Goal: Transaction & Acquisition: Purchase product/service

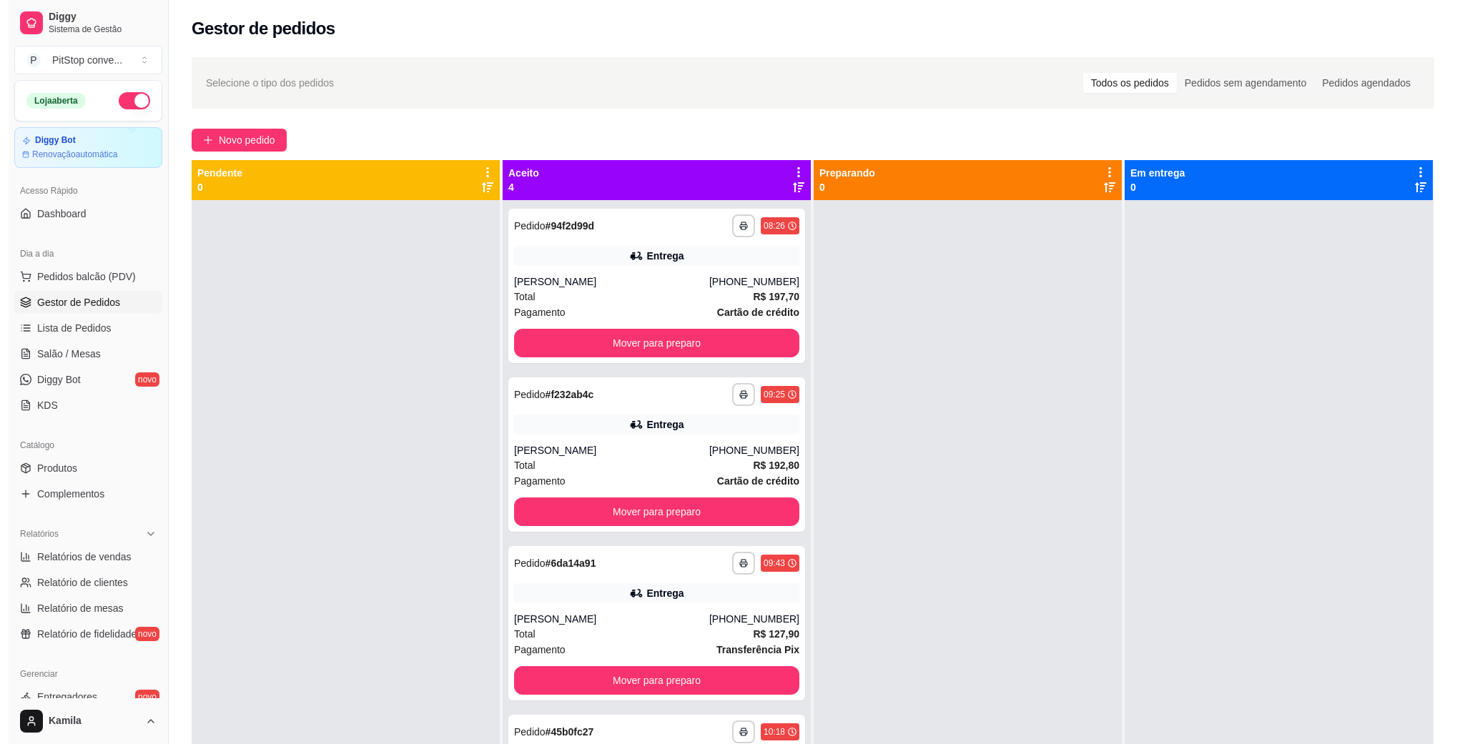
scroll to position [219, 0]
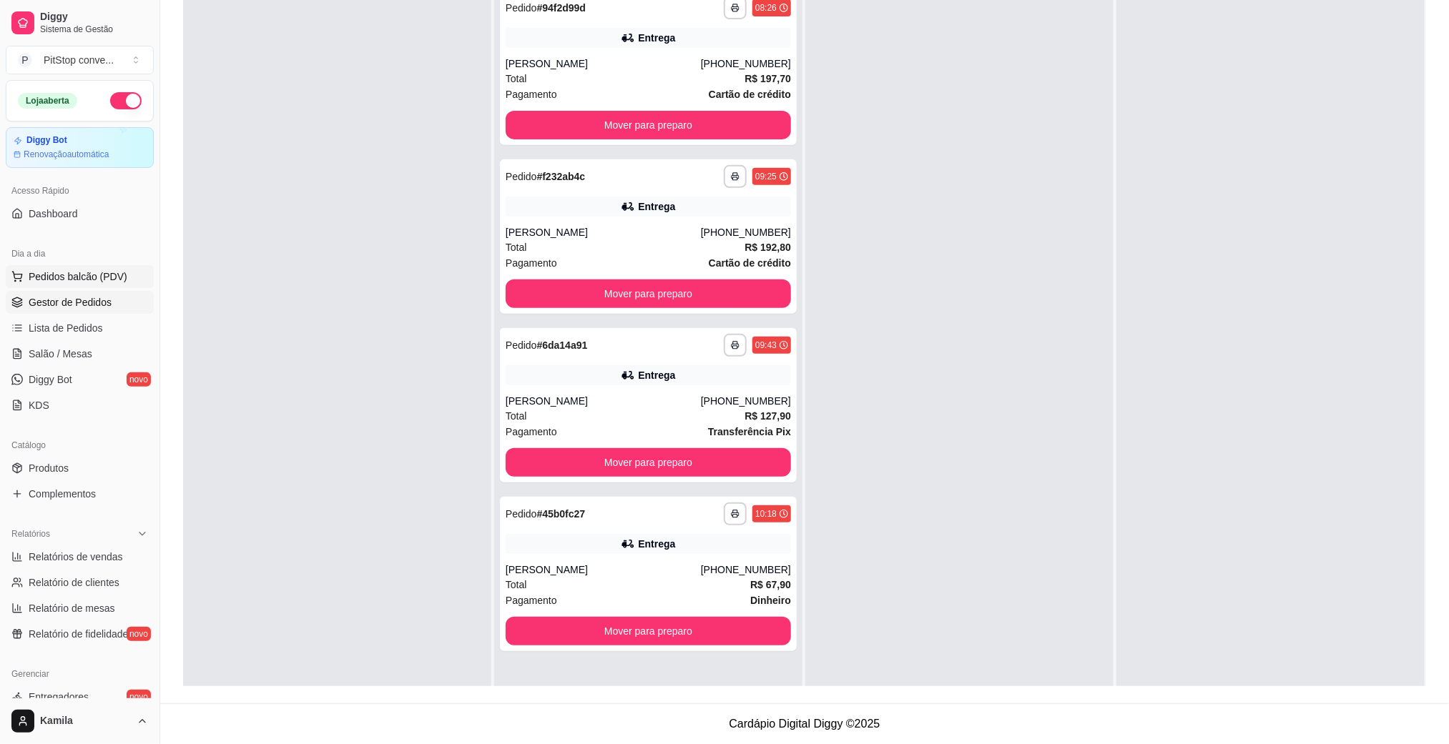
click at [82, 277] on span "Pedidos balcão (PDV)" at bounding box center [78, 277] width 99 height 14
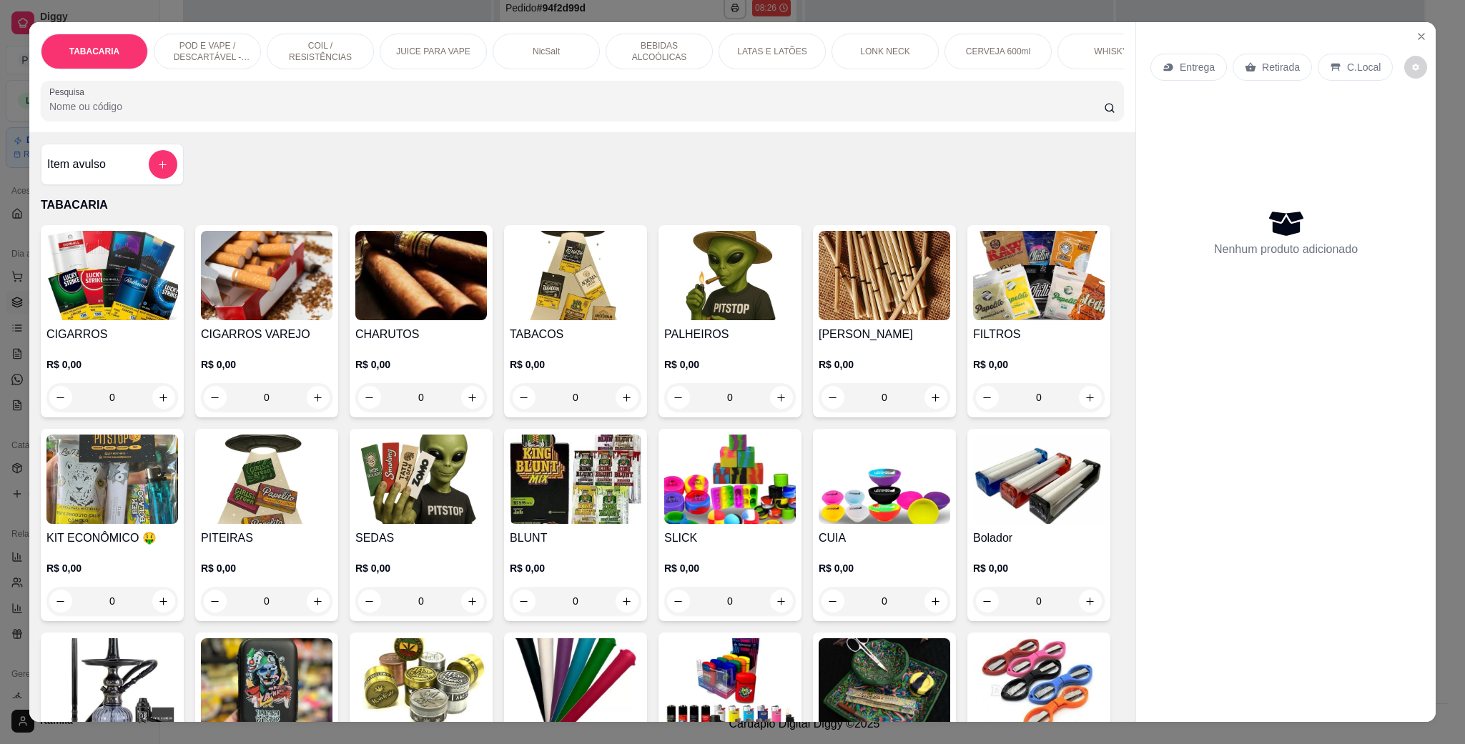
click at [225, 15] on div "TABACARIA POD E VAPE / DESCARTÁVEL - RECARREGAVEL COIL / RESISTÊNCIAS JUICE PAR…" at bounding box center [732, 372] width 1465 height 744
click at [227, 30] on div "TABACARIA POD E VAPE / DESCARTÁVEL - RECARREGAVEL COIL / RESISTÊNCIAS JUICE PAR…" at bounding box center [582, 77] width 1106 height 110
click at [241, 64] on div "POD E VAPE / DESCARTÁVEL - RECARREGAVEL" at bounding box center [207, 52] width 107 height 36
click at [241, 64] on div "TABACARIA POD E VAPE / DESCARTÁVEL - RECARREGAVEL COIL / RESISTÊNCIAS JUICE PAR…" at bounding box center [582, 77] width 1106 height 110
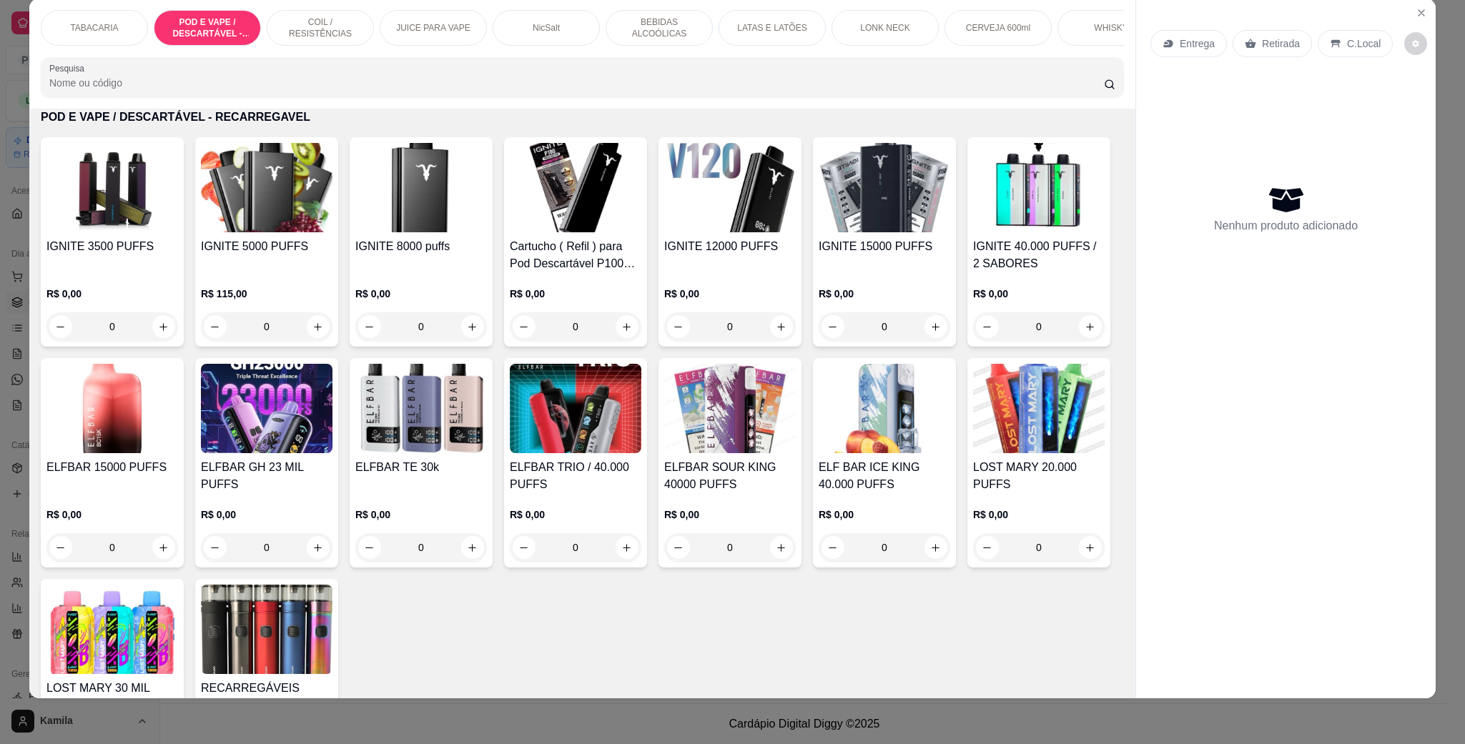
click at [727, 232] on img at bounding box center [730, 187] width 132 height 89
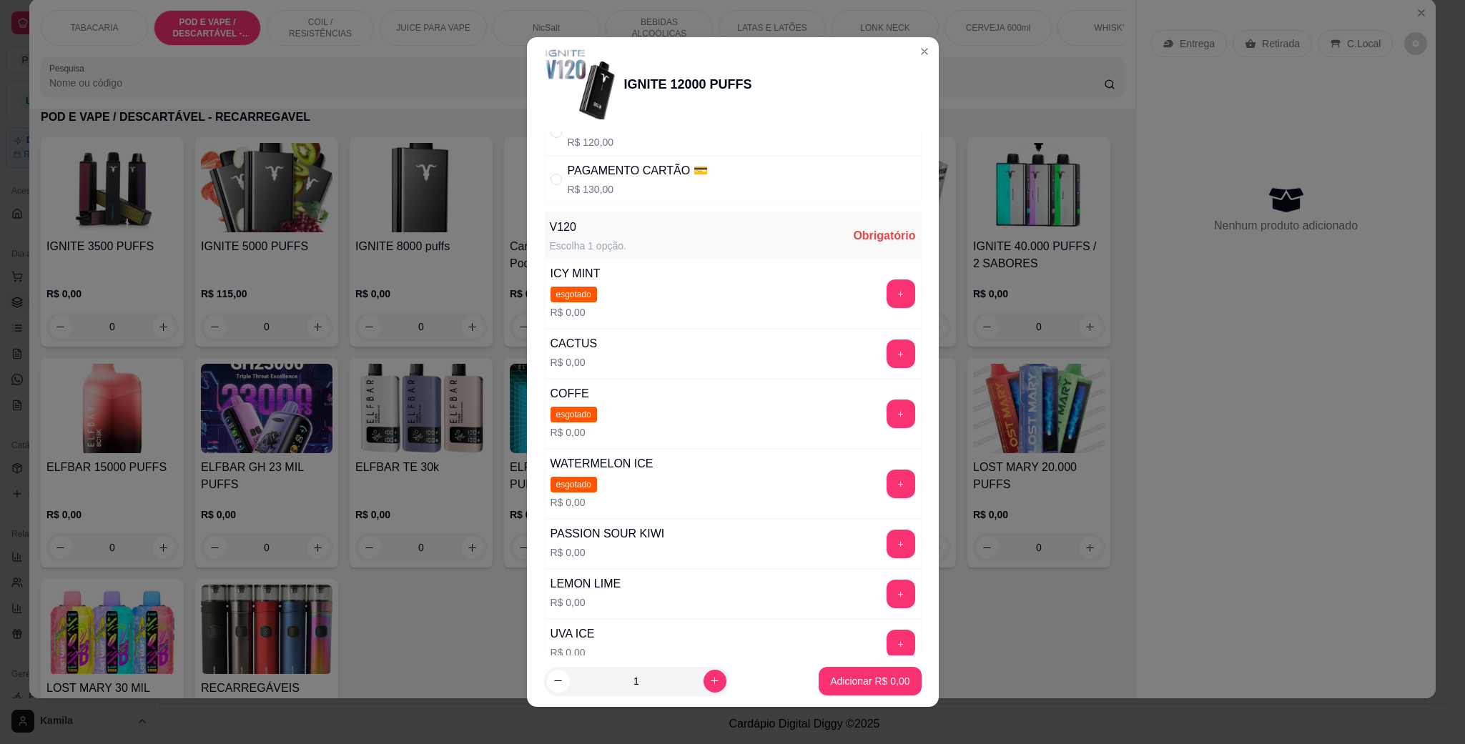
scroll to position [215, 0]
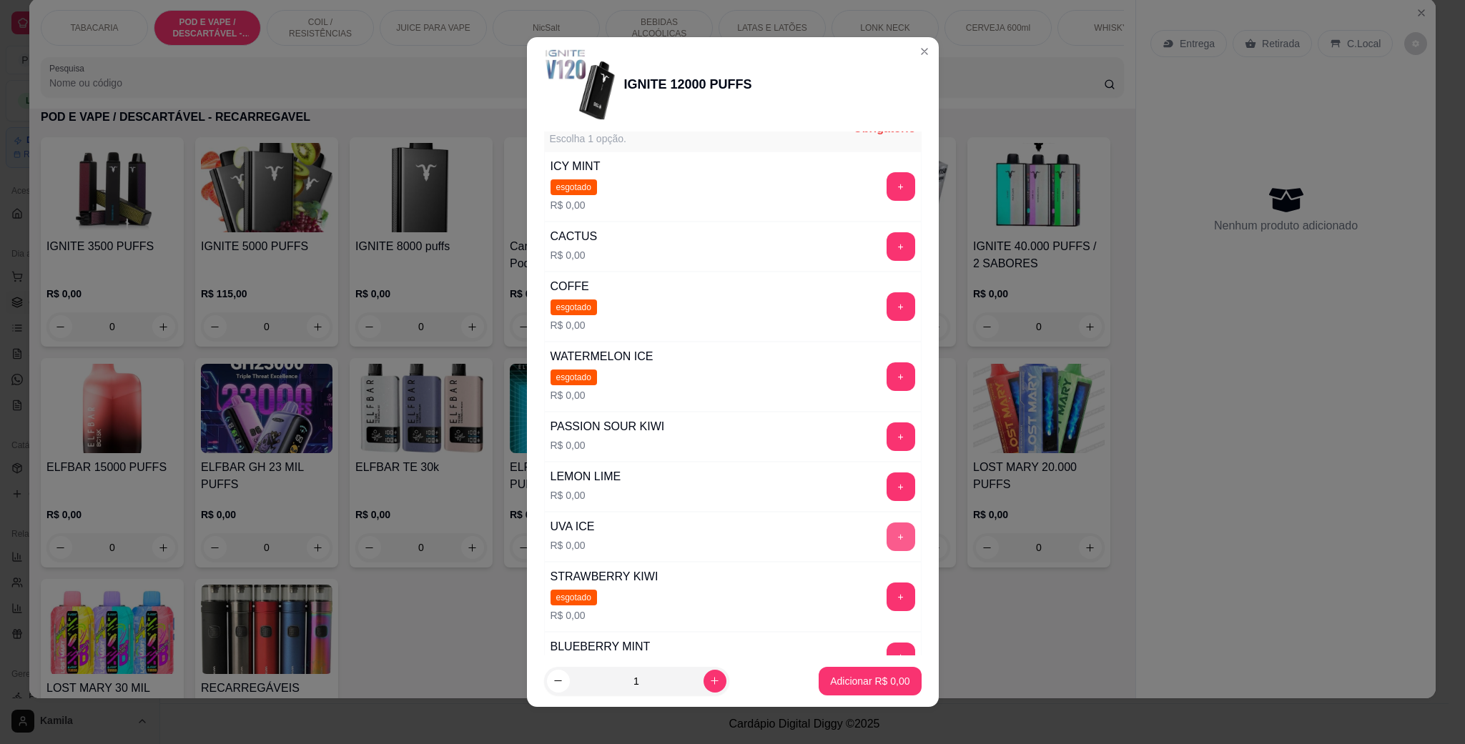
click at [887, 531] on button "+" at bounding box center [901, 537] width 29 height 29
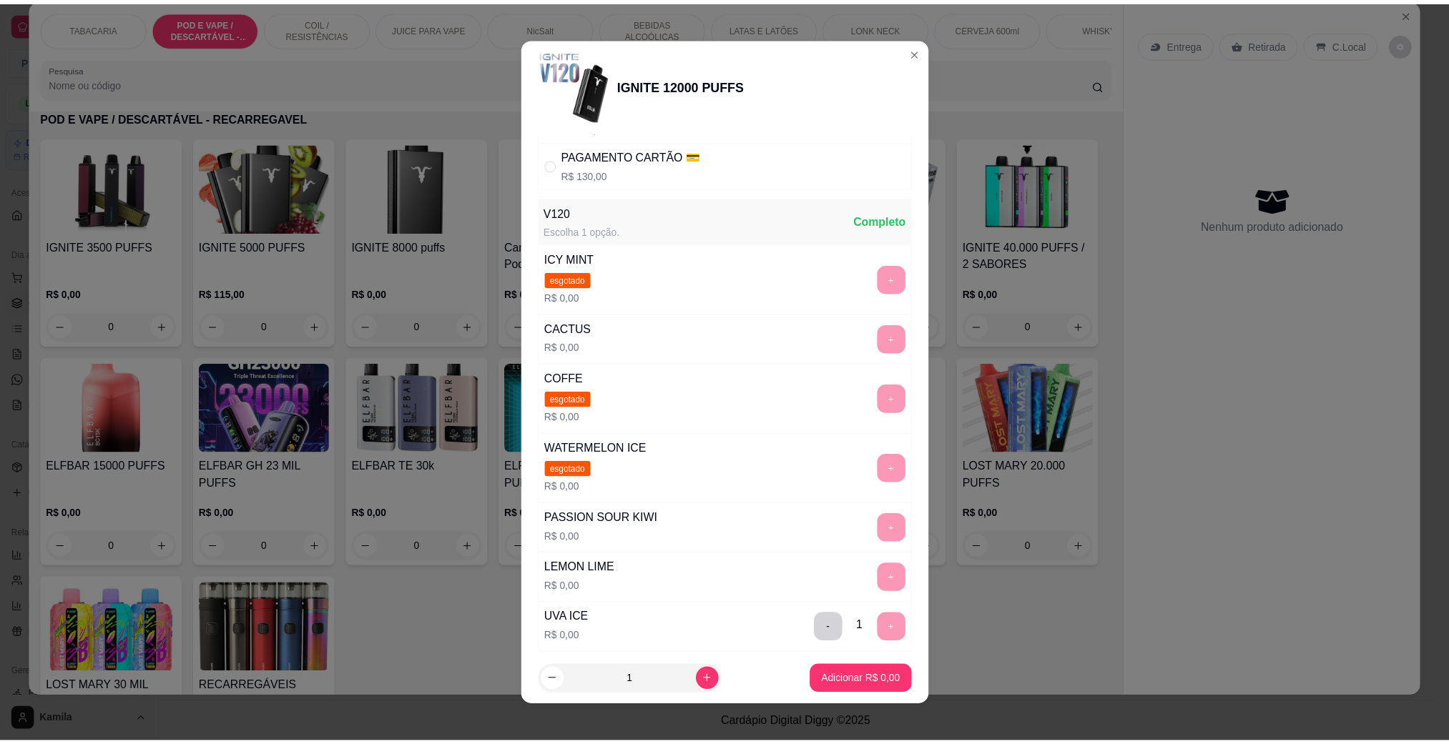
scroll to position [0, 0]
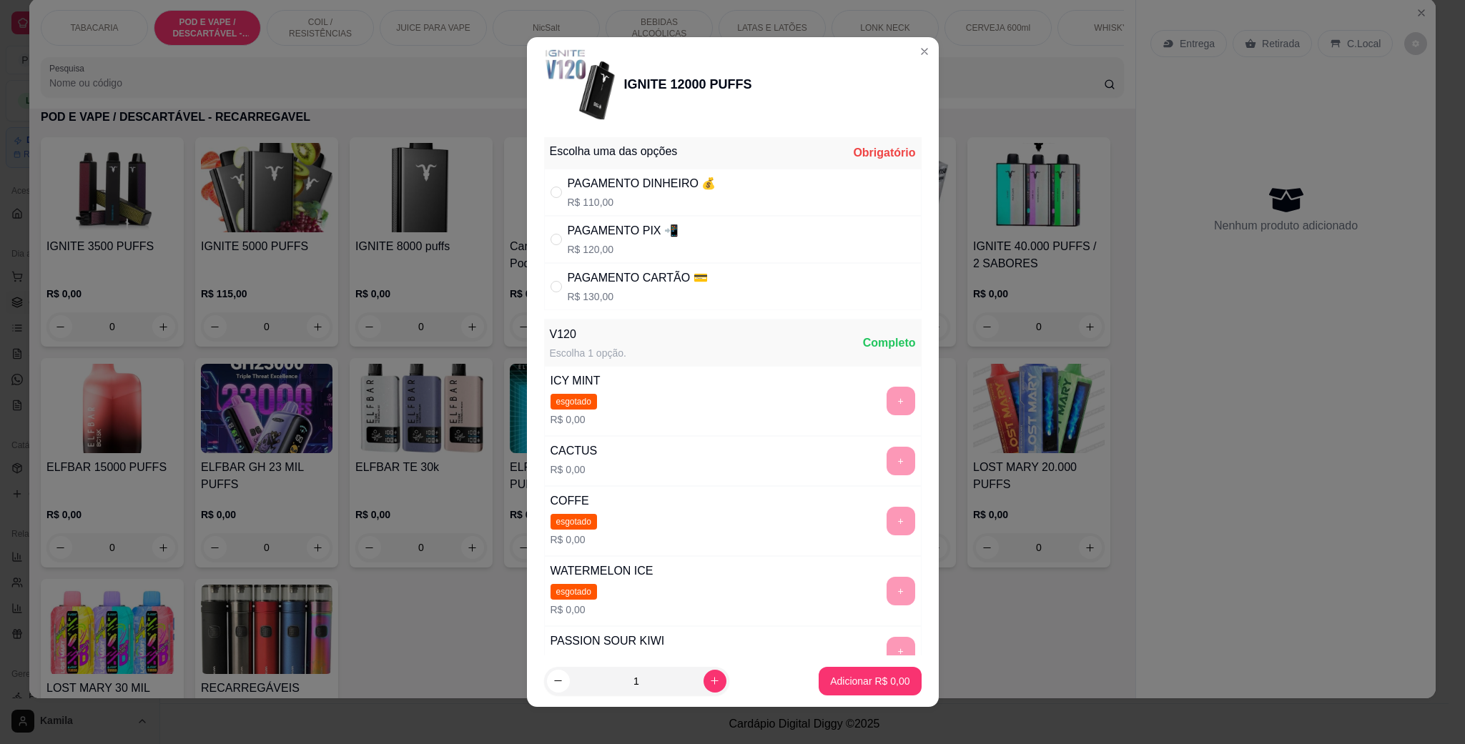
click at [709, 239] on div "PAGAMENTO PIX 📲 R$ 120,00" at bounding box center [733, 239] width 378 height 47
radio input "true"
click at [891, 681] on button "Adicionar R$ 120,00" at bounding box center [865, 681] width 114 height 29
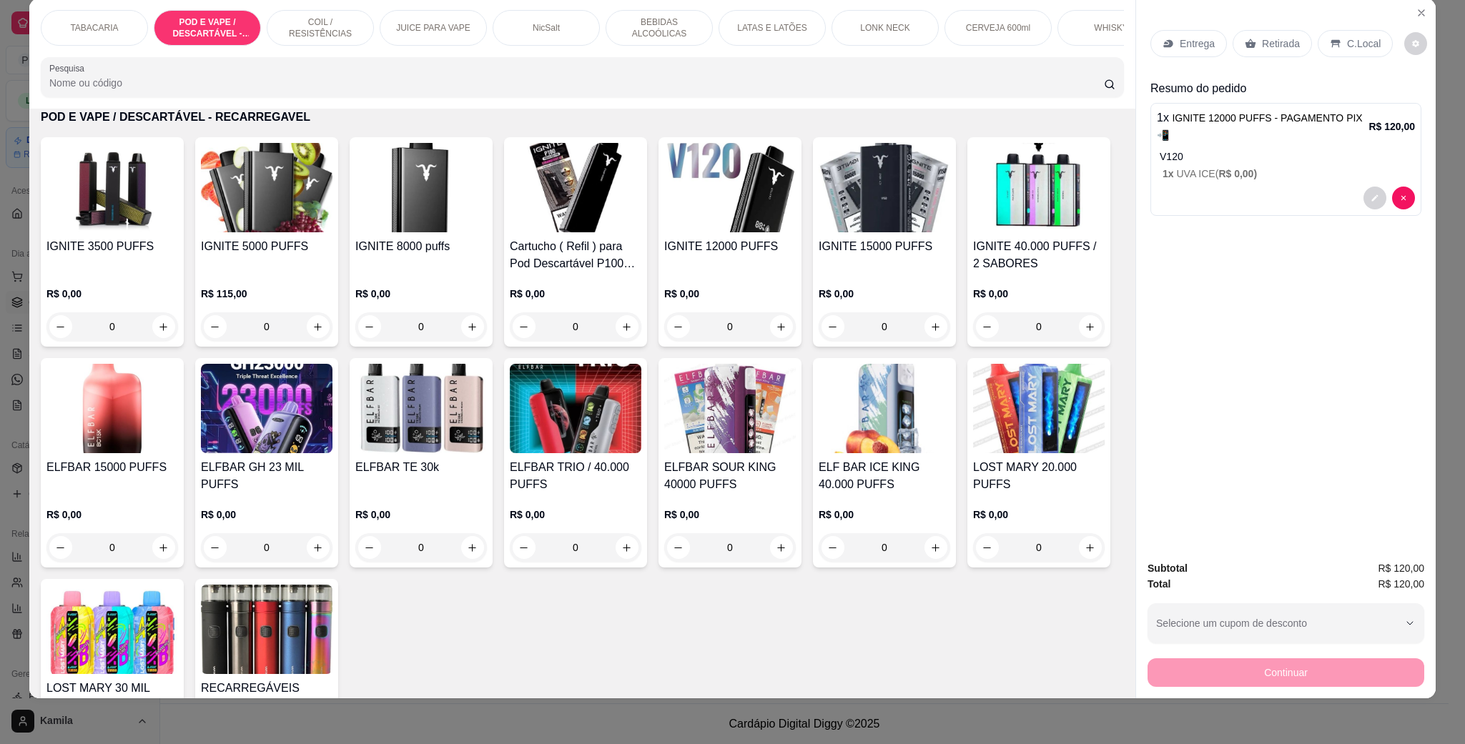
click at [1330, 44] on icon at bounding box center [1335, 43] width 11 height 11
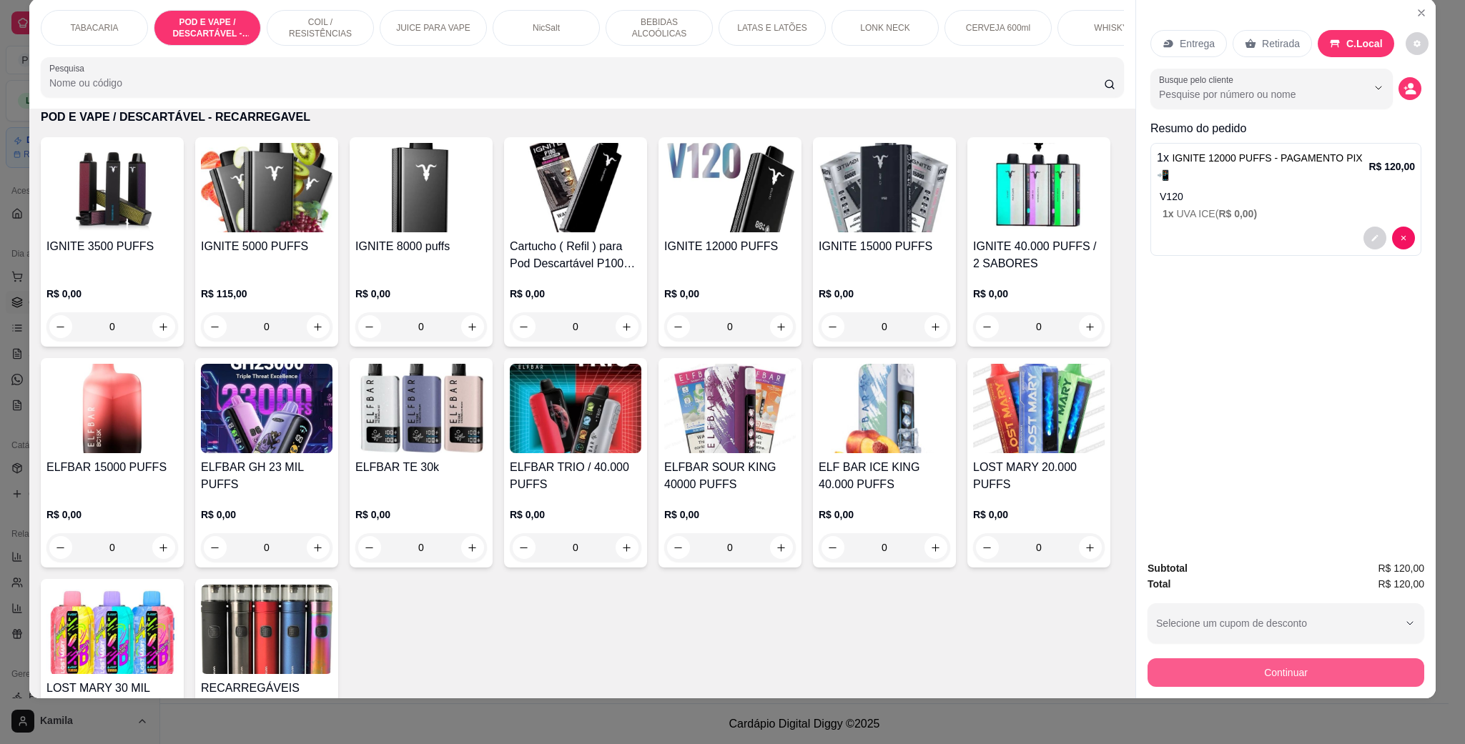
click at [1298, 666] on button "Continuar" at bounding box center [1286, 673] width 277 height 29
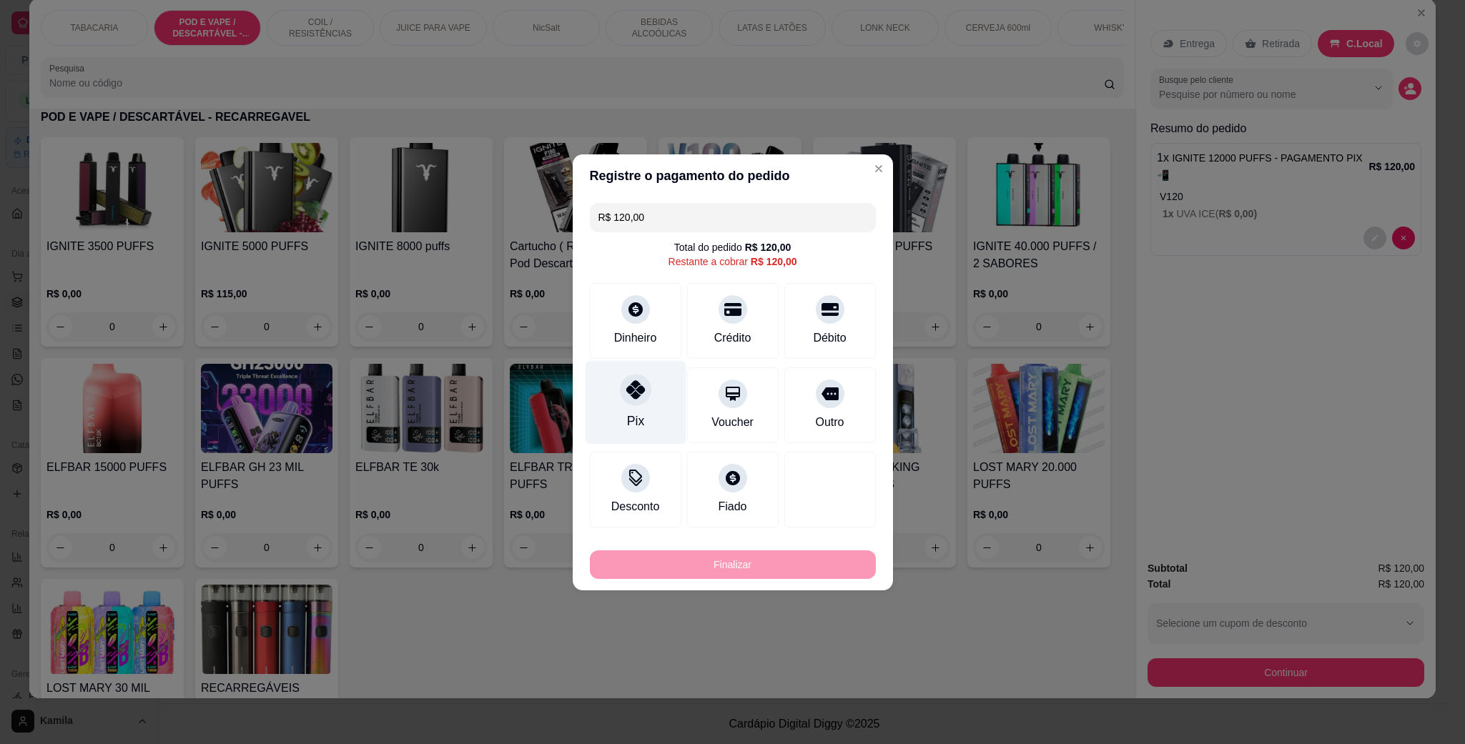
click at [614, 427] on div "Pix" at bounding box center [635, 402] width 101 height 84
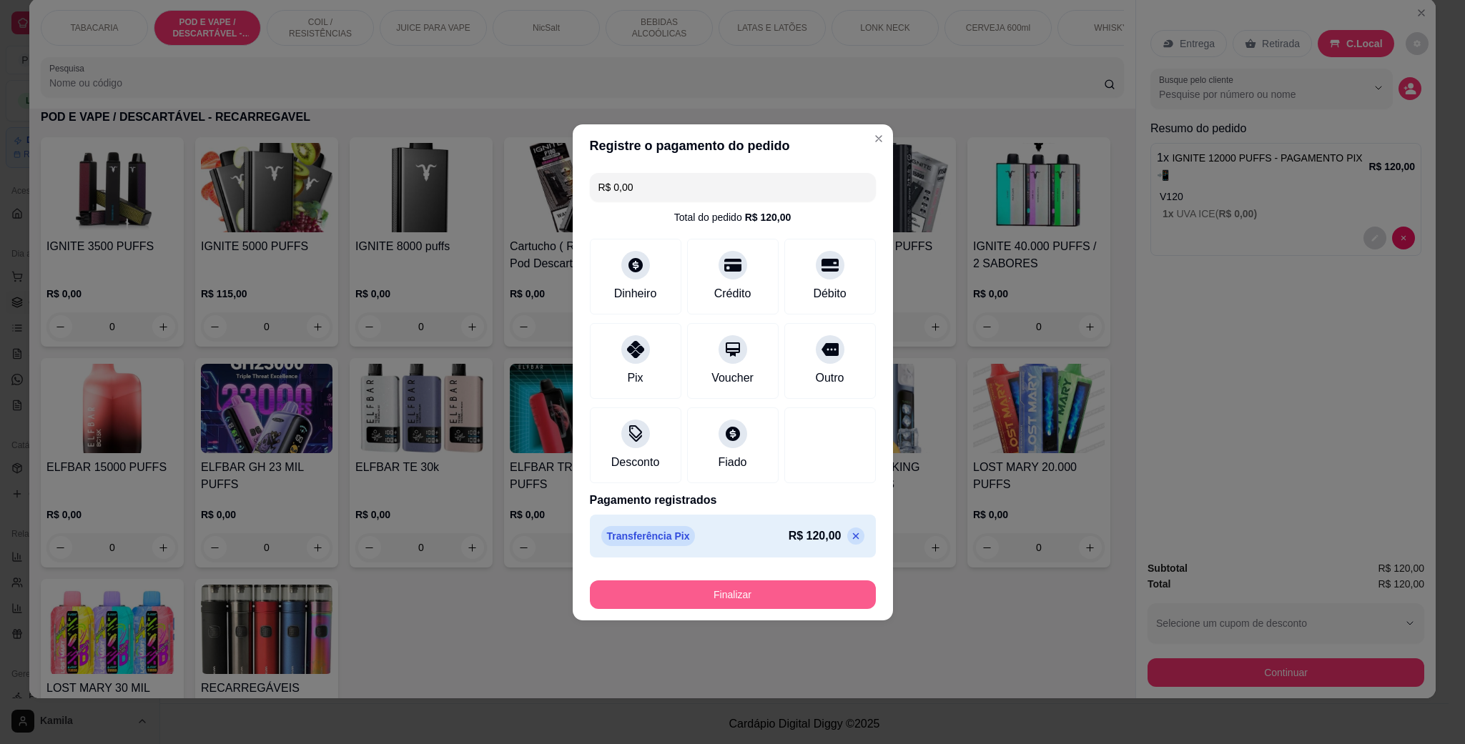
click at [723, 592] on button "Finalizar" at bounding box center [733, 595] width 286 height 29
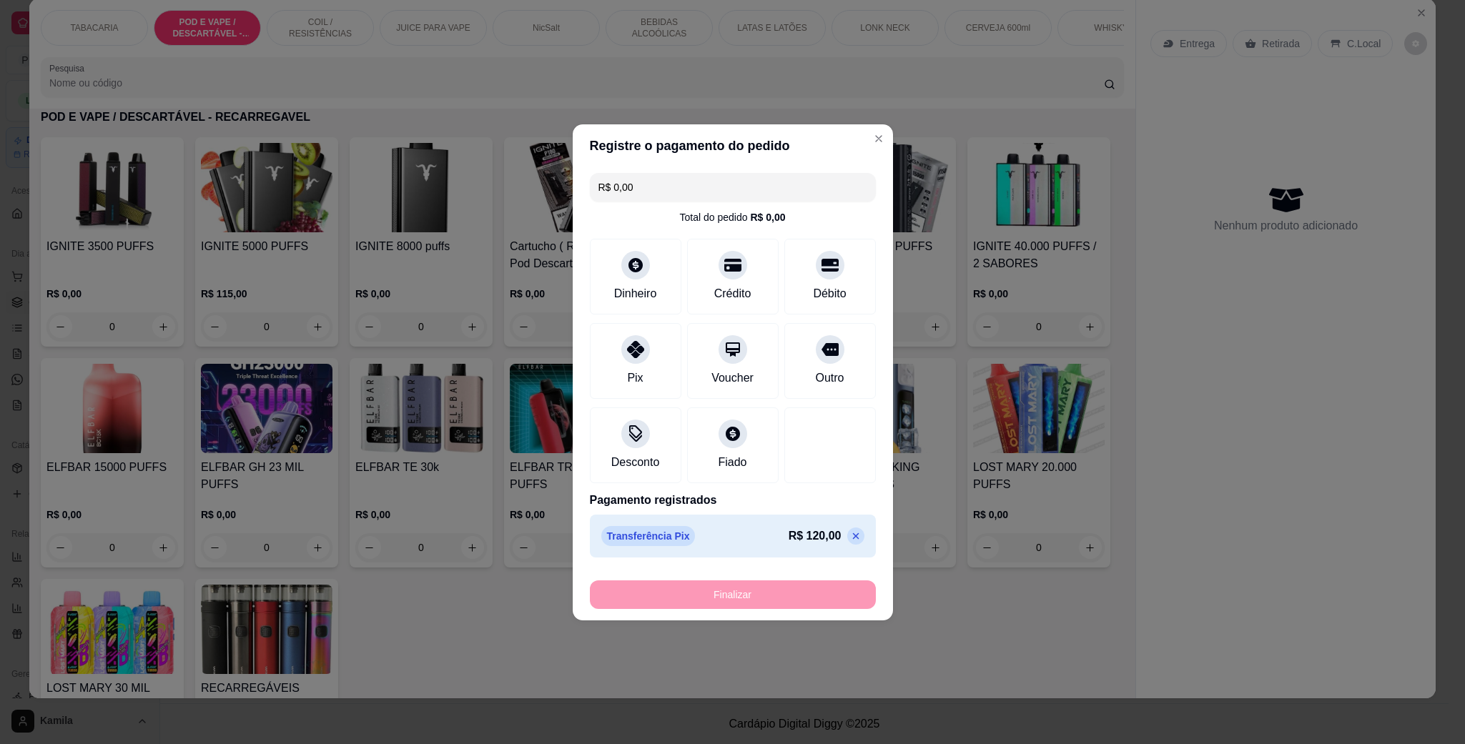
type input "-R$ 120,00"
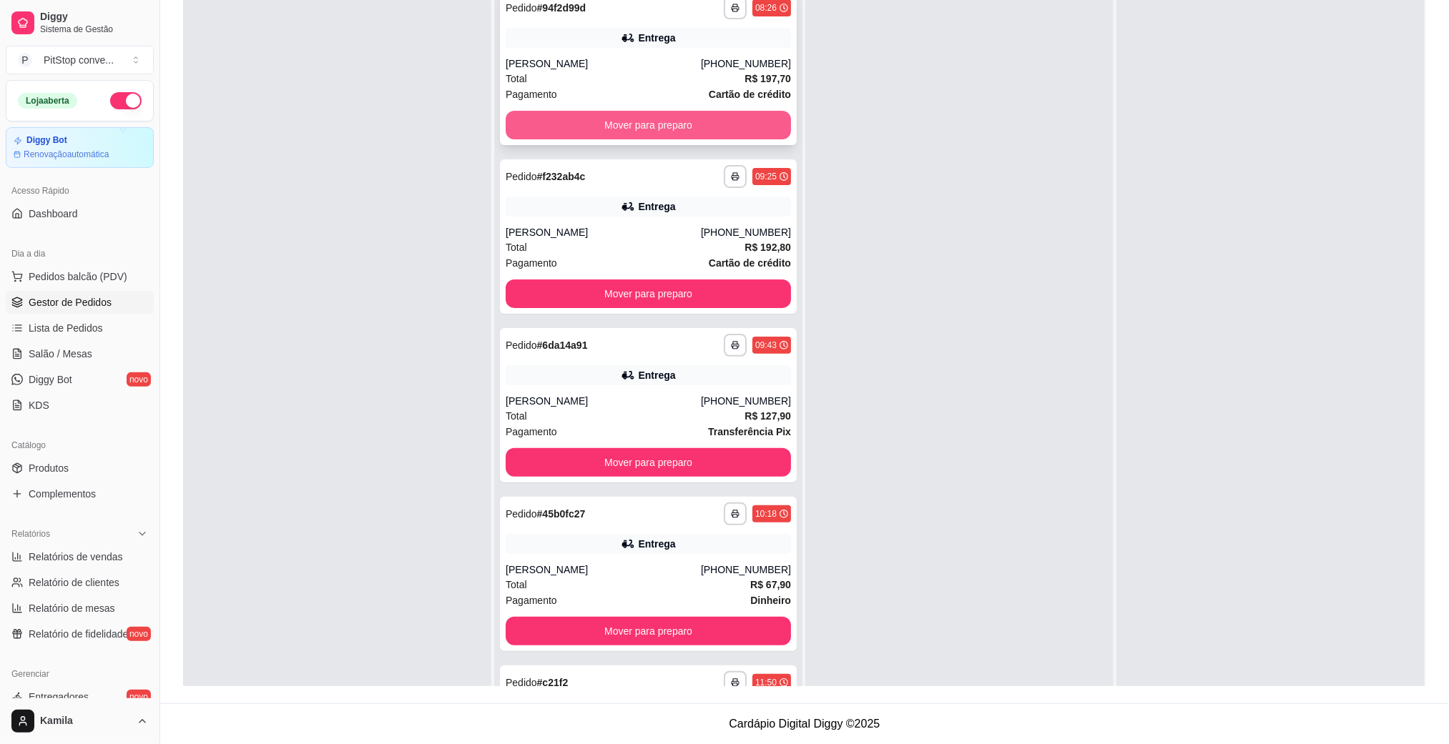
click at [702, 120] on button "Mover para preparo" at bounding box center [648, 125] width 285 height 29
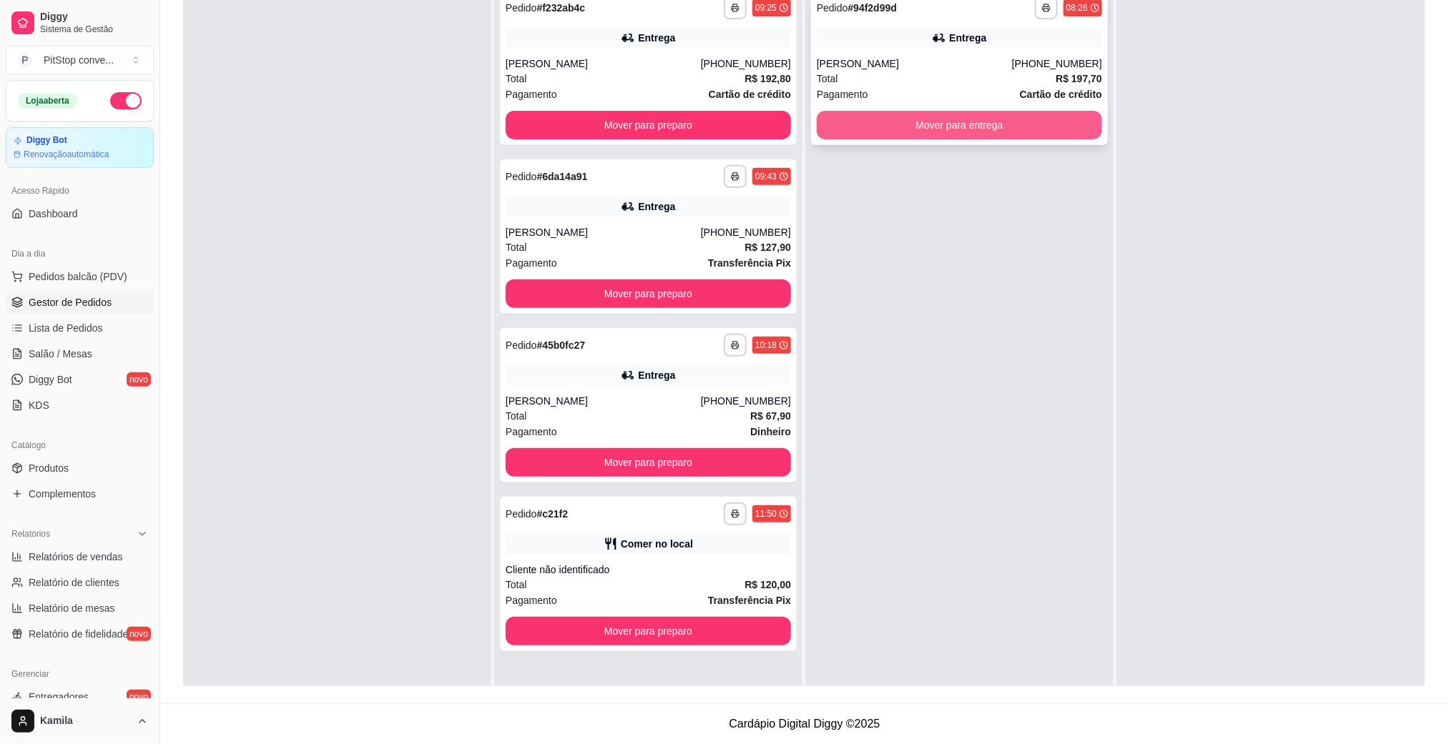
click at [1021, 123] on button "Mover para entrega" at bounding box center [959, 125] width 285 height 29
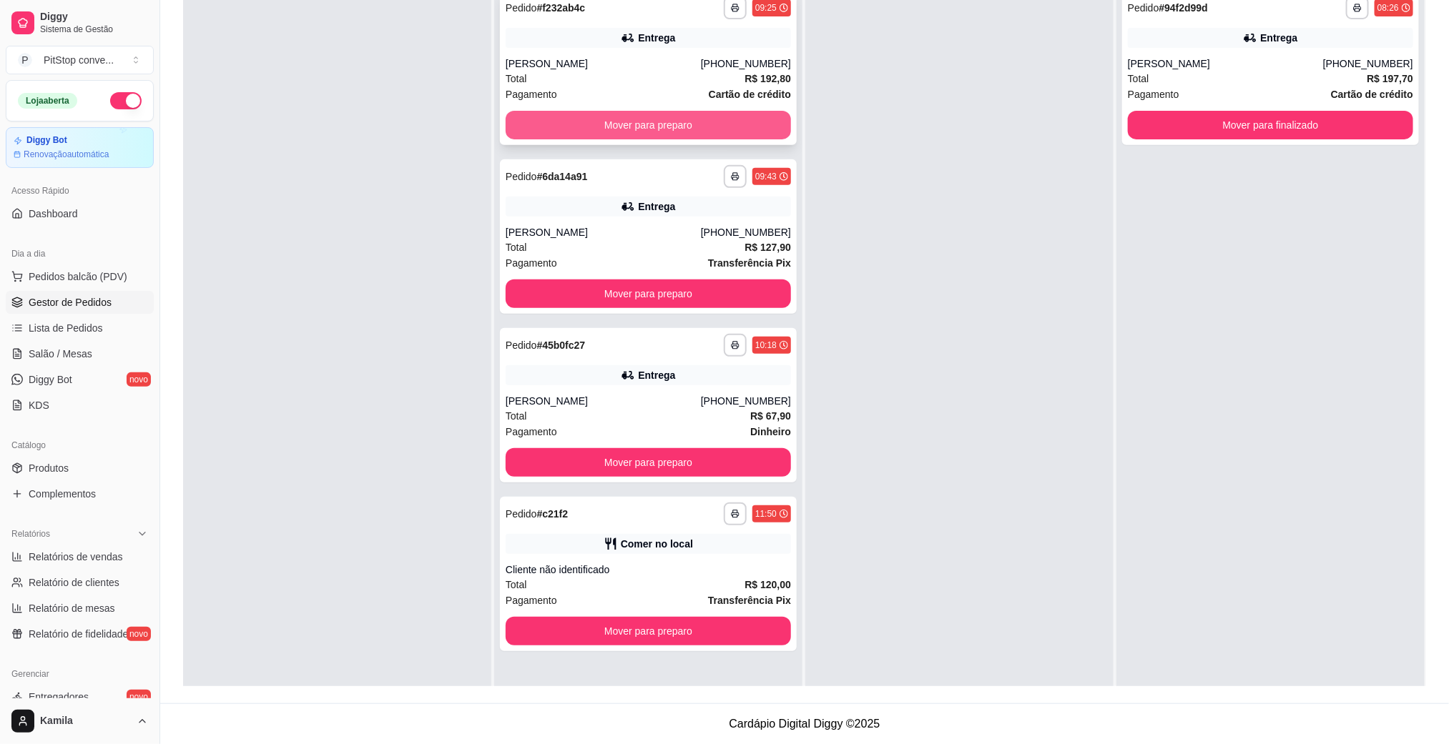
click at [671, 112] on button "Mover para preparo" at bounding box center [648, 125] width 285 height 29
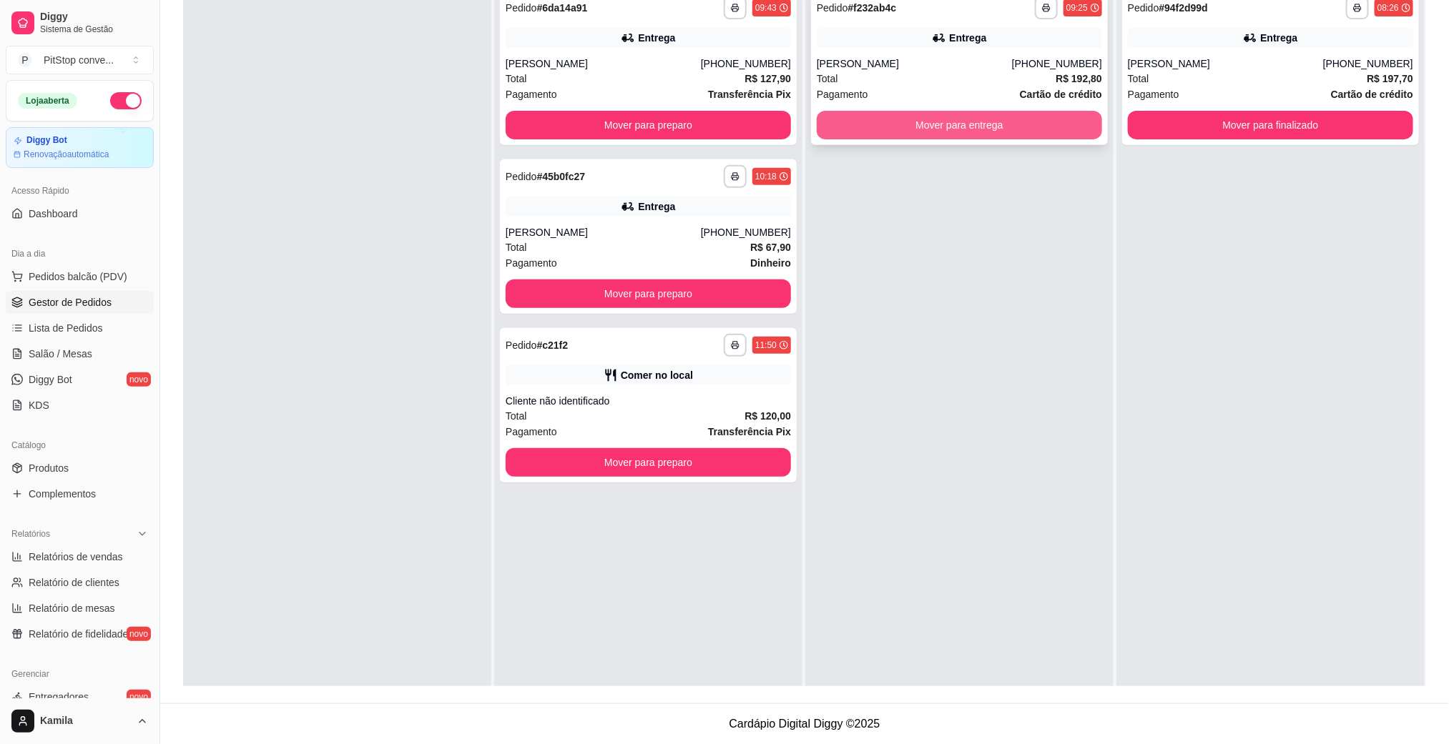
click at [908, 116] on button "Mover para entrega" at bounding box center [959, 125] width 285 height 29
click at [882, 119] on button "Mover para entrega" at bounding box center [959, 125] width 285 height 29
click at [861, 120] on button "Mover para entrega" at bounding box center [959, 125] width 285 height 29
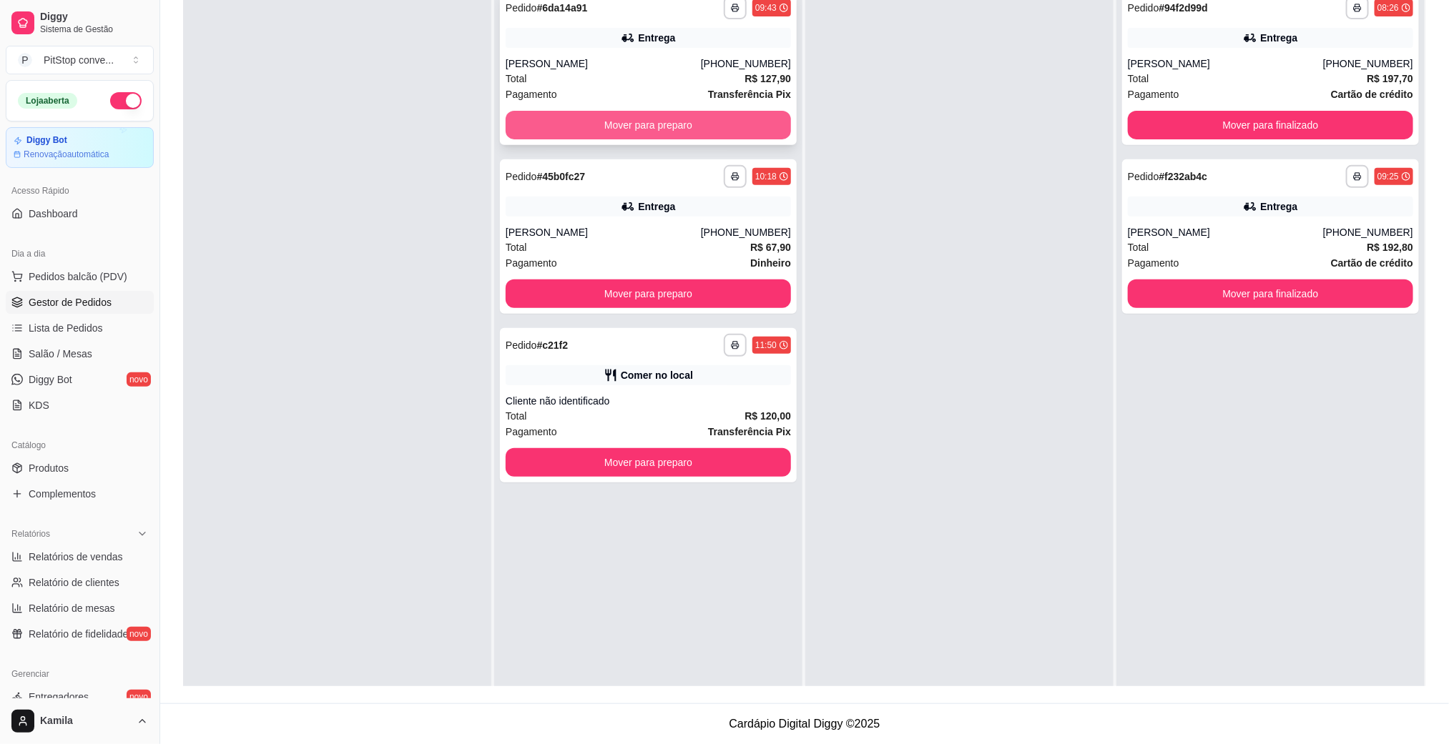
click at [747, 121] on button "Mover para preparo" at bounding box center [648, 125] width 285 height 29
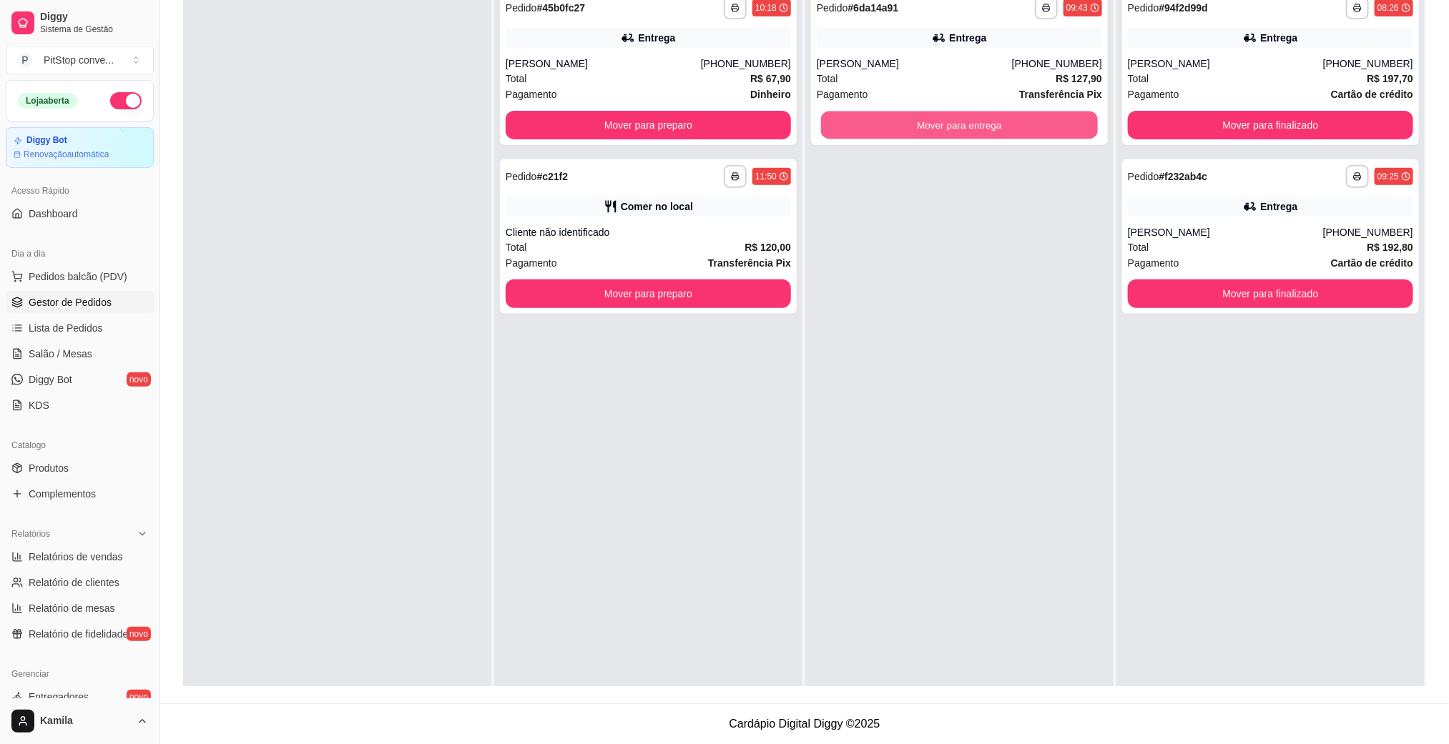
click at [942, 118] on button "Mover para entrega" at bounding box center [959, 126] width 277 height 28
click at [873, 118] on button "Mover para entrega" at bounding box center [959, 125] width 285 height 29
click at [886, 117] on button "Mover para entrega" at bounding box center [959, 125] width 285 height 29
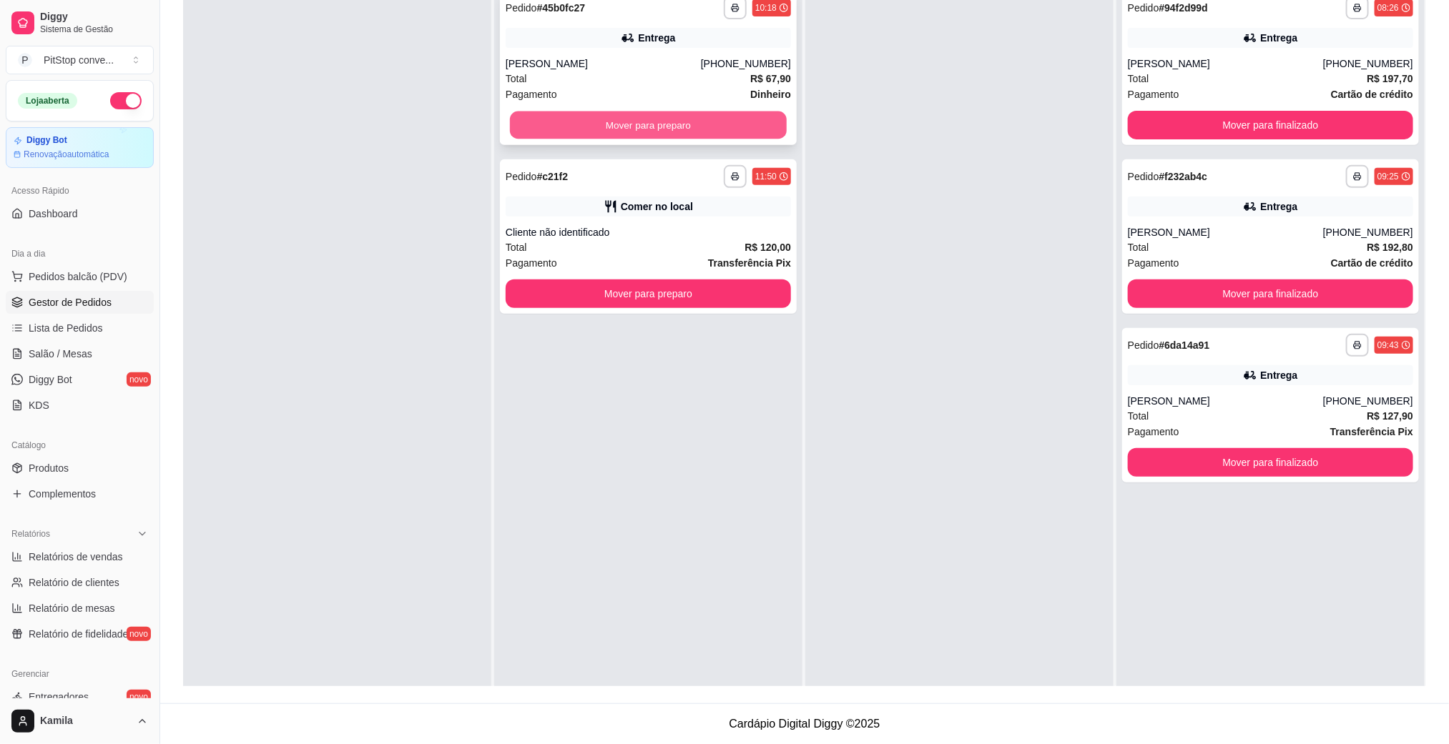
click at [764, 114] on button "Mover para preparo" at bounding box center [648, 126] width 277 height 28
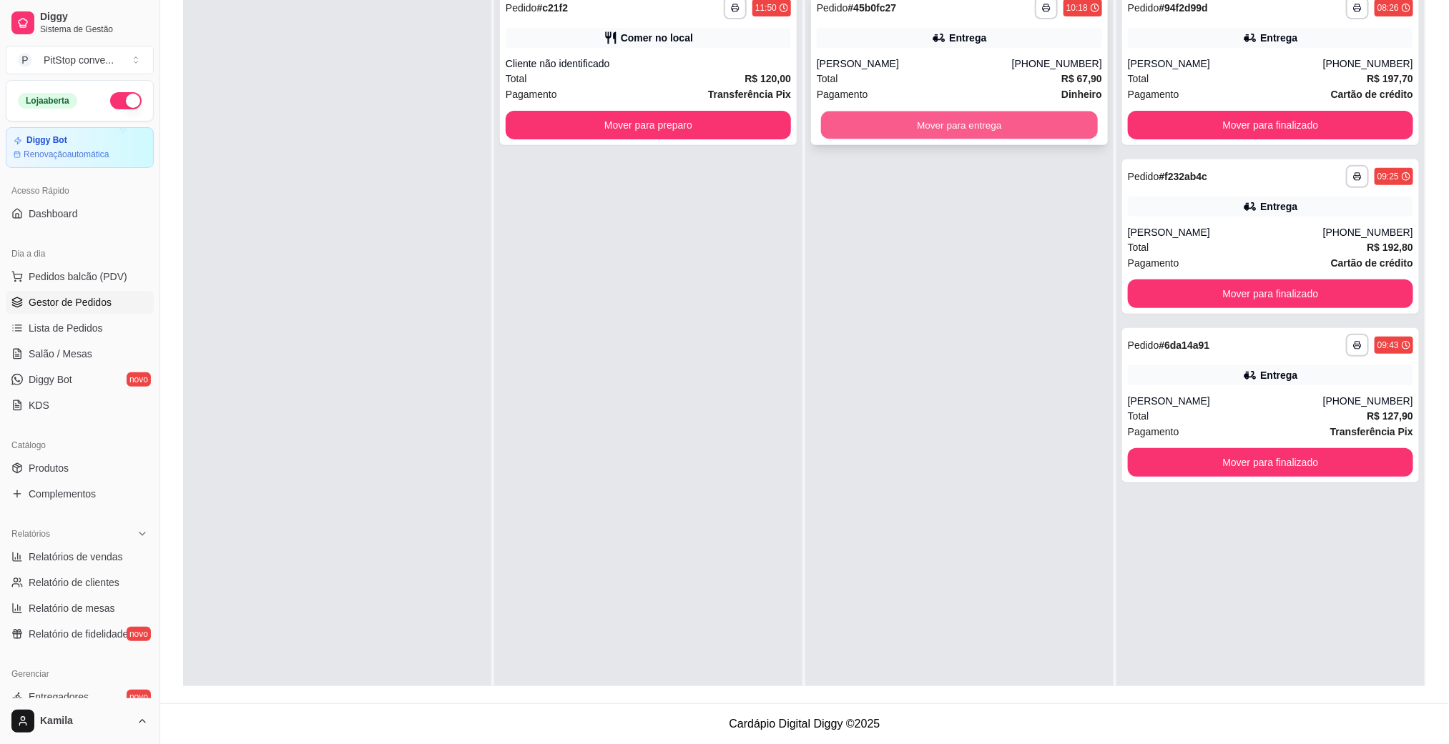
click at [945, 122] on button "Mover para entrega" at bounding box center [959, 126] width 277 height 28
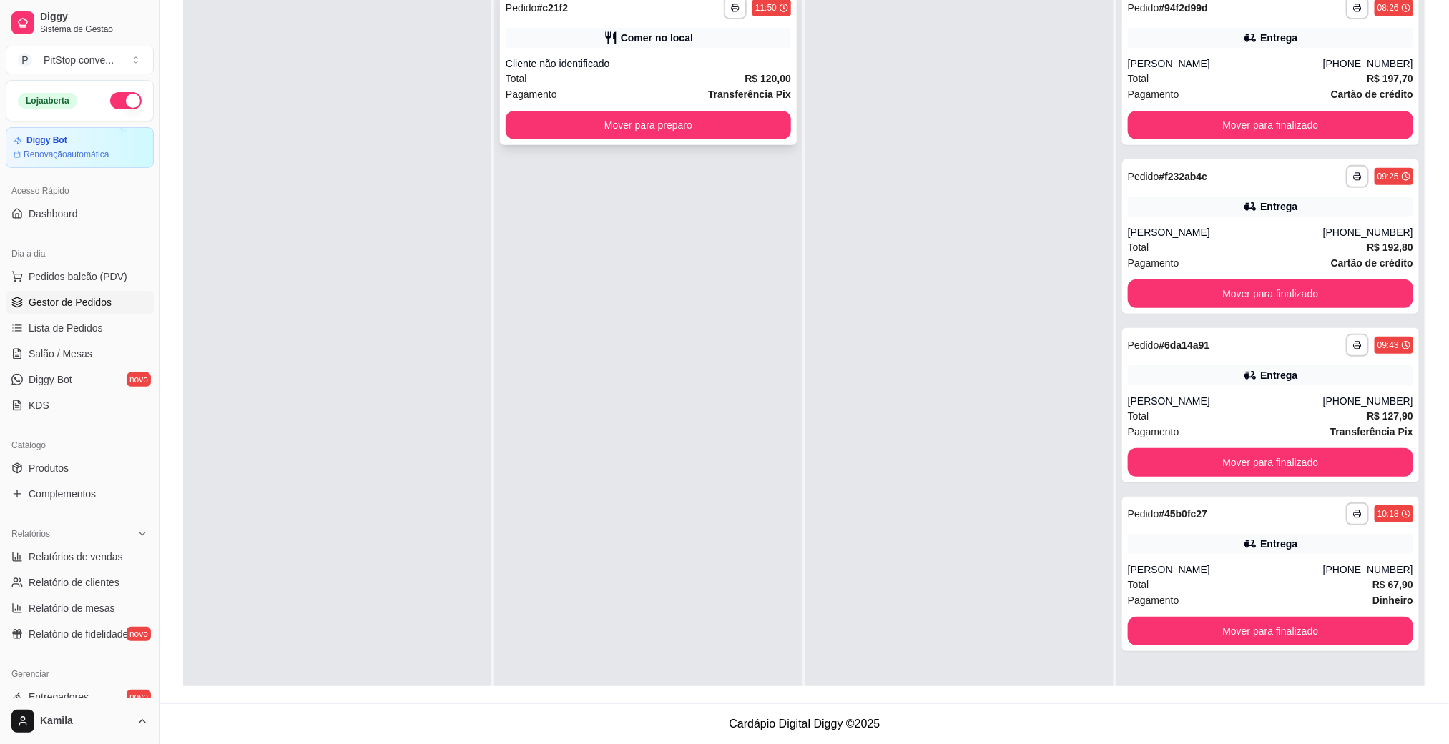
click at [659, 69] on div "Cliente não identificado" at bounding box center [648, 63] width 285 height 14
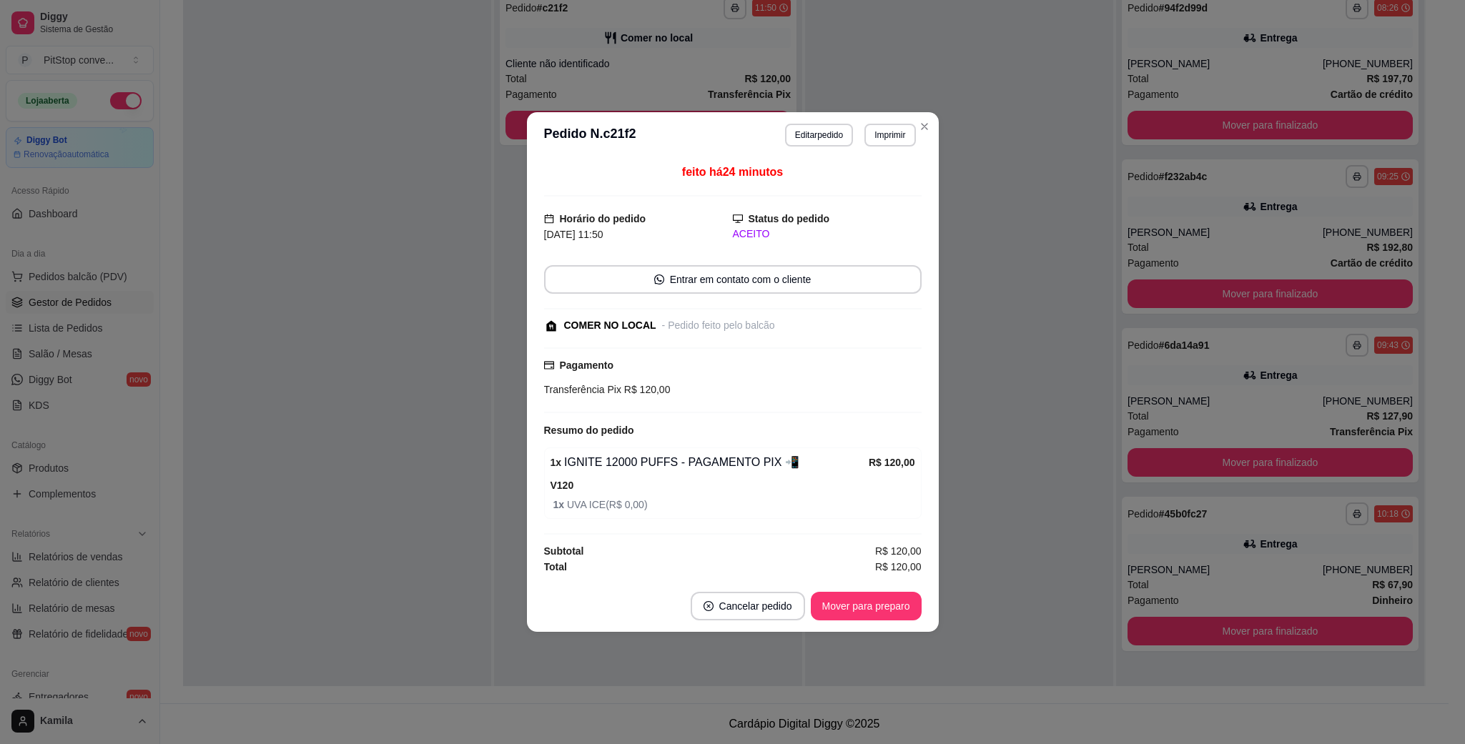
click at [870, 601] on button "Mover para preparo" at bounding box center [866, 606] width 111 height 29
click at [859, 612] on button "Mover para preparo" at bounding box center [865, 607] width 107 height 28
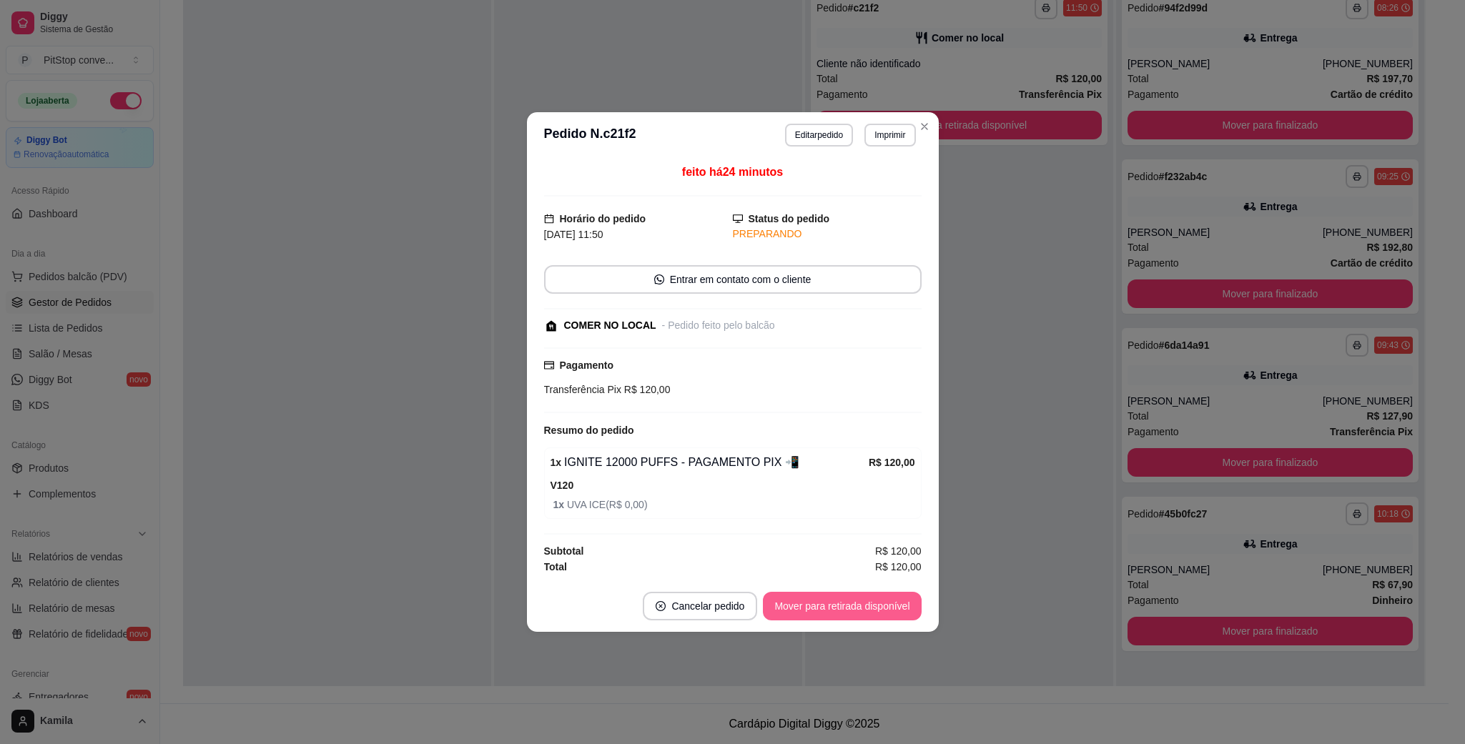
click at [859, 612] on button "Mover para retirada disponível" at bounding box center [842, 606] width 158 height 29
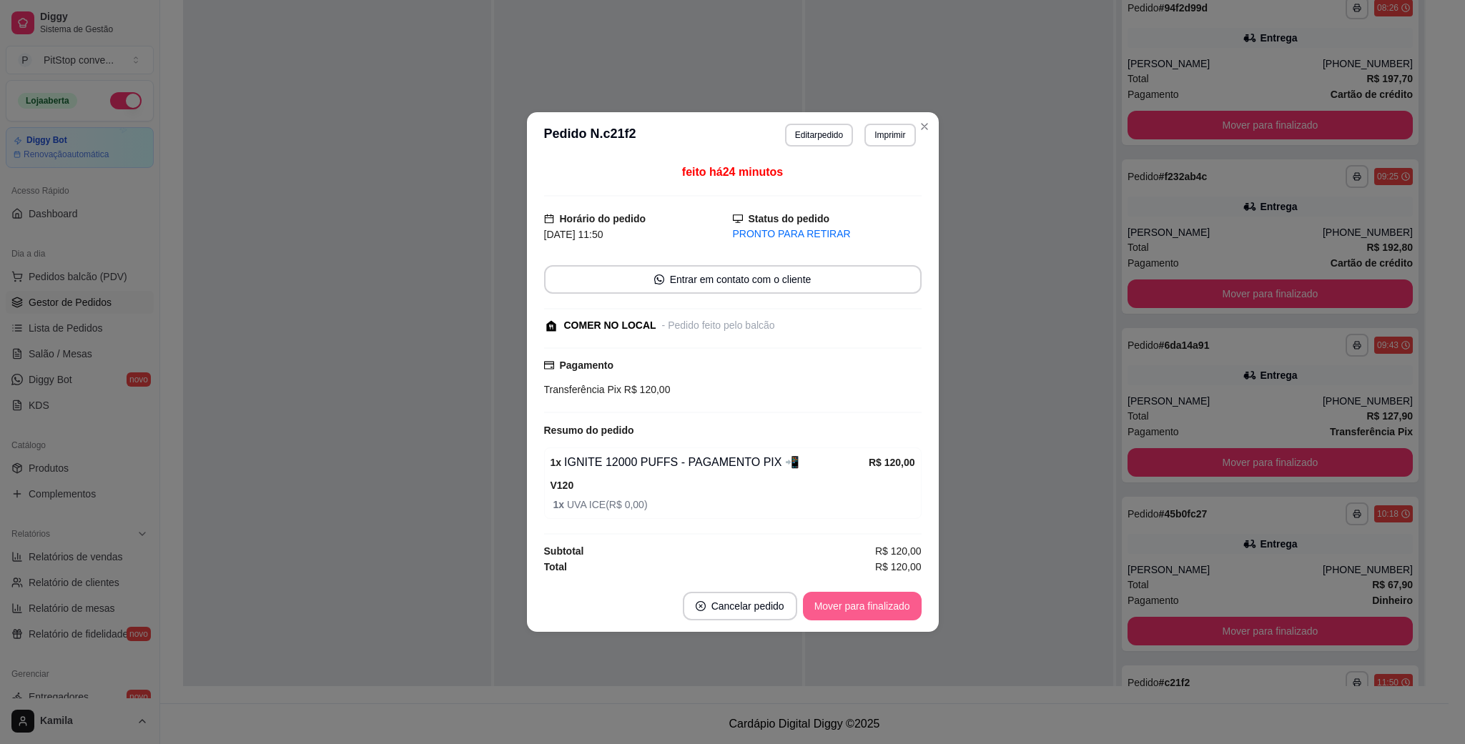
click at [859, 612] on button "Mover para finalizado" at bounding box center [862, 606] width 119 height 29
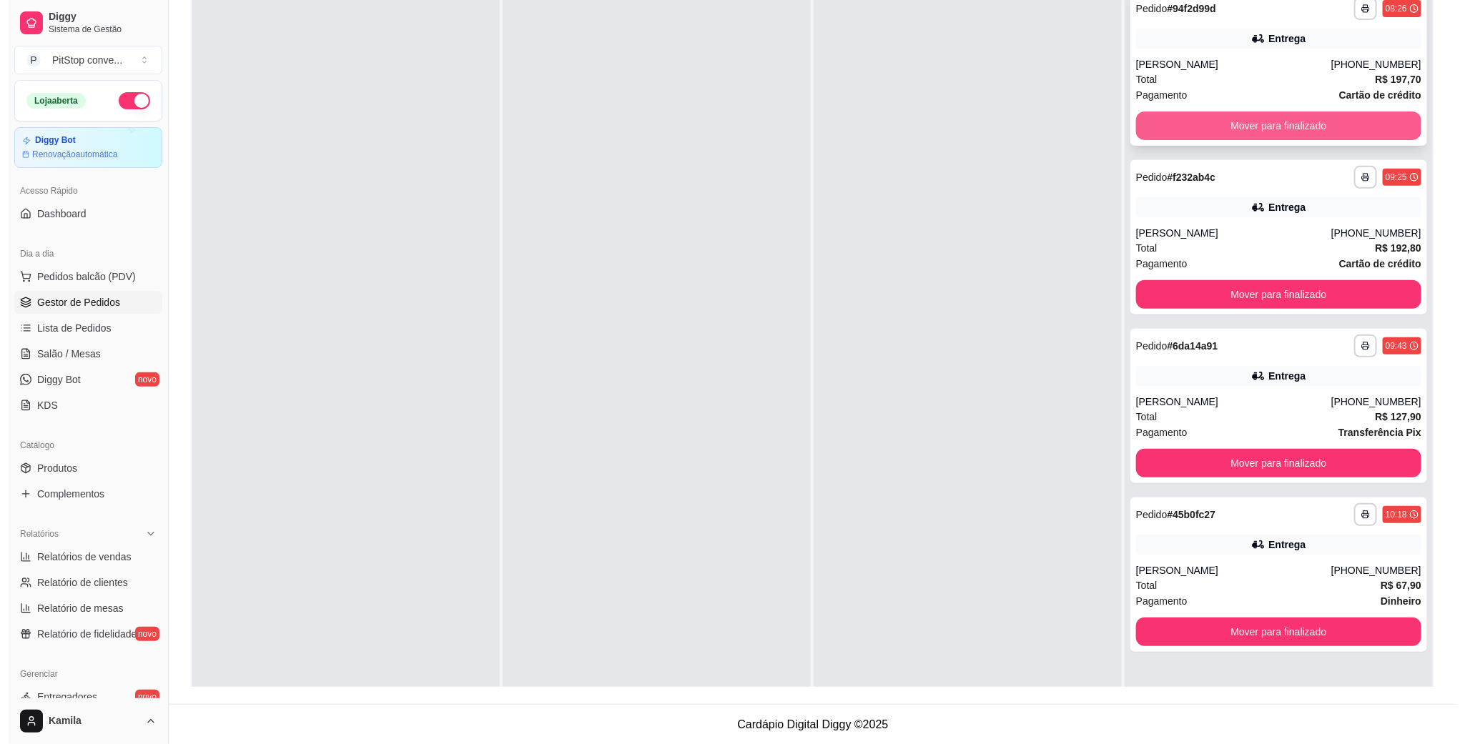
scroll to position [219, 0]
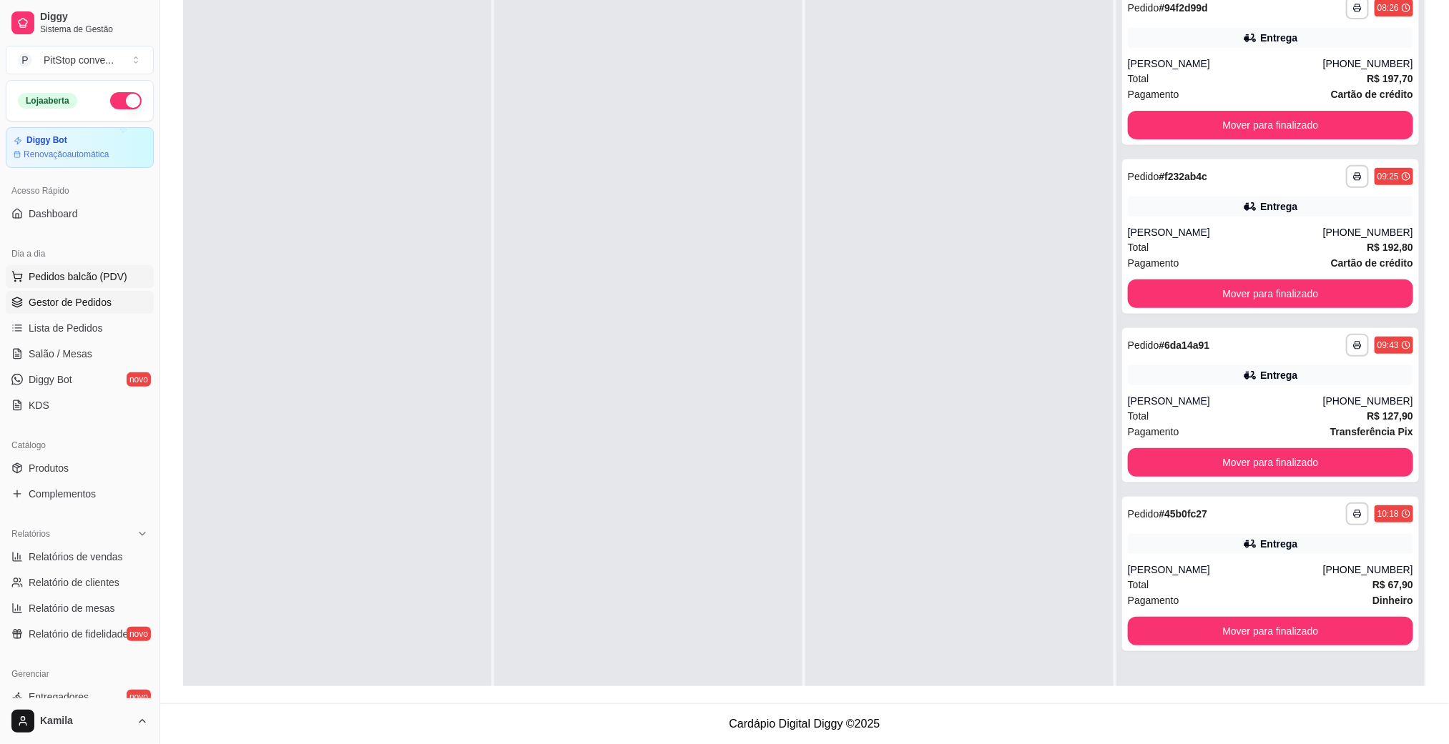
click at [82, 272] on span "Pedidos balcão (PDV)" at bounding box center [78, 277] width 99 height 14
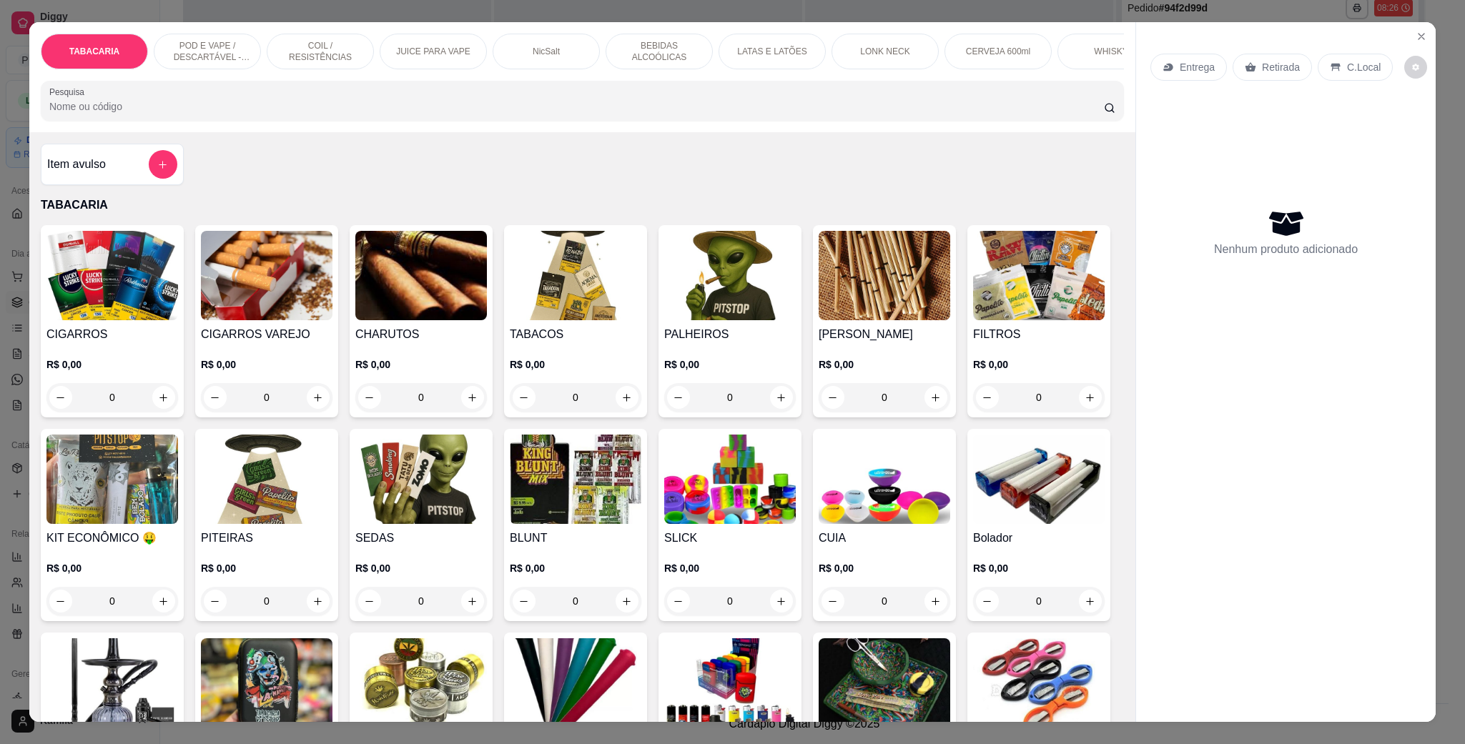
click at [223, 56] on p "POD E VAPE / DESCARTÁVEL - RECARREGAVEL" at bounding box center [207, 51] width 83 height 23
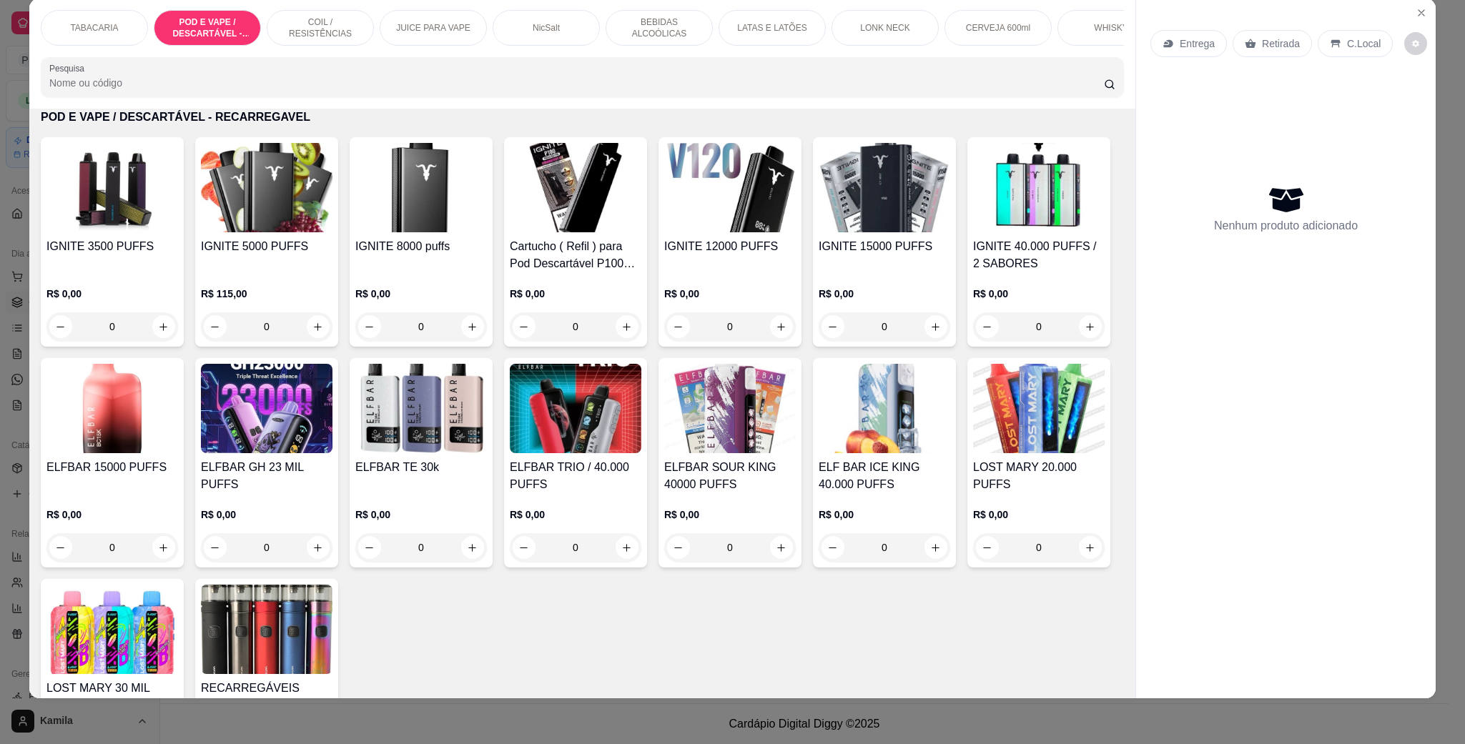
click at [973, 453] on img at bounding box center [1039, 408] width 132 height 89
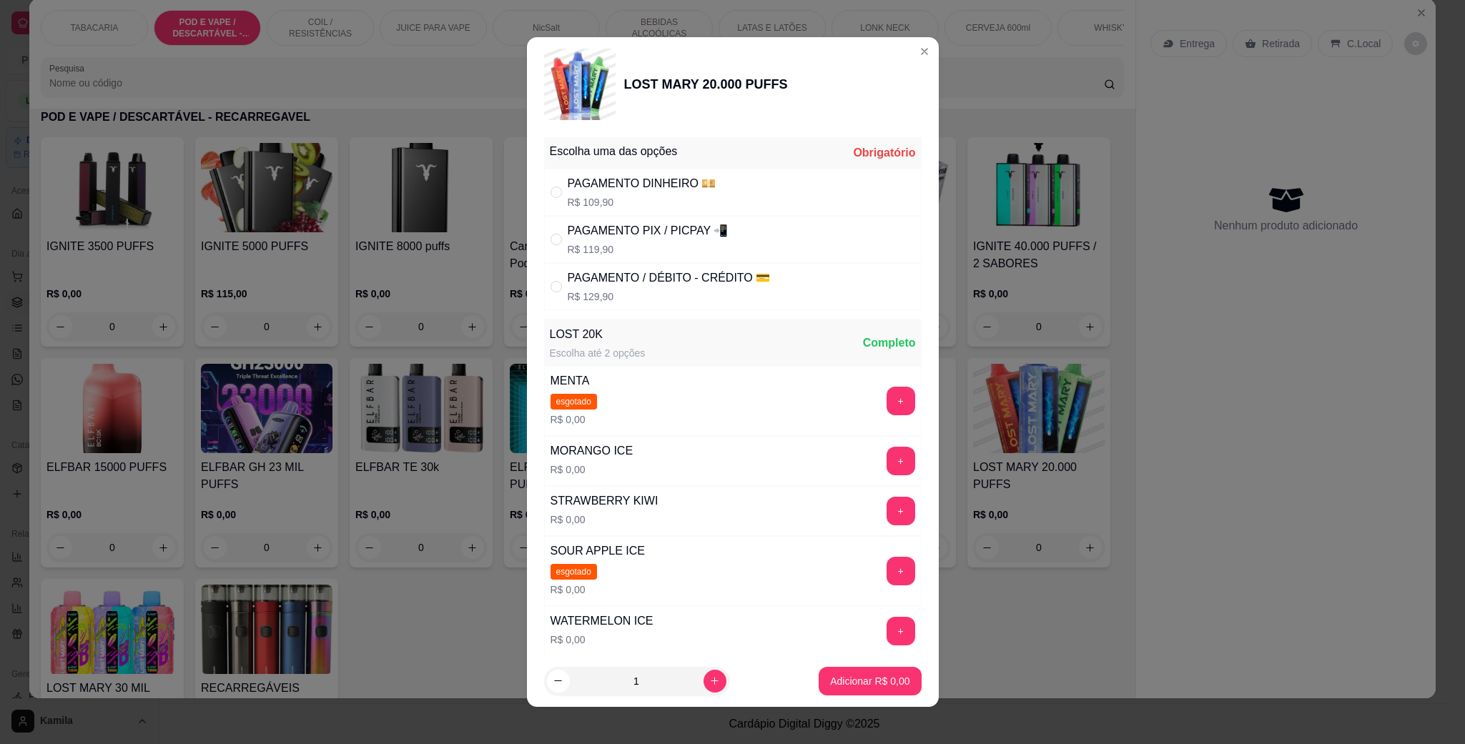
click at [620, 232] on div "PAGAMENTO PIX / PICPAY 📲" at bounding box center [648, 230] width 161 height 17
radio input "true"
click at [629, 187] on div "PAGAMENTO DINHEIRO 💴" at bounding box center [642, 183] width 149 height 17
radio input "true"
radio input "false"
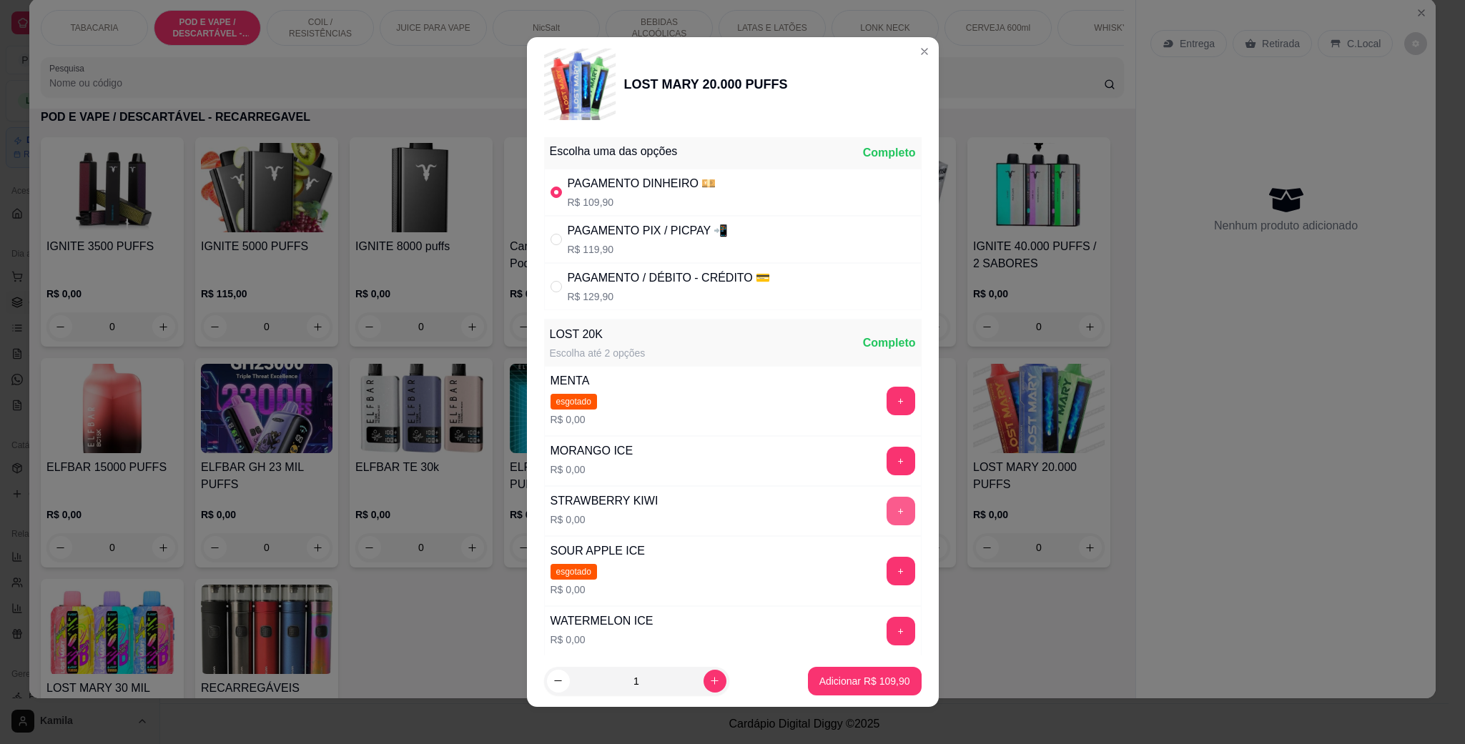
click at [887, 511] on button "+" at bounding box center [901, 511] width 29 height 29
click at [890, 679] on button "Adicionar R$ 109,90" at bounding box center [865, 681] width 114 height 29
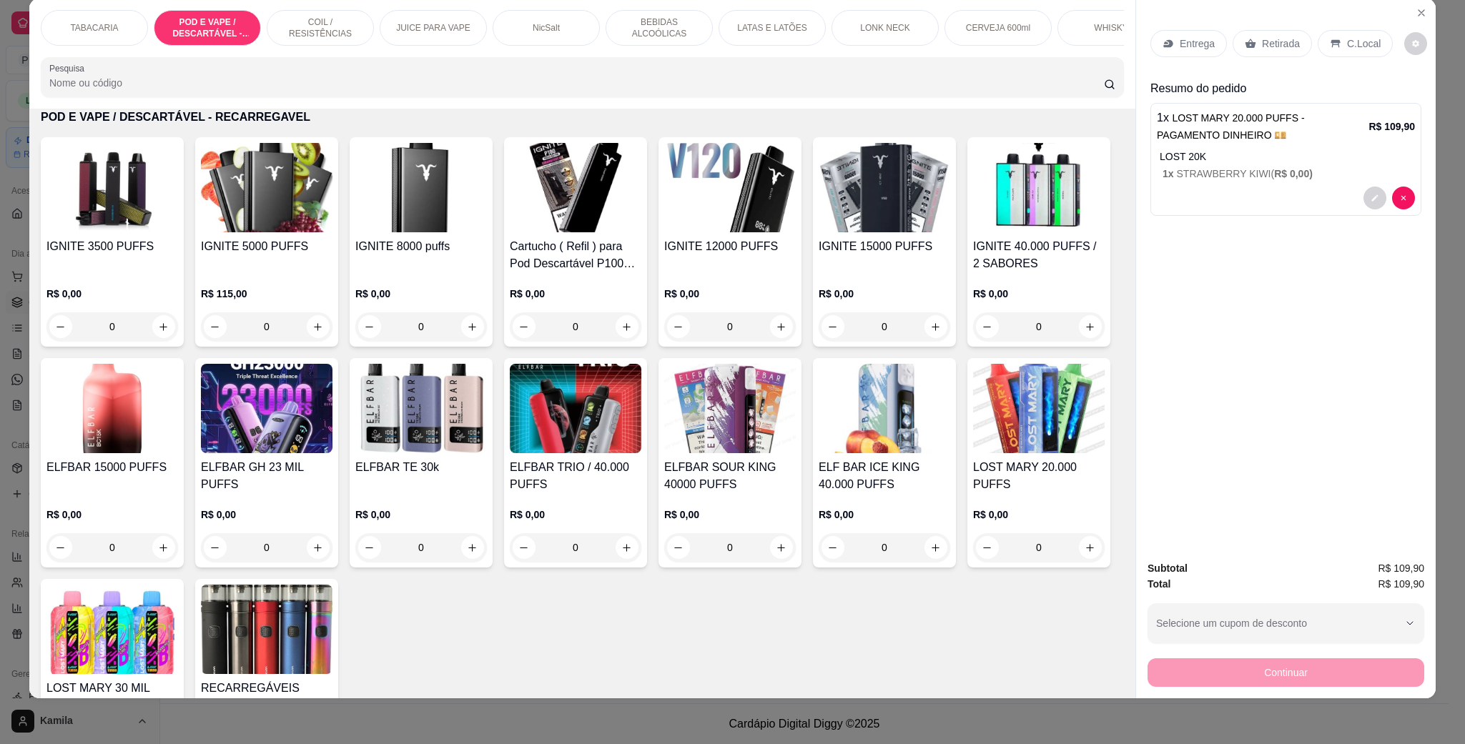
click at [1318, 44] on div "C.Local" at bounding box center [1355, 43] width 75 height 27
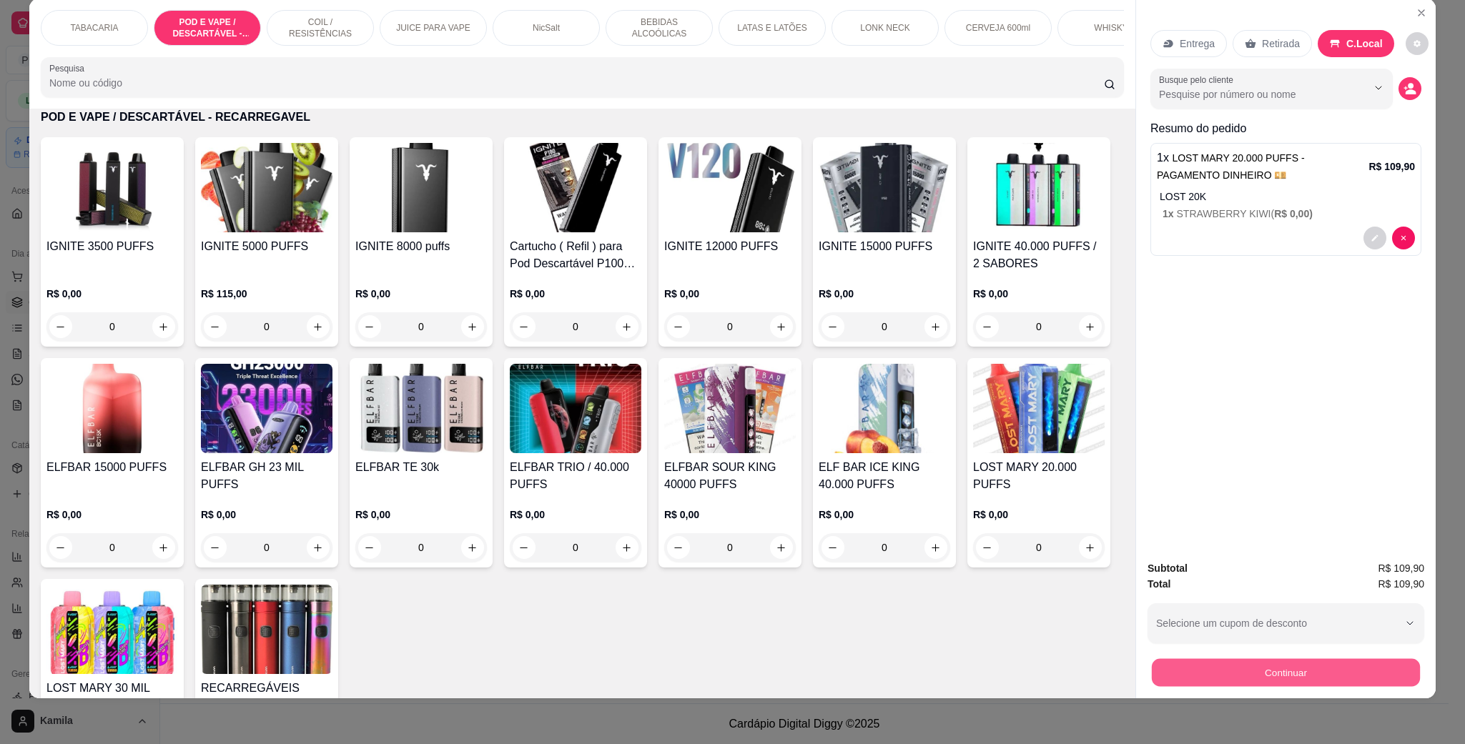
click at [1294, 659] on button "Continuar" at bounding box center [1286, 673] width 268 height 28
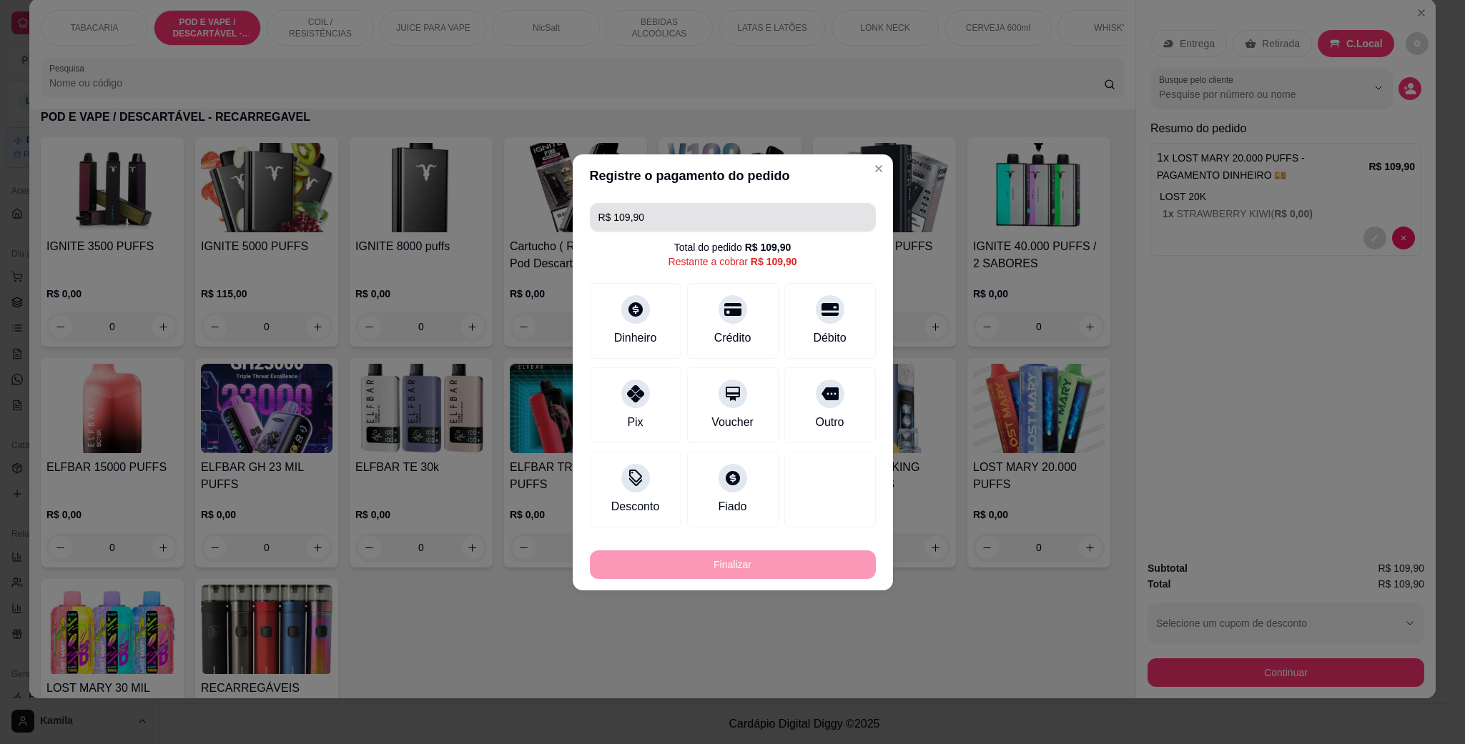
click at [739, 221] on input "R$ 109,90" at bounding box center [733, 217] width 269 height 29
click at [666, 342] on div "Dinheiro" at bounding box center [635, 318] width 101 height 84
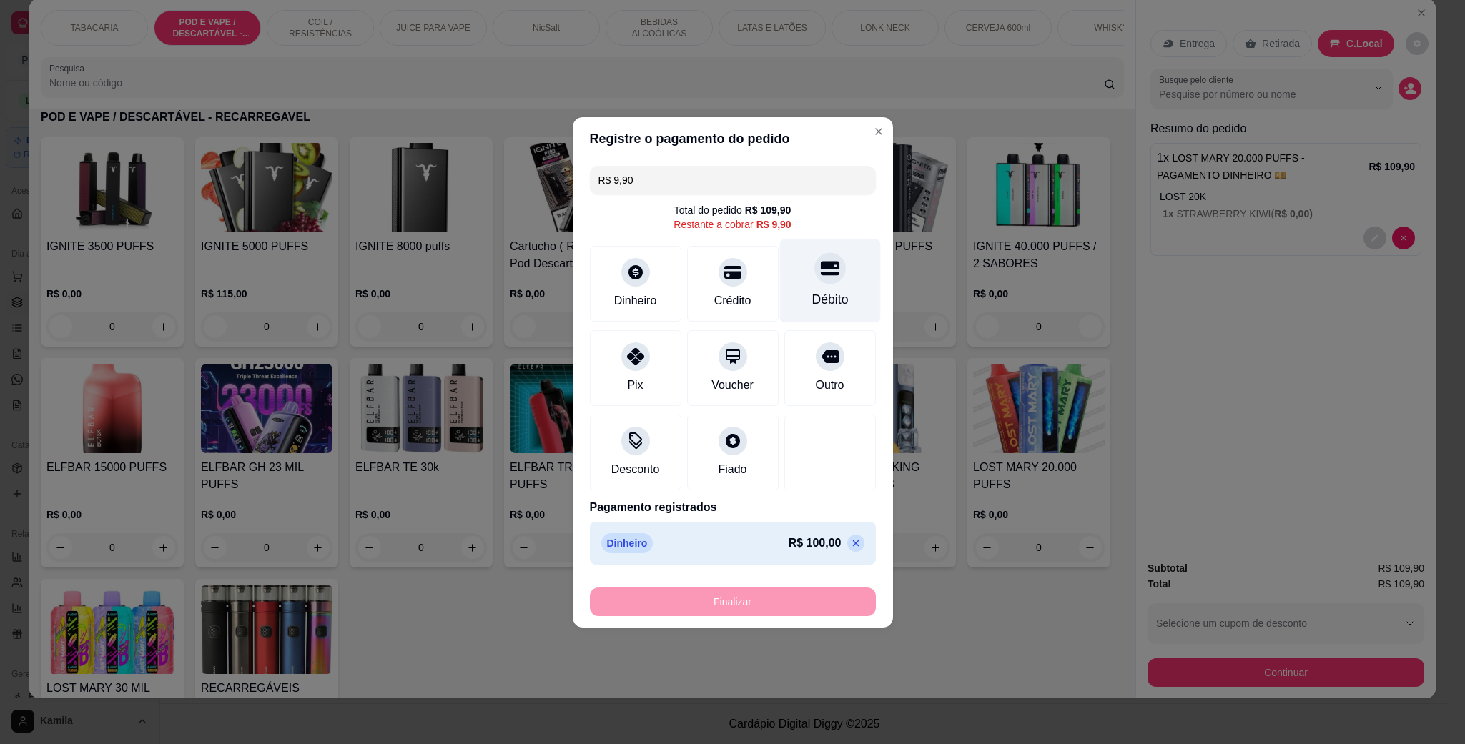
click at [814, 277] on div at bounding box center [829, 267] width 31 height 31
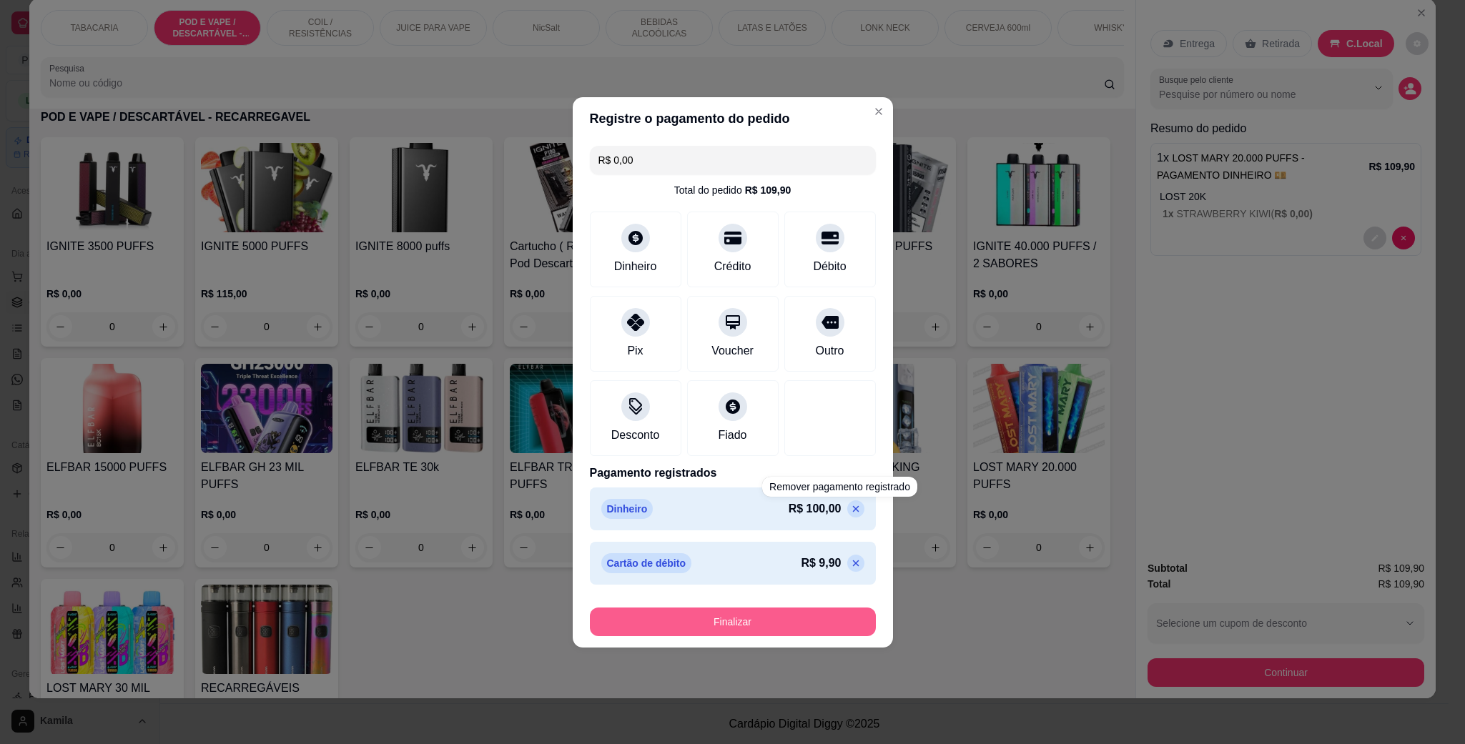
click at [796, 625] on button "Finalizar" at bounding box center [733, 622] width 286 height 29
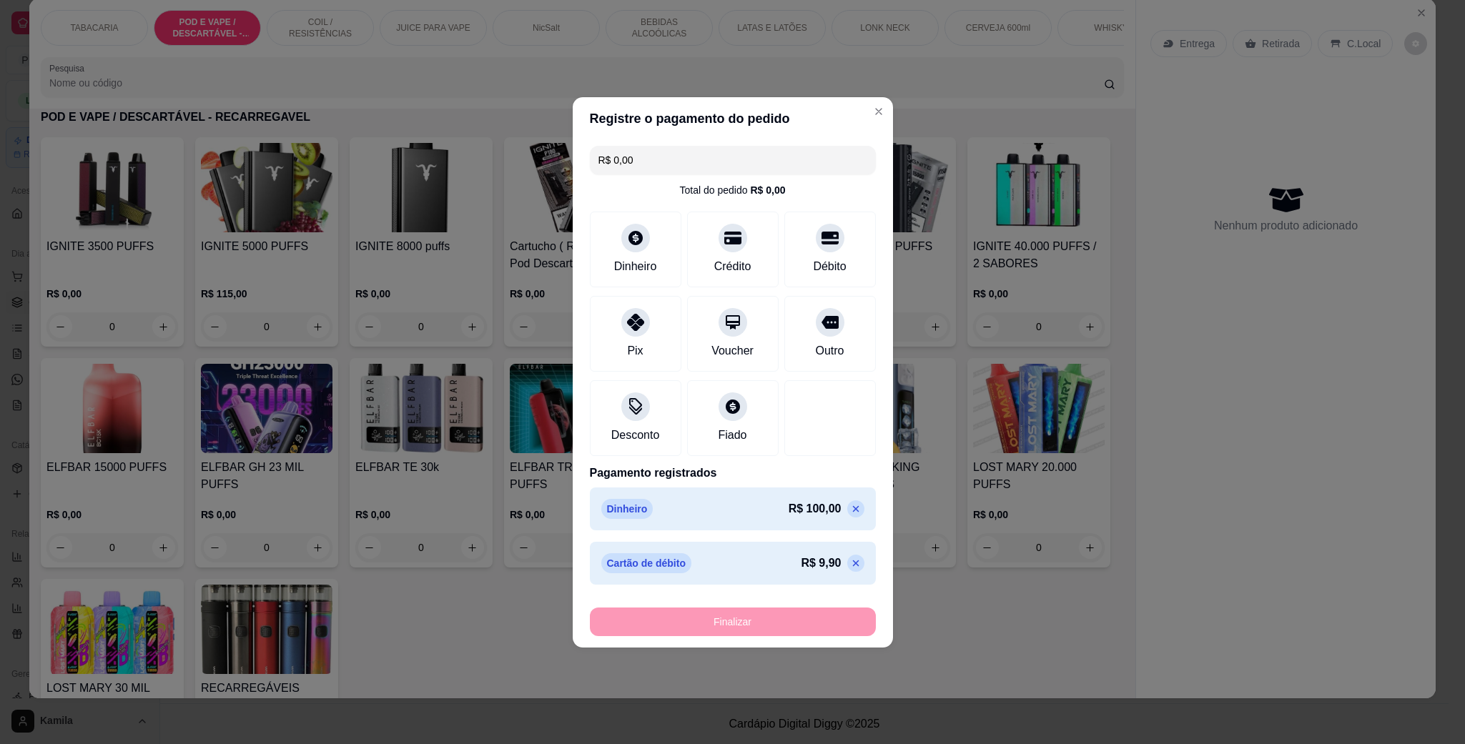
type input "-R$ 109,90"
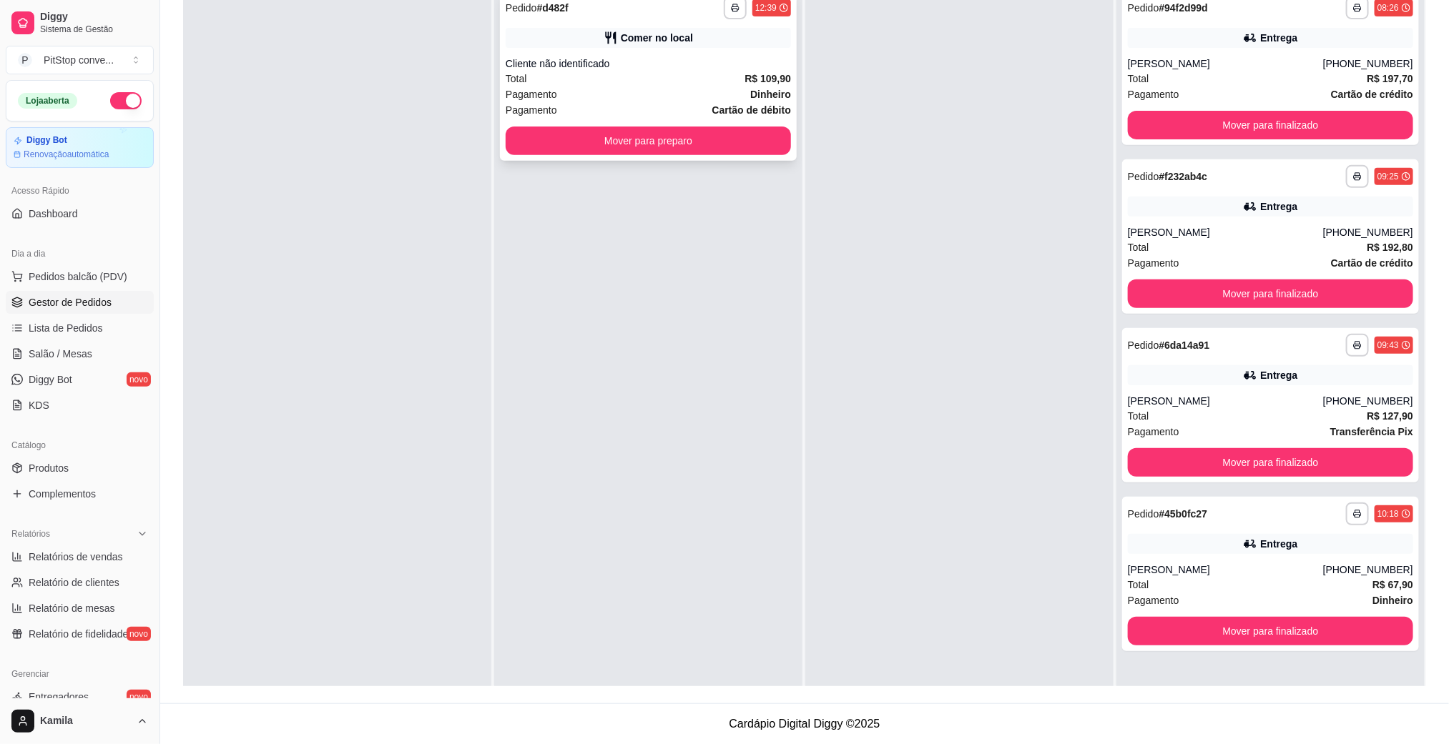
click at [711, 56] on div "Cliente não identificado" at bounding box center [648, 63] width 285 height 14
click at [862, 629] on div at bounding box center [959, 354] width 308 height 744
click at [724, 67] on div "Cliente não identificado" at bounding box center [648, 63] width 285 height 14
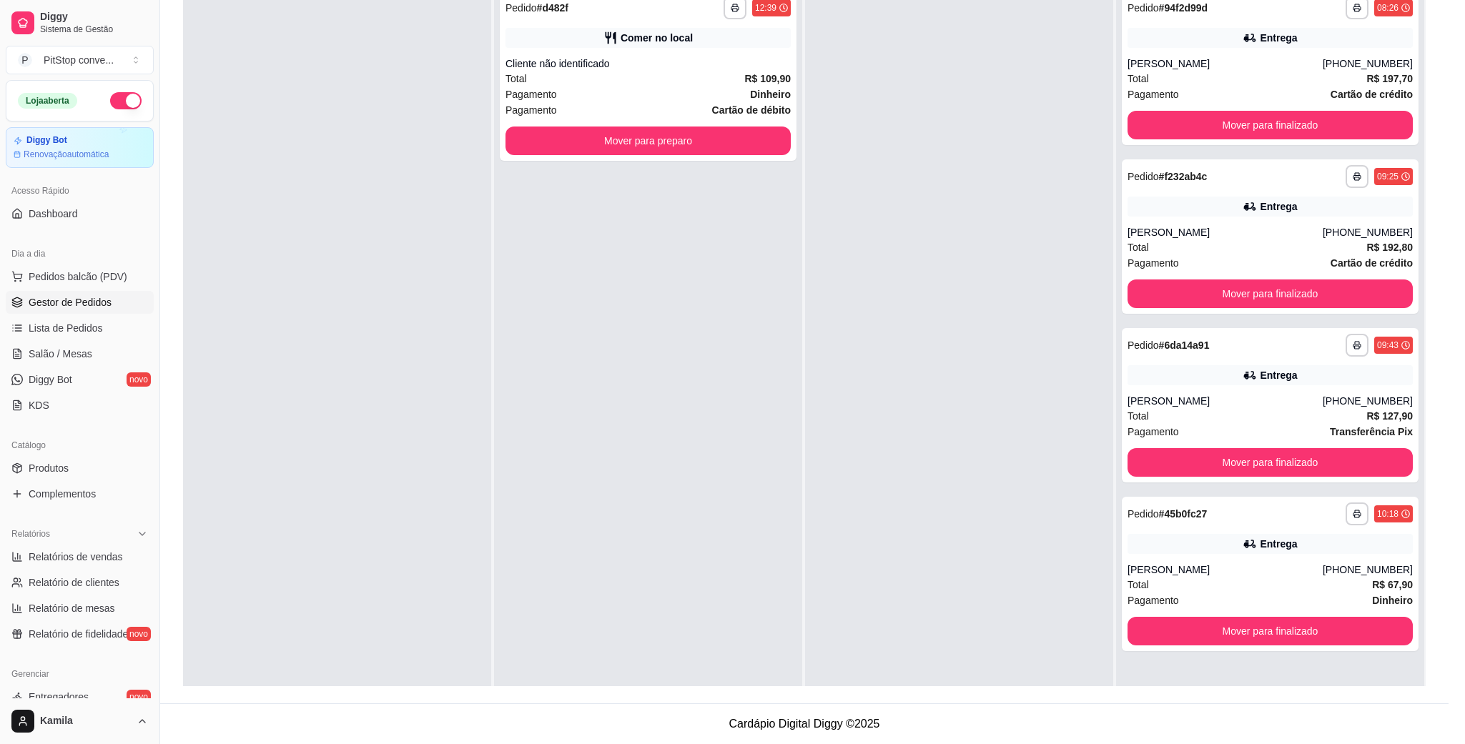
click at [895, 610] on button "Mover para preparo" at bounding box center [866, 614] width 111 height 29
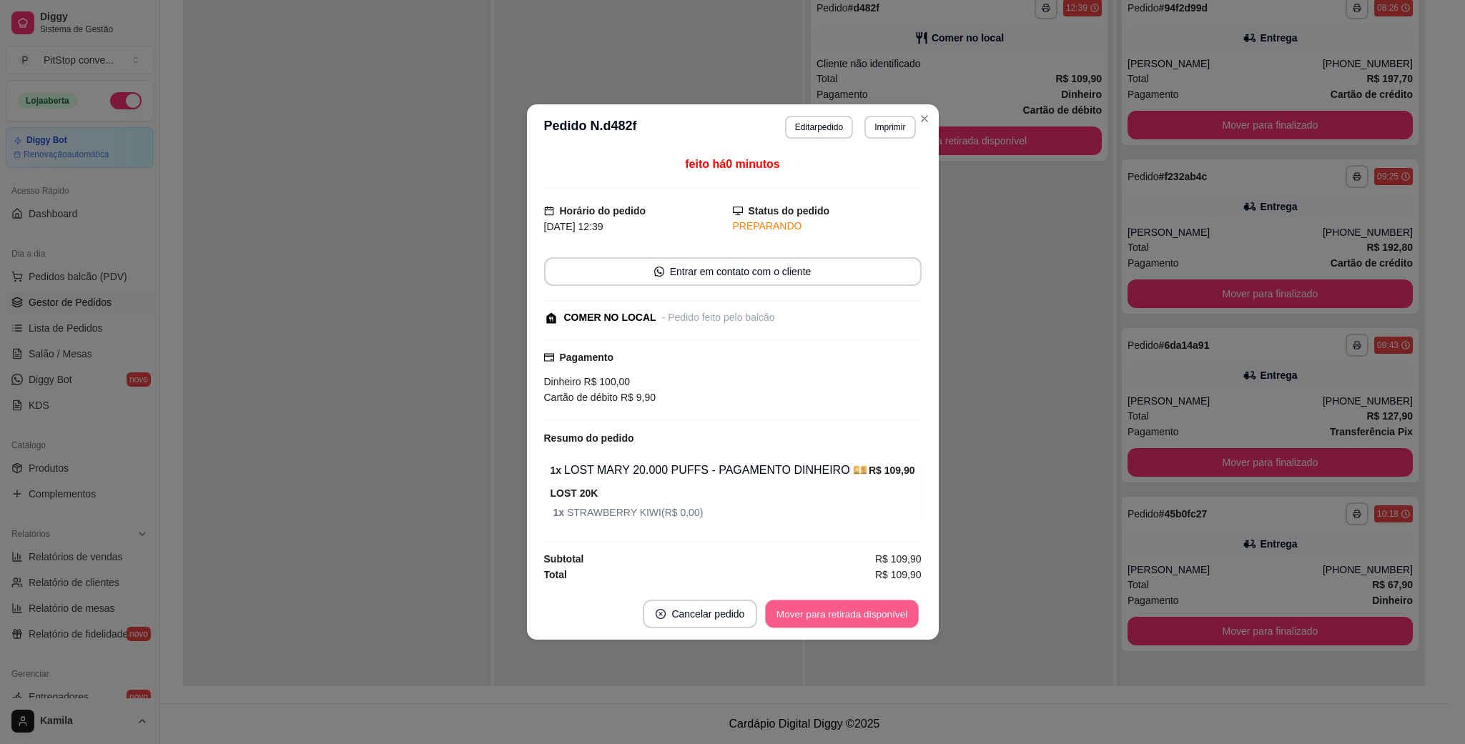
click at [875, 623] on button "Mover para retirada disponível" at bounding box center [842, 615] width 153 height 28
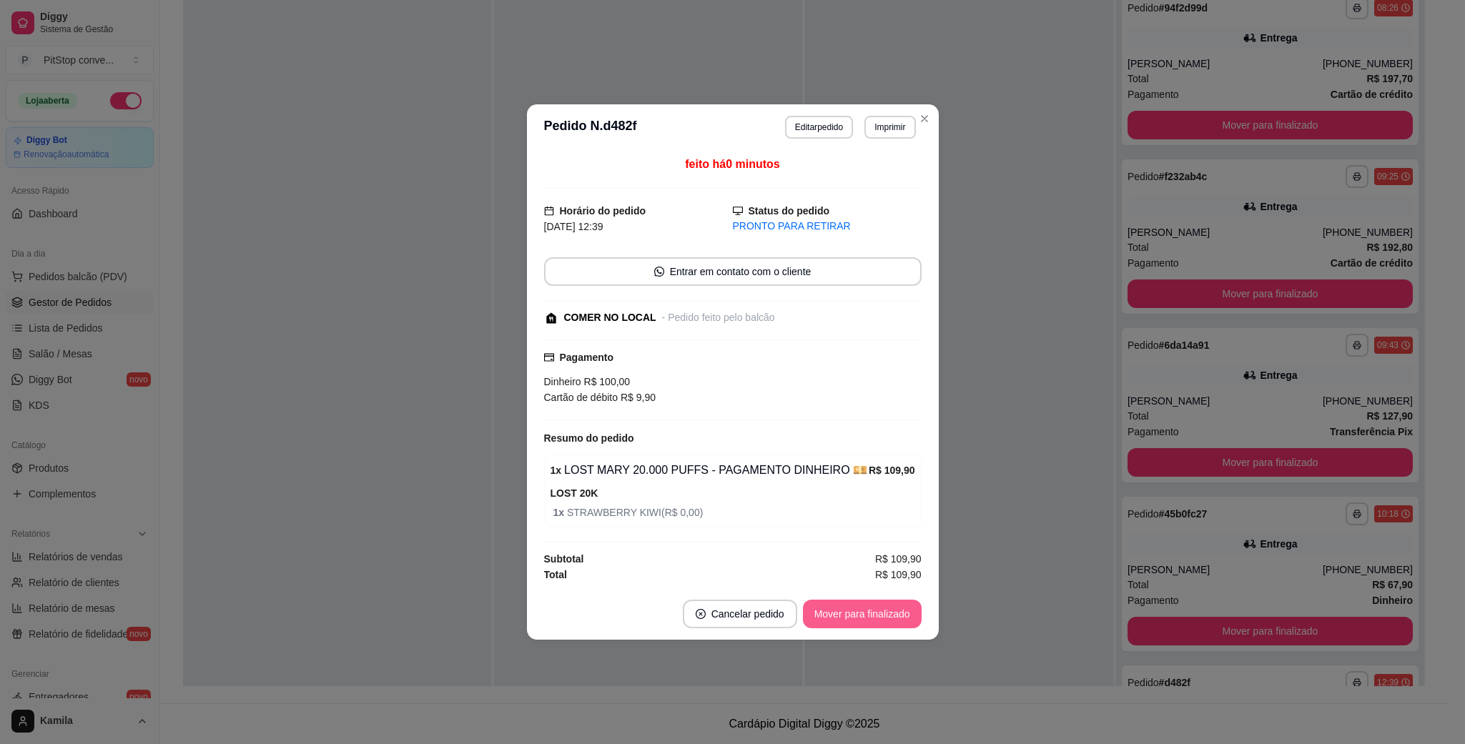
click at [875, 623] on button "Mover para finalizado" at bounding box center [862, 614] width 119 height 29
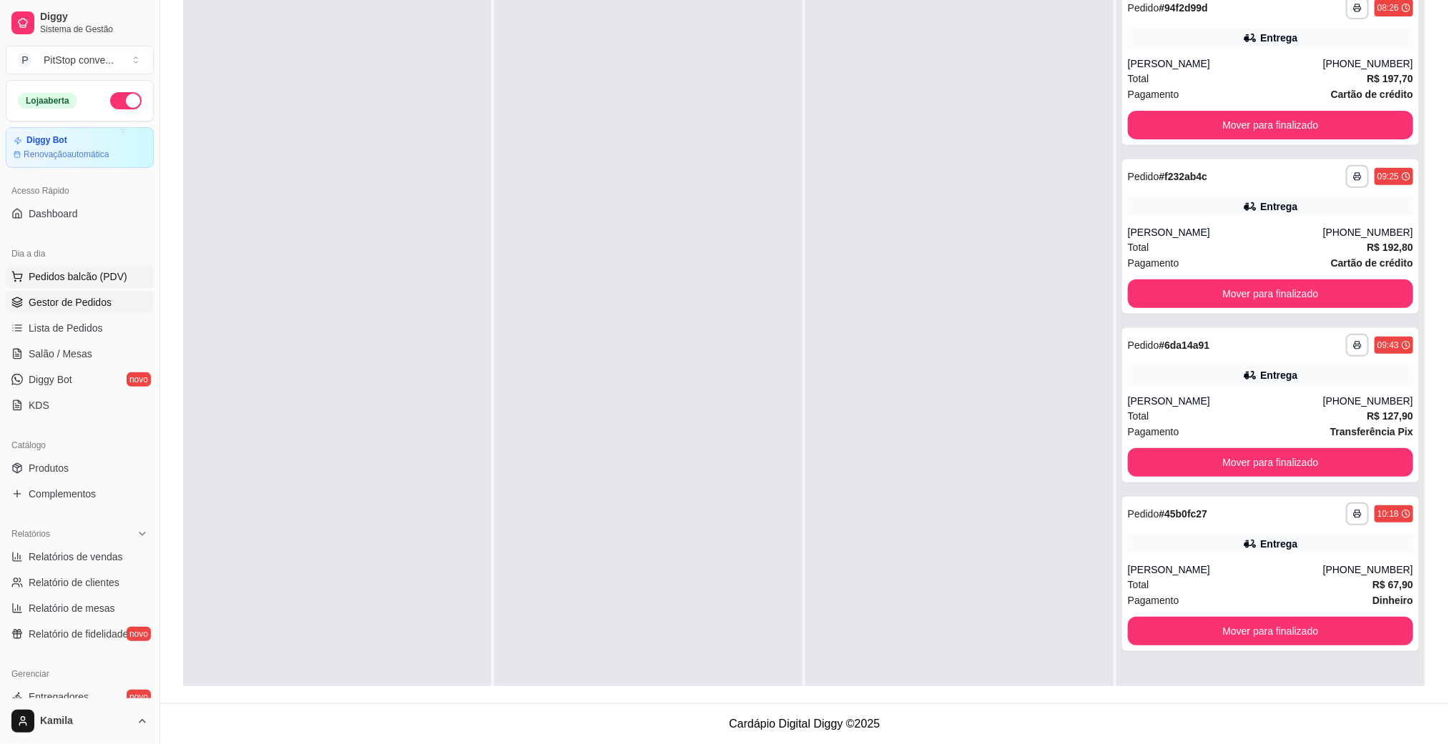
click at [79, 280] on span "Pedidos balcão (PDV)" at bounding box center [78, 277] width 99 height 14
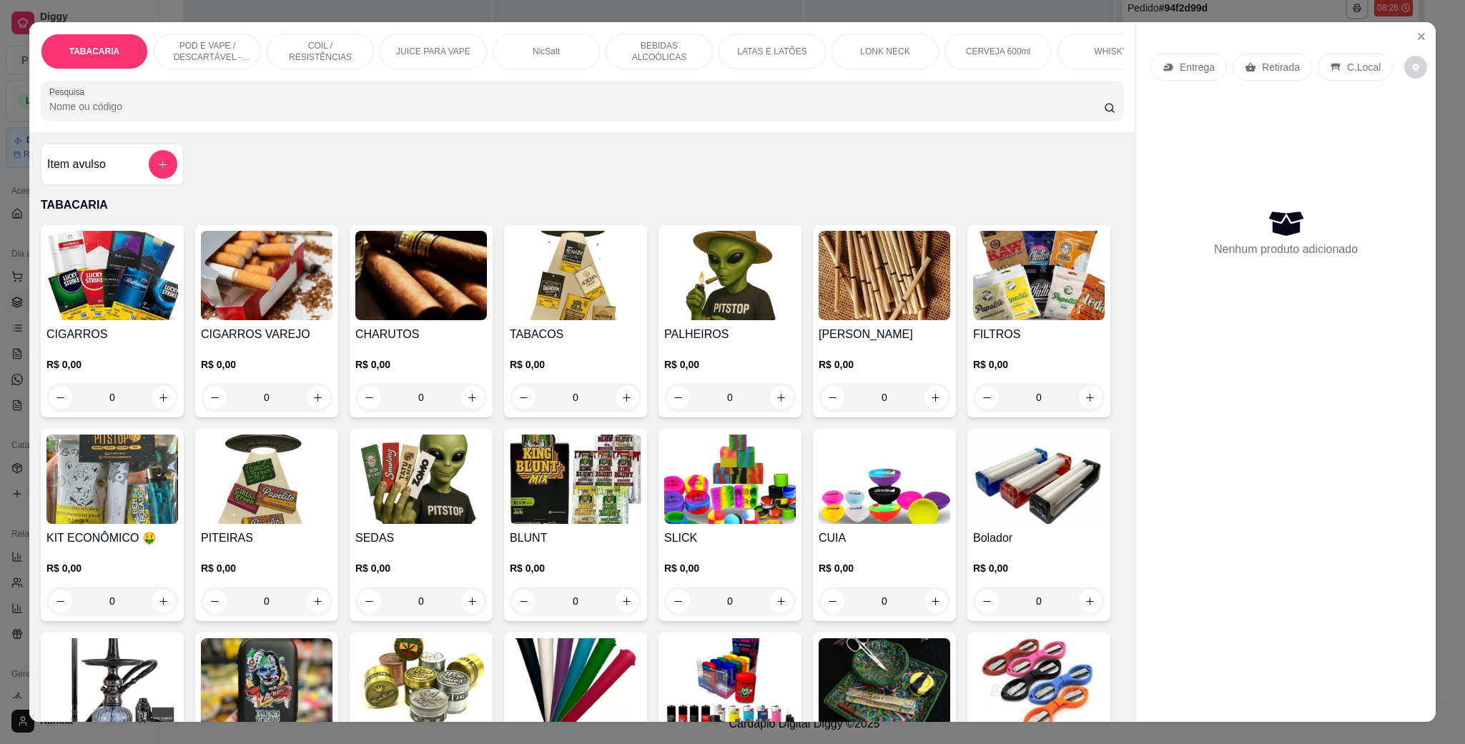
click at [166, 41] on p "POD E VAPE / DESCARTÁVEL - RECARREGAVEL" at bounding box center [207, 51] width 83 height 23
click at [164, 41] on div "POD E VAPE / DESCARTÁVEL - RECARREGAVEL" at bounding box center [207, 52] width 107 height 36
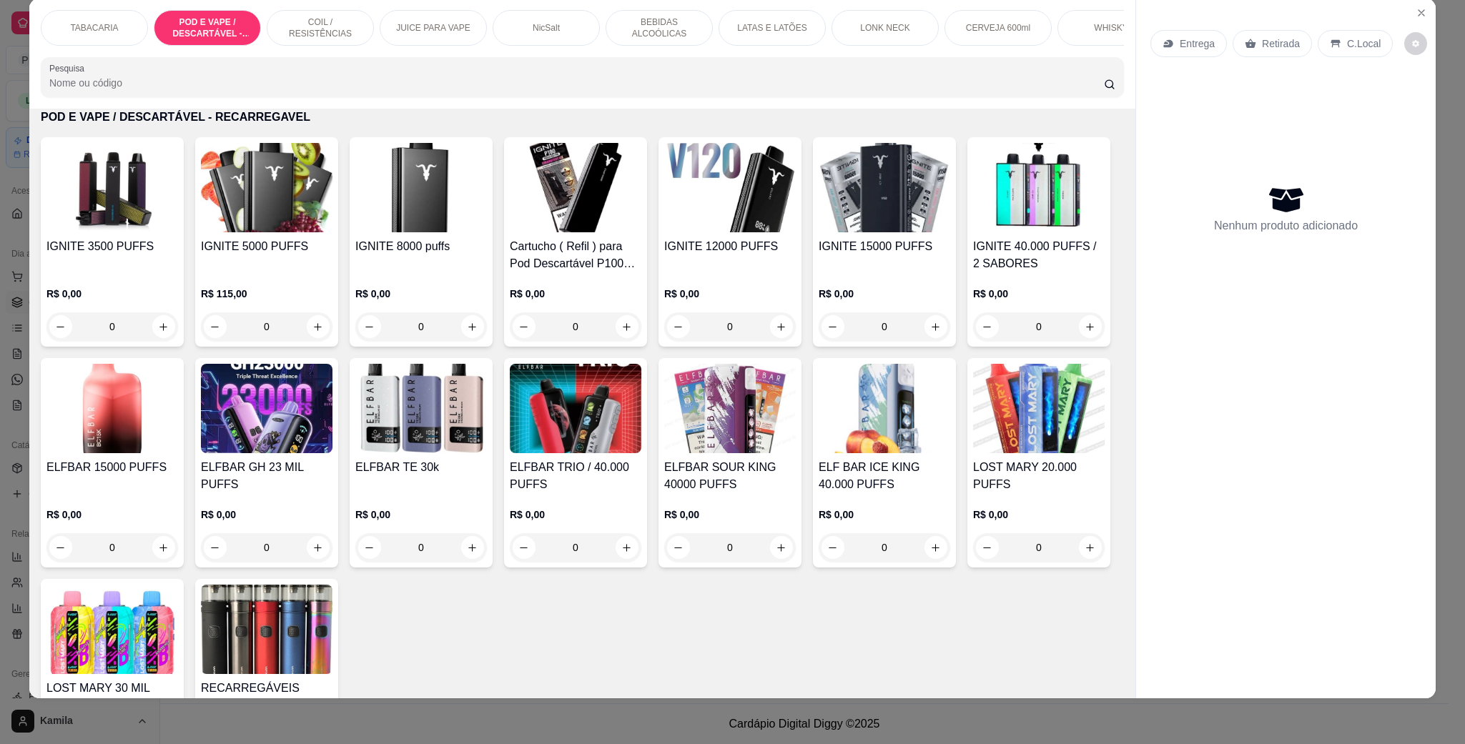
click at [75, 187] on img at bounding box center [112, 187] width 132 height 89
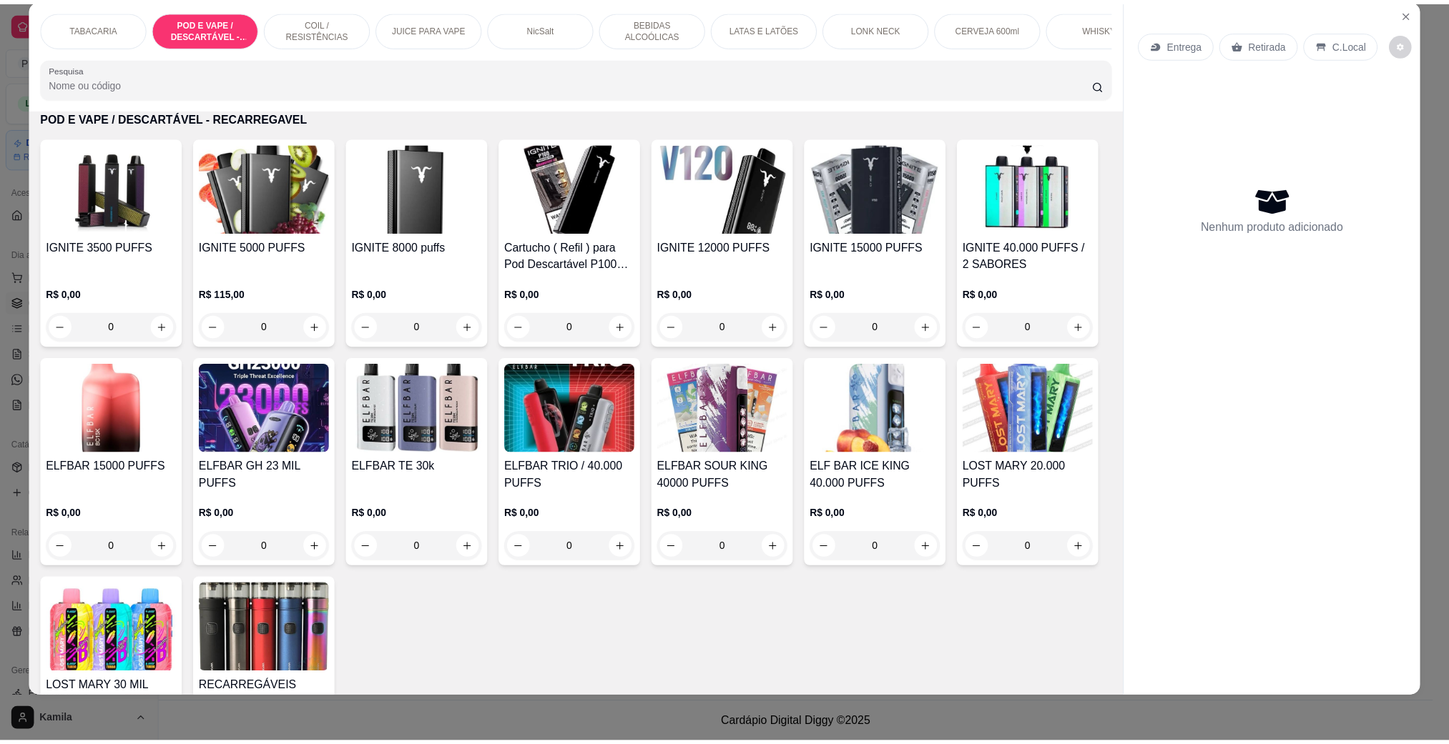
scroll to position [22, 0]
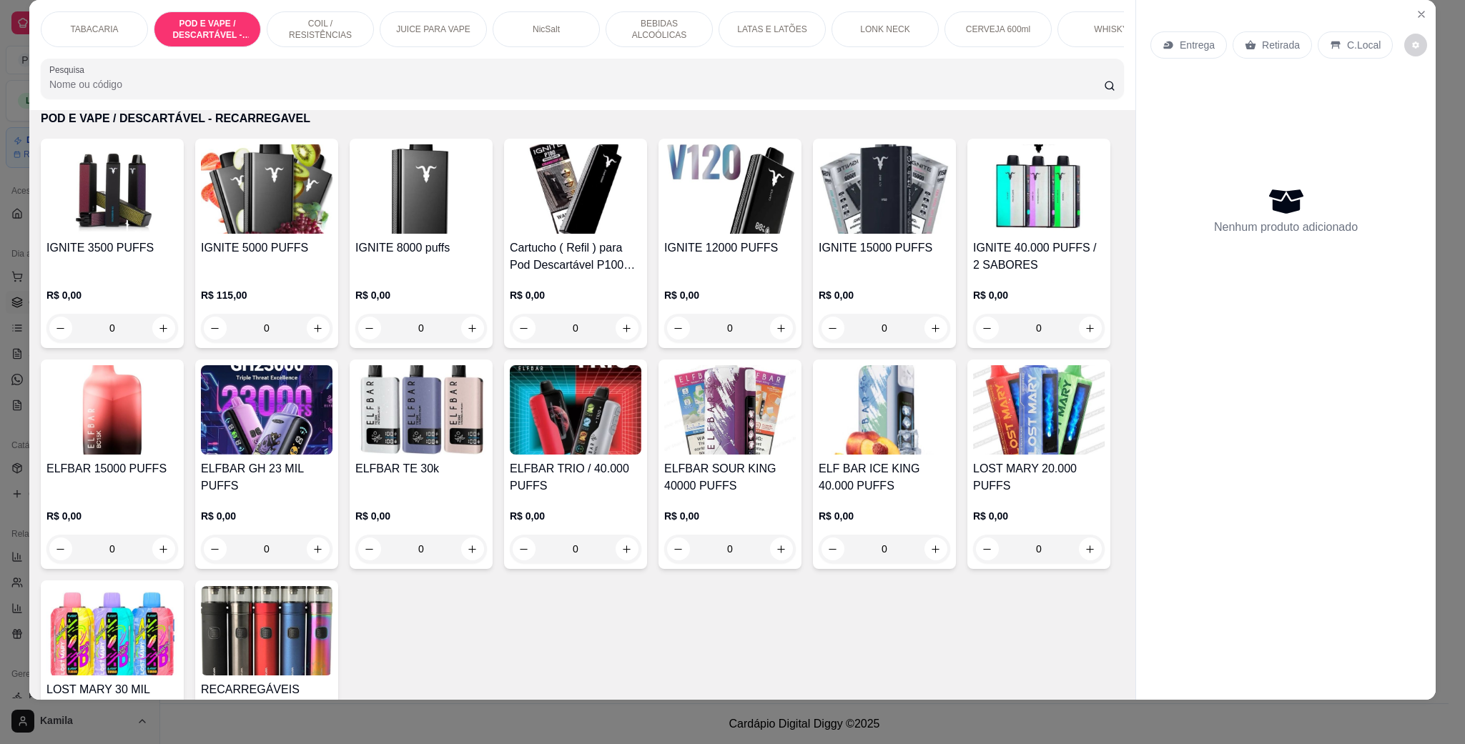
click at [116, 220] on img at bounding box center [112, 188] width 132 height 89
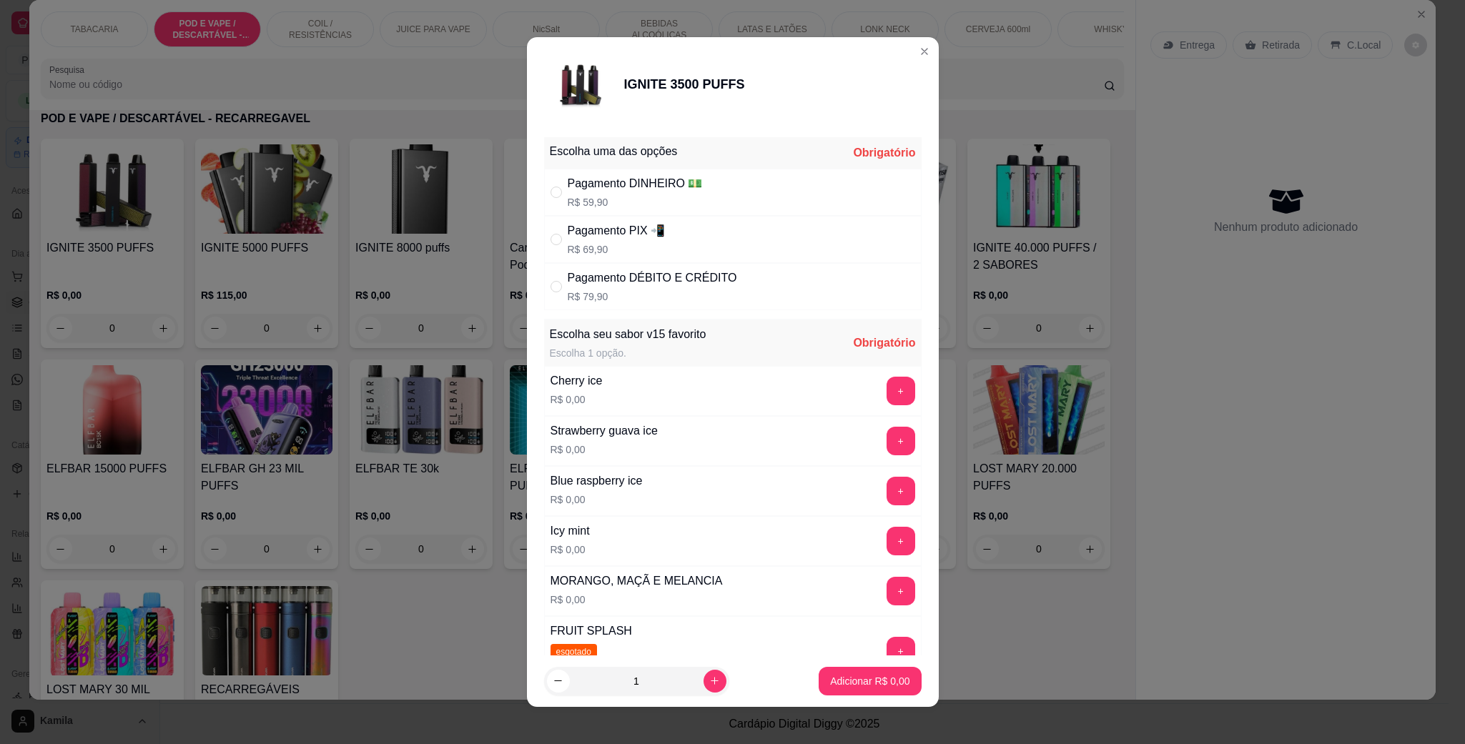
click at [676, 290] on div "Pagamento DÉBITO E CRÉDITO R$ 79,90" at bounding box center [652, 287] width 169 height 34
radio input "true"
click at [887, 539] on button "+" at bounding box center [901, 542] width 28 height 28
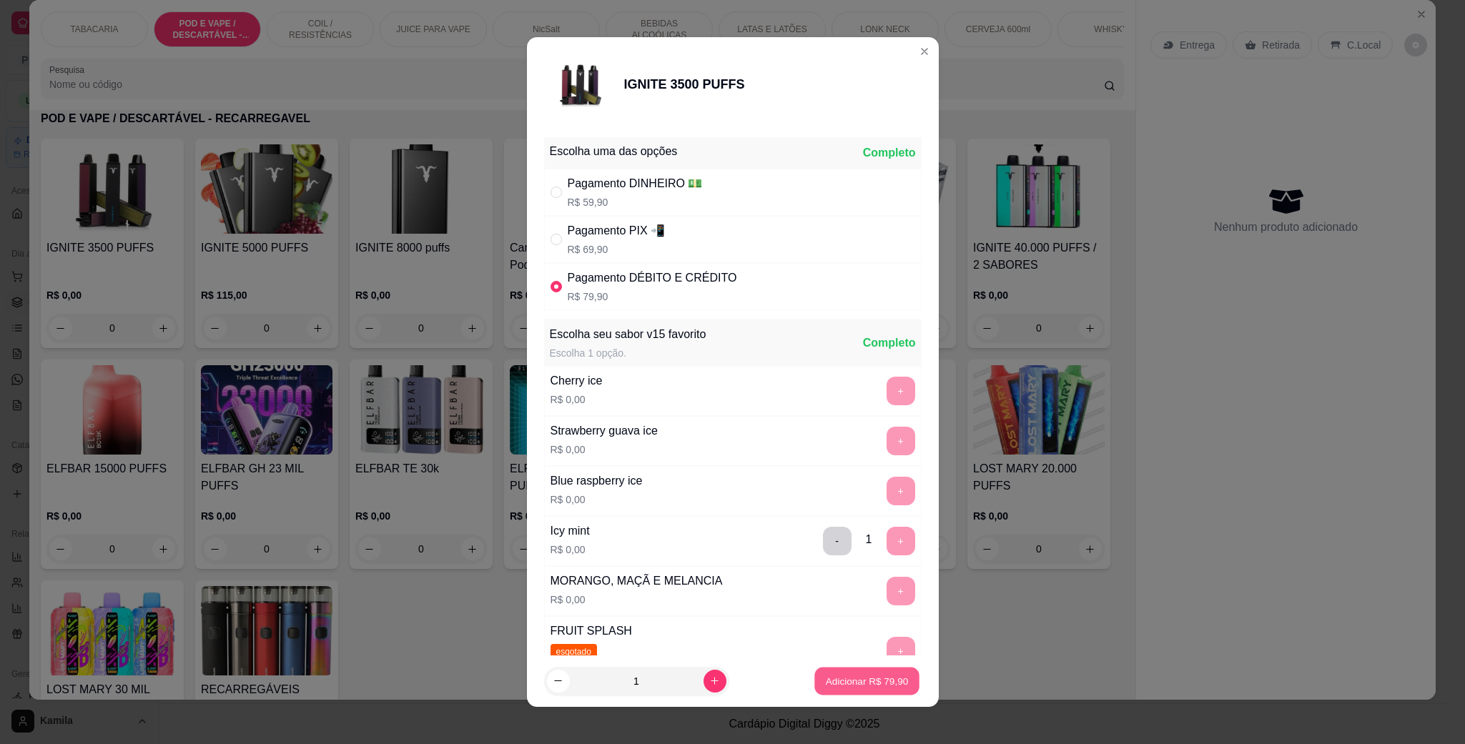
click at [876, 681] on p "Adicionar R$ 79,90" at bounding box center [867, 681] width 83 height 14
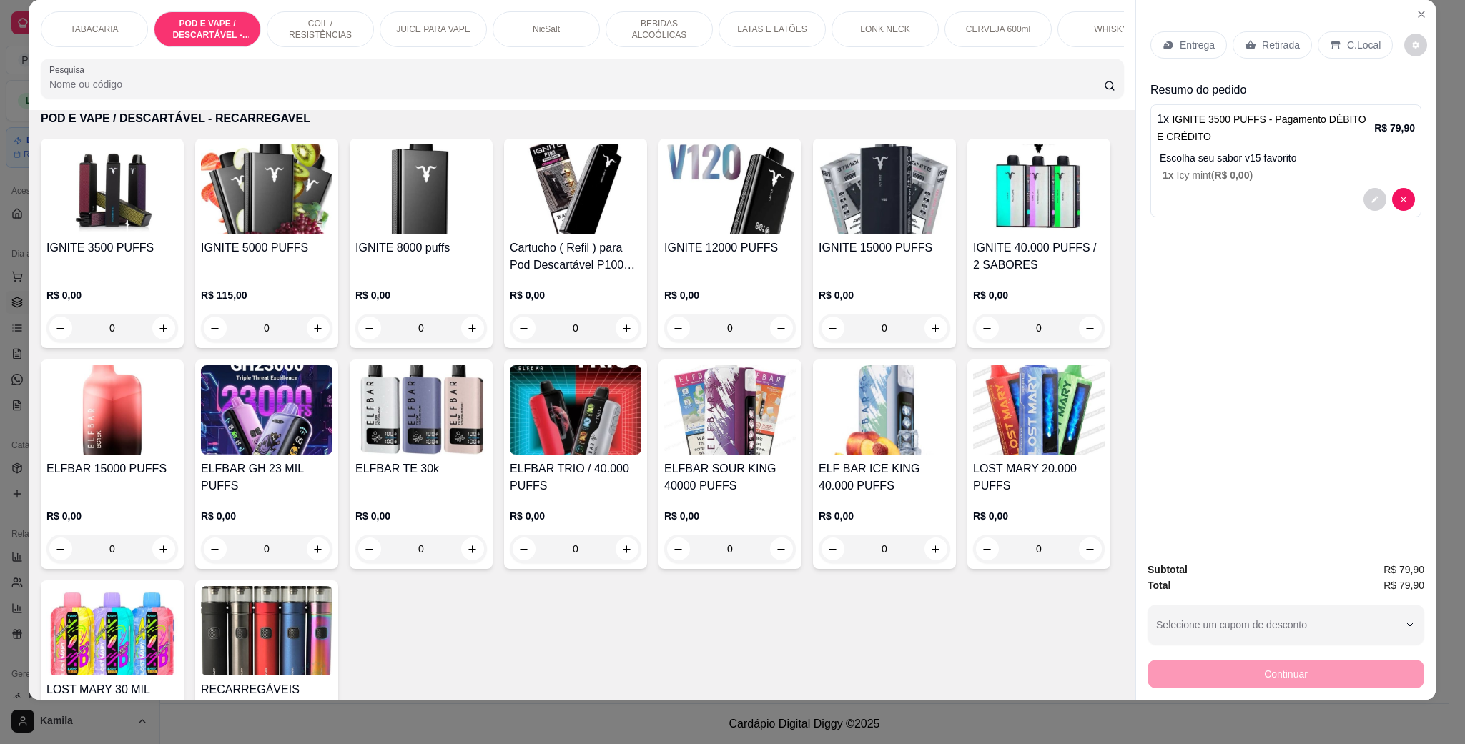
click at [1274, 45] on p "Retirada" at bounding box center [1281, 45] width 38 height 14
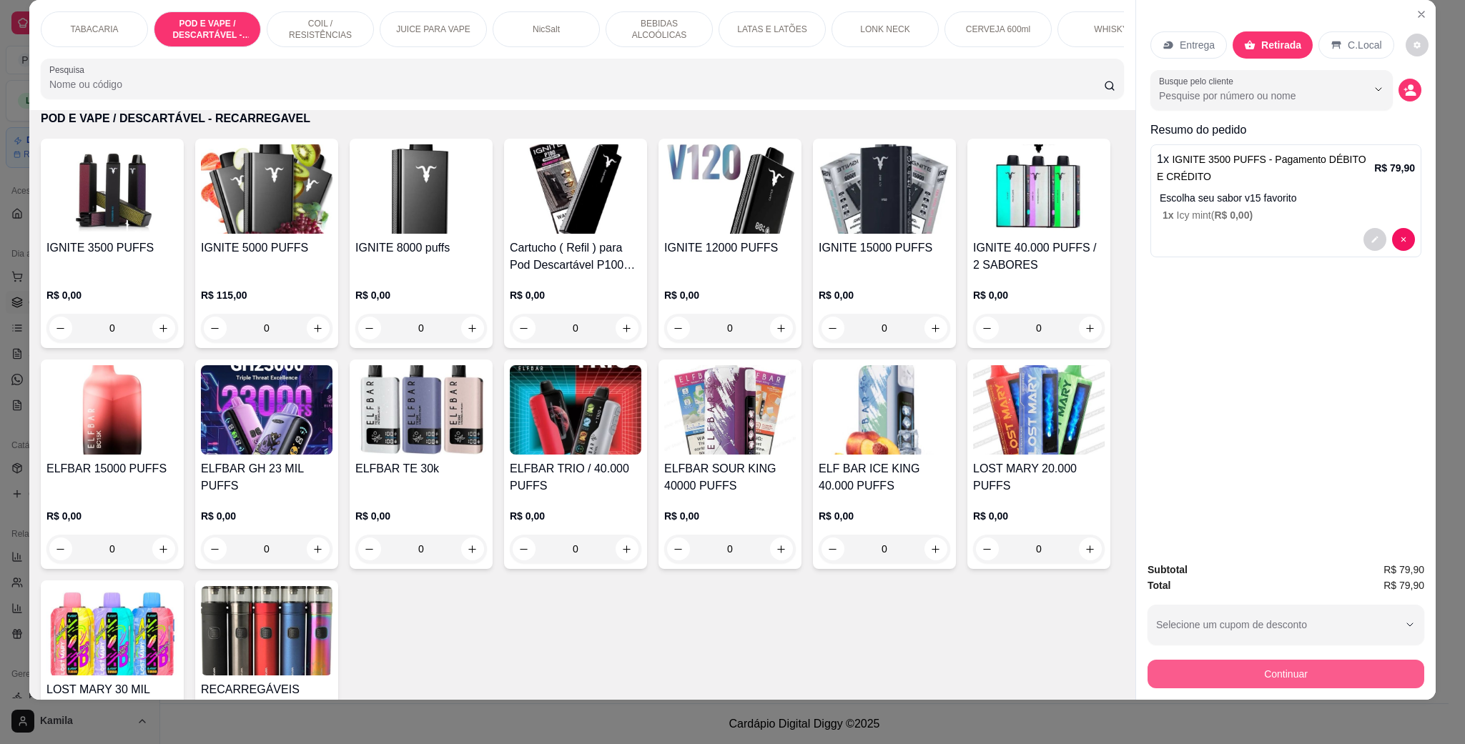
click at [1315, 682] on button "Continuar" at bounding box center [1286, 674] width 277 height 29
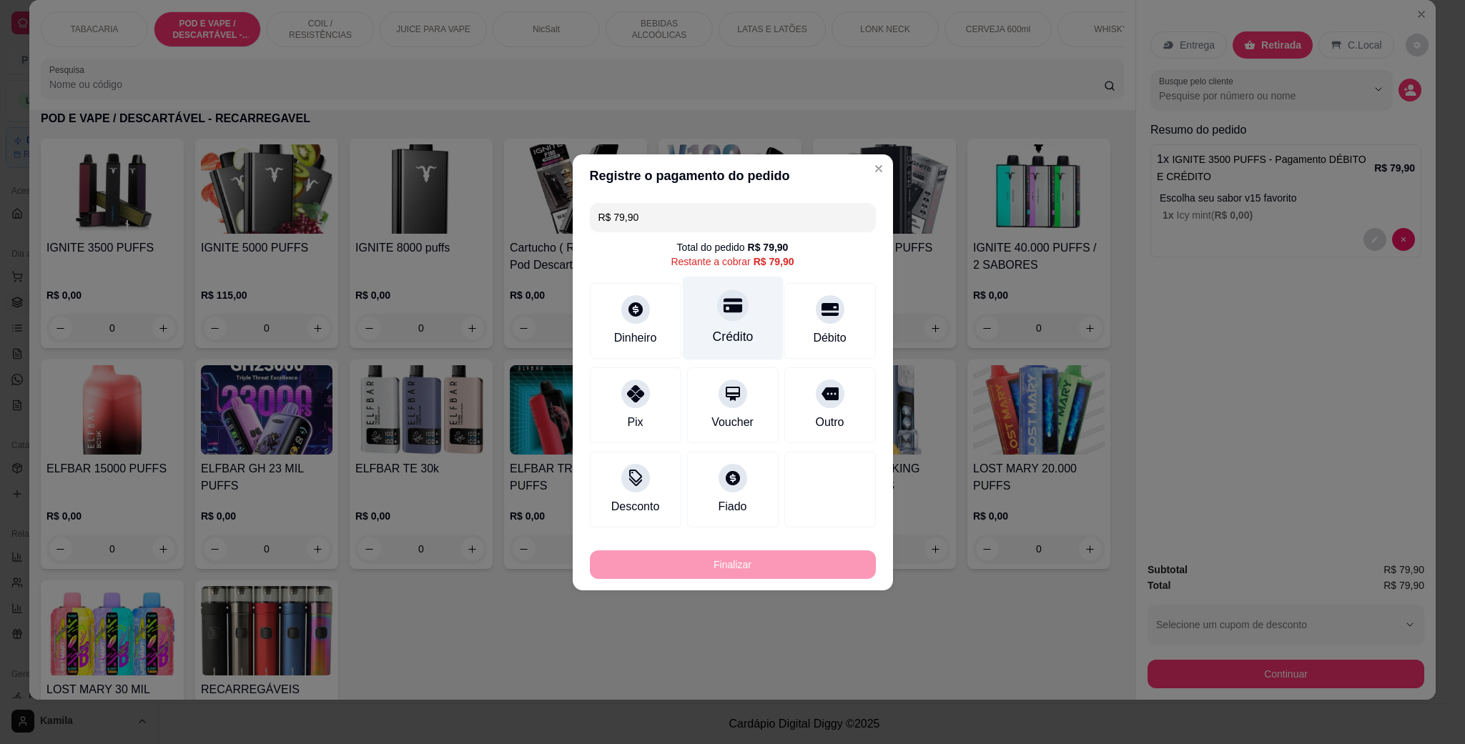
click at [749, 325] on div "Crédito" at bounding box center [732, 318] width 101 height 84
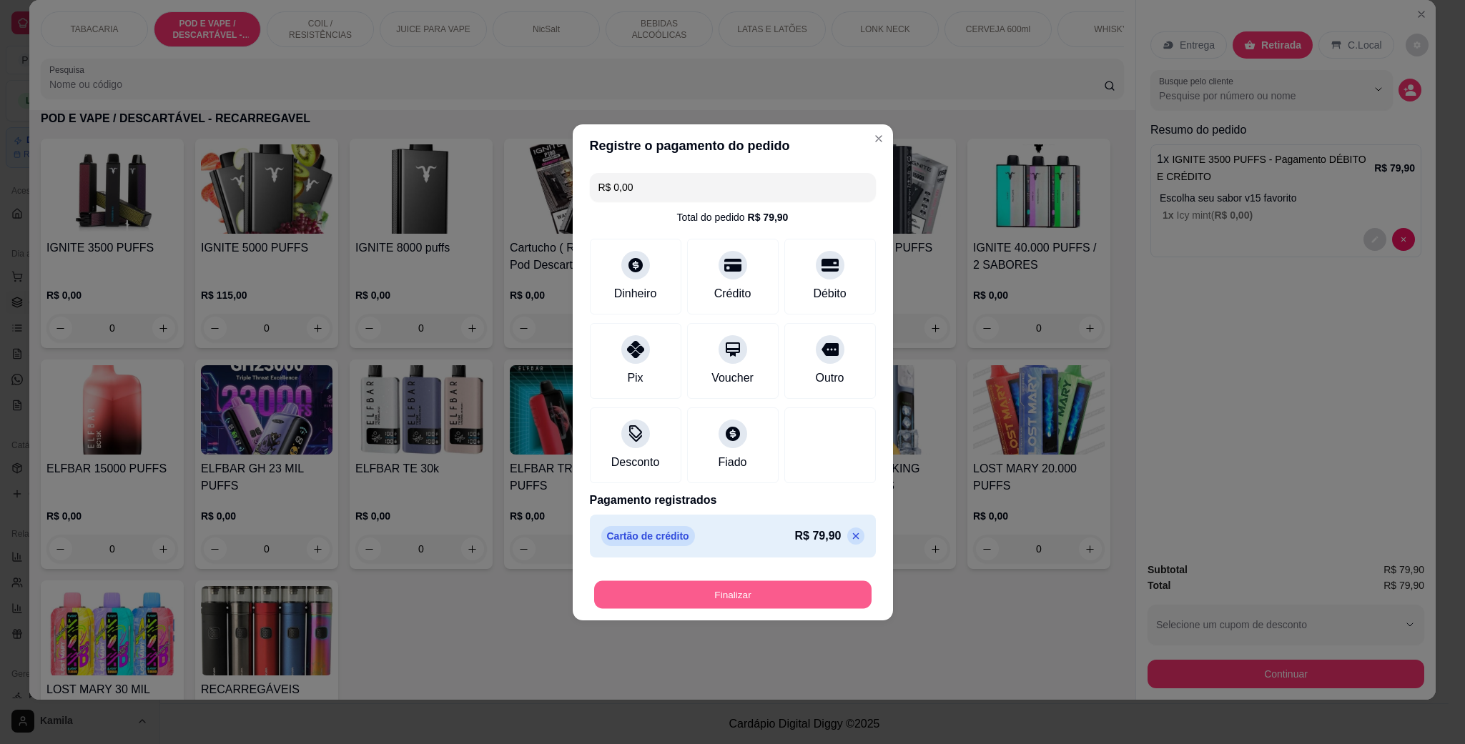
click at [764, 586] on button "Finalizar" at bounding box center [732, 595] width 277 height 28
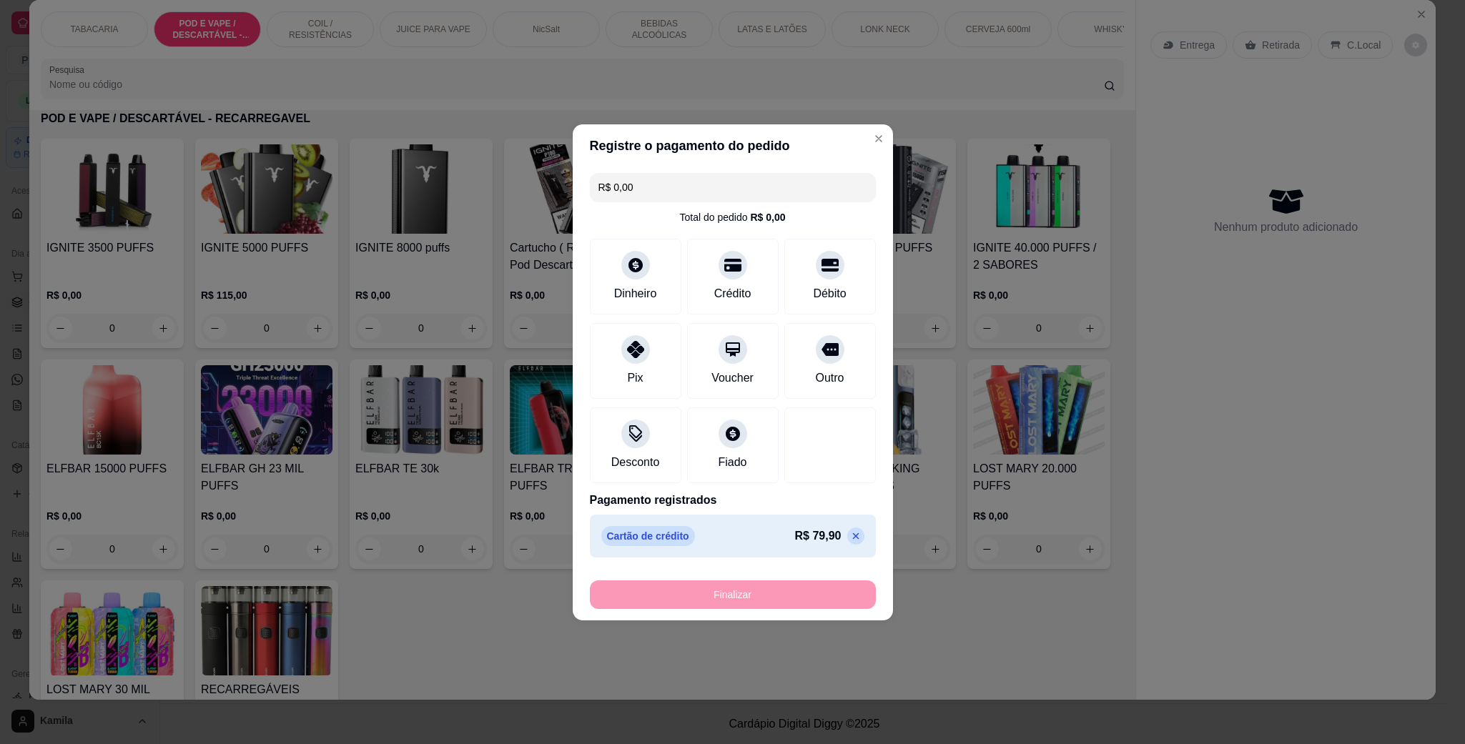
type input "-R$ 79,90"
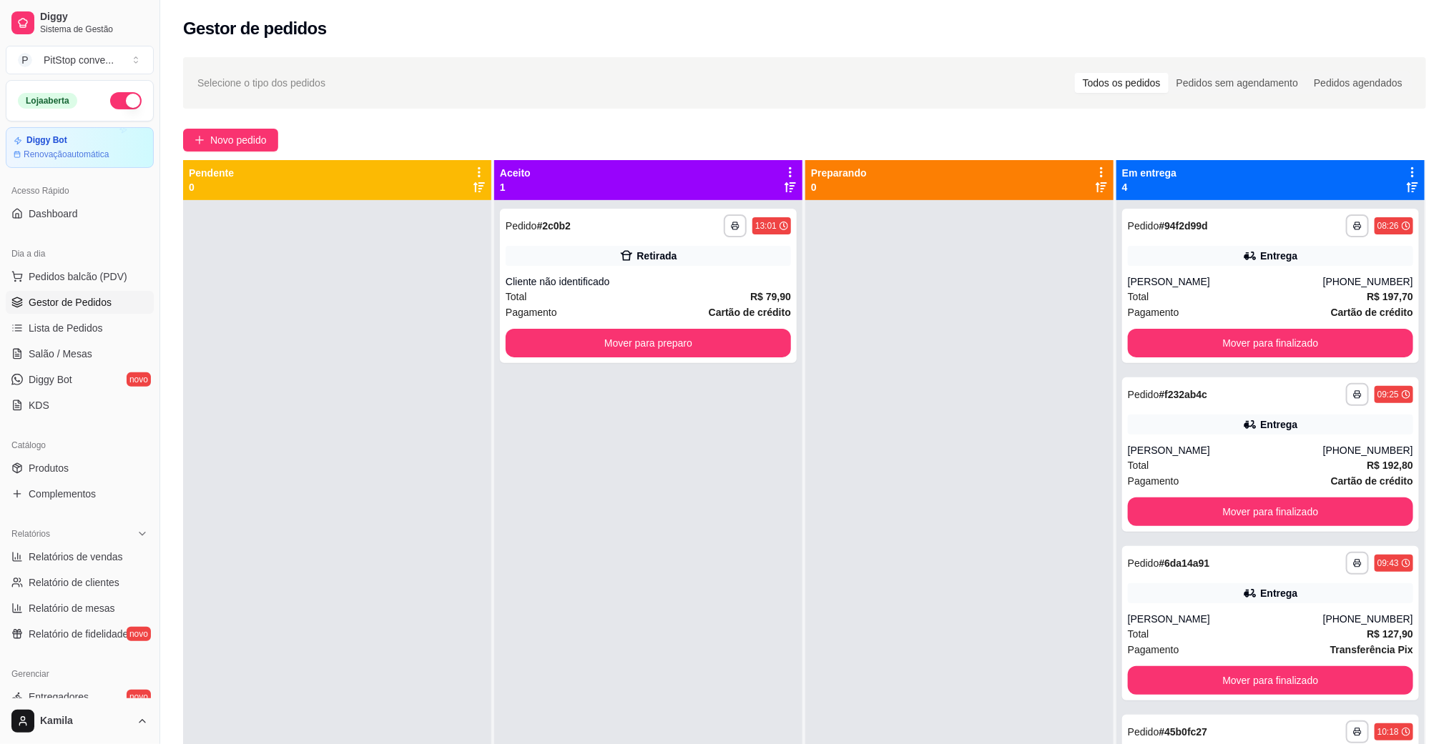
click at [354, 260] on div at bounding box center [337, 572] width 308 height 744
click at [631, 269] on div "**********" at bounding box center [648, 286] width 297 height 154
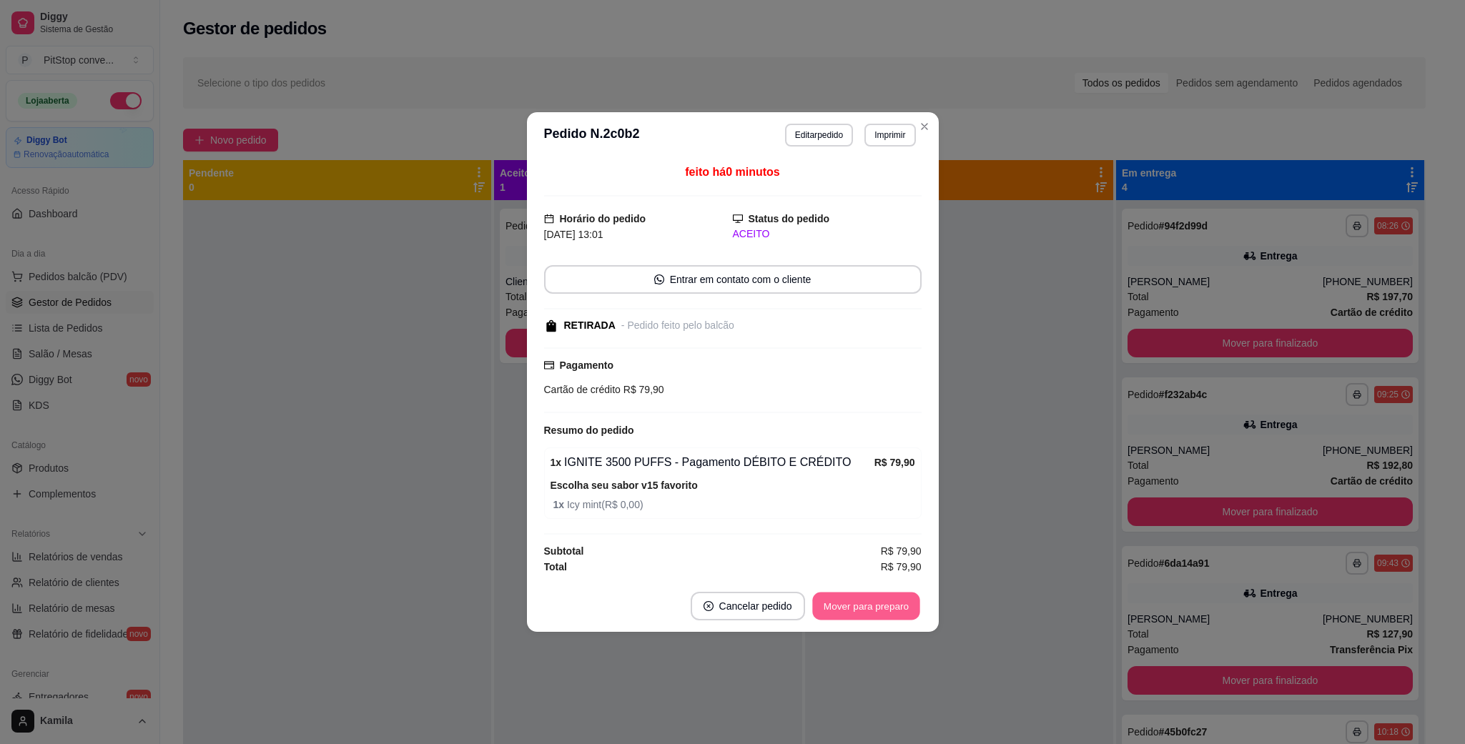
click at [887, 608] on button "Mover para preparo" at bounding box center [865, 607] width 107 height 28
click at [887, 608] on div "Mover para preparo" at bounding box center [856, 606] width 131 height 29
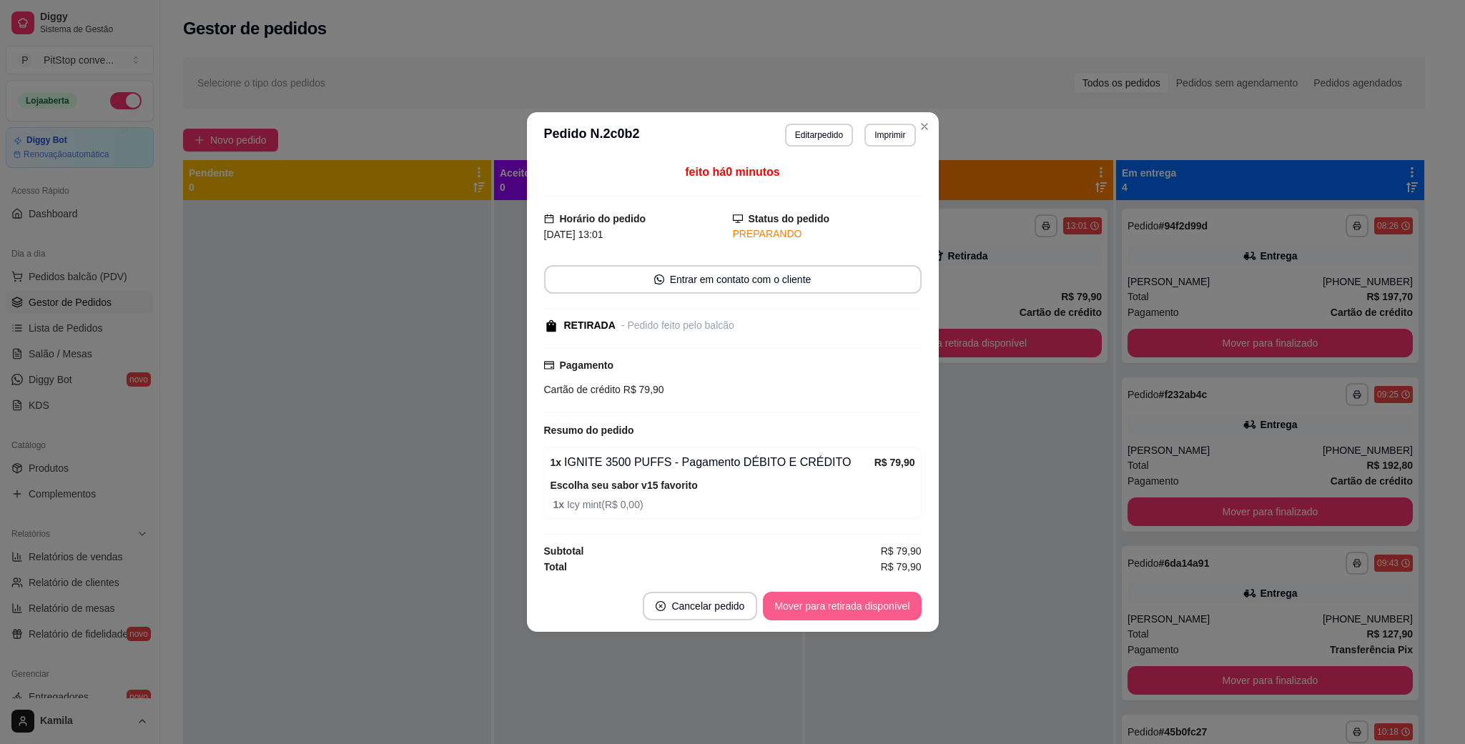
click at [887, 608] on button "Mover para retirada disponível" at bounding box center [842, 606] width 158 height 29
click at [887, 608] on div "Mover para retirada disponível" at bounding box center [832, 606] width 178 height 29
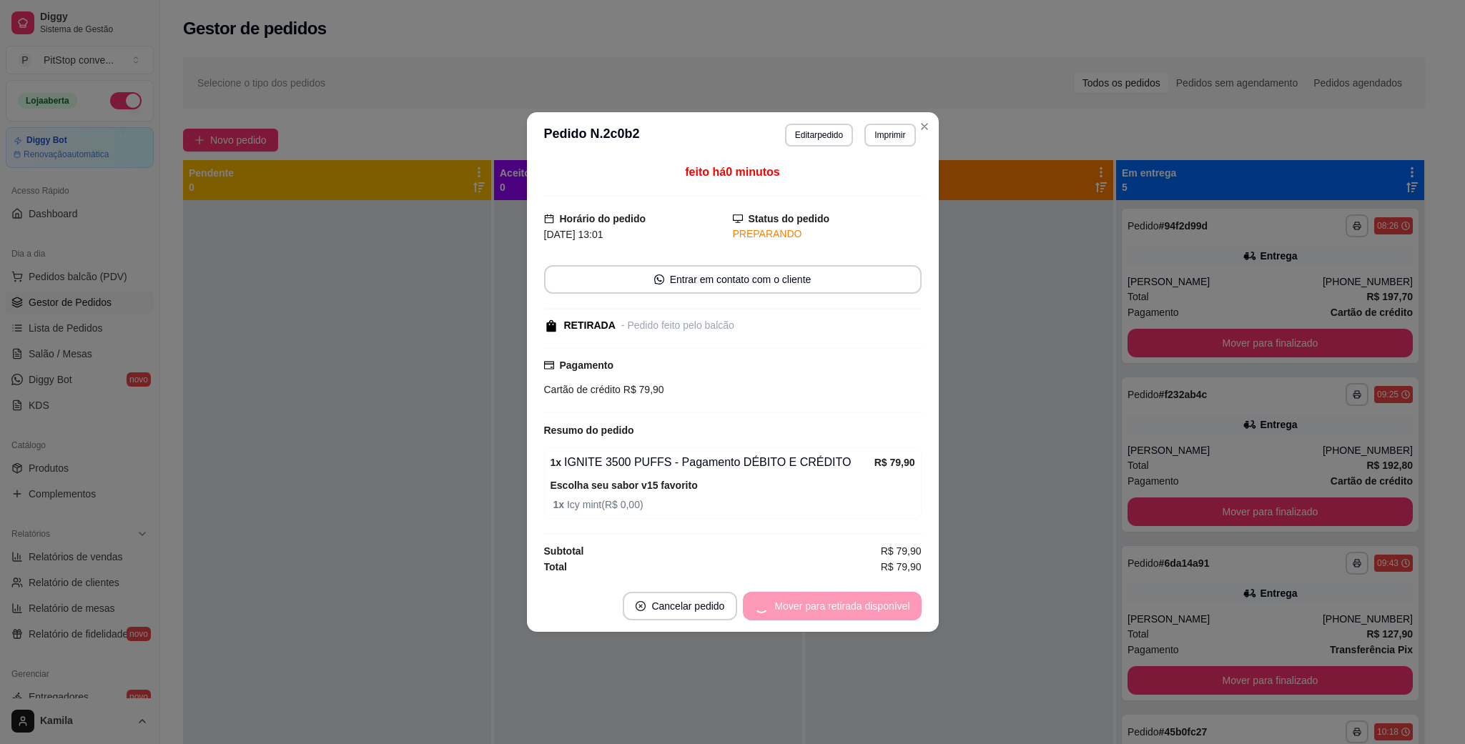
click at [887, 608] on div "Mover para retirada disponível" at bounding box center [832, 606] width 178 height 29
click at [886, 606] on button "Mover para finalizado" at bounding box center [861, 607] width 115 height 28
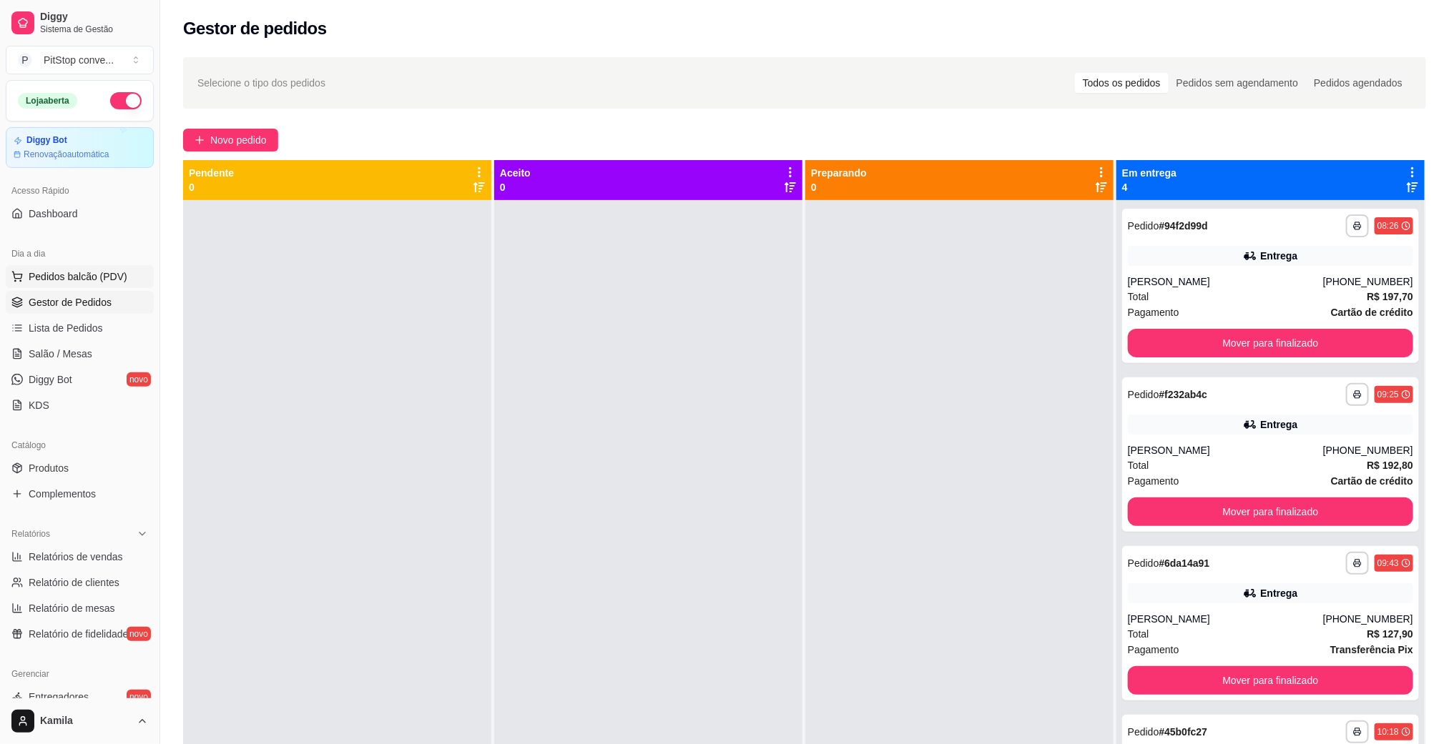
click at [131, 269] on button "Pedidos balcão (PDV)" at bounding box center [80, 276] width 148 height 23
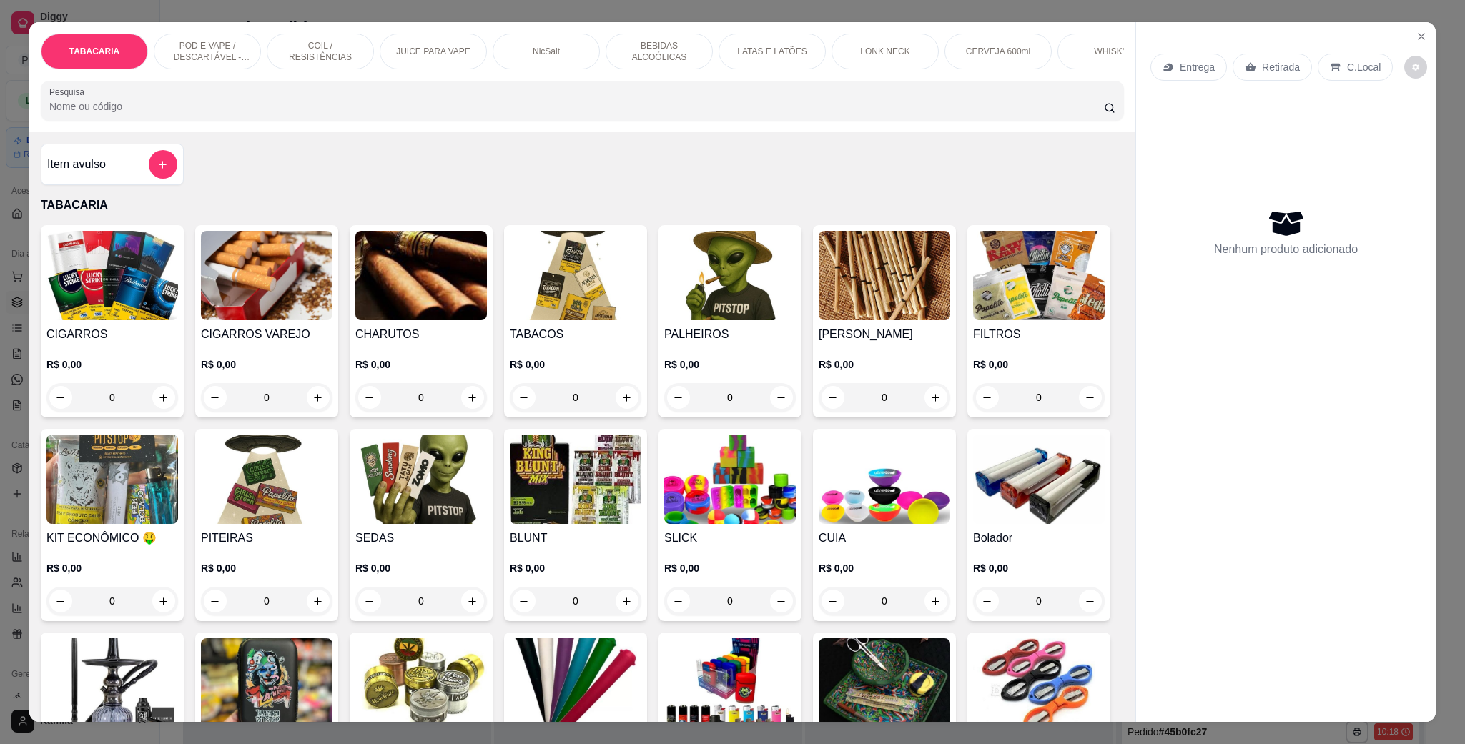
click at [206, 48] on p "POD E VAPE / DESCARTÁVEL - RECARREGAVEL" at bounding box center [207, 51] width 83 height 23
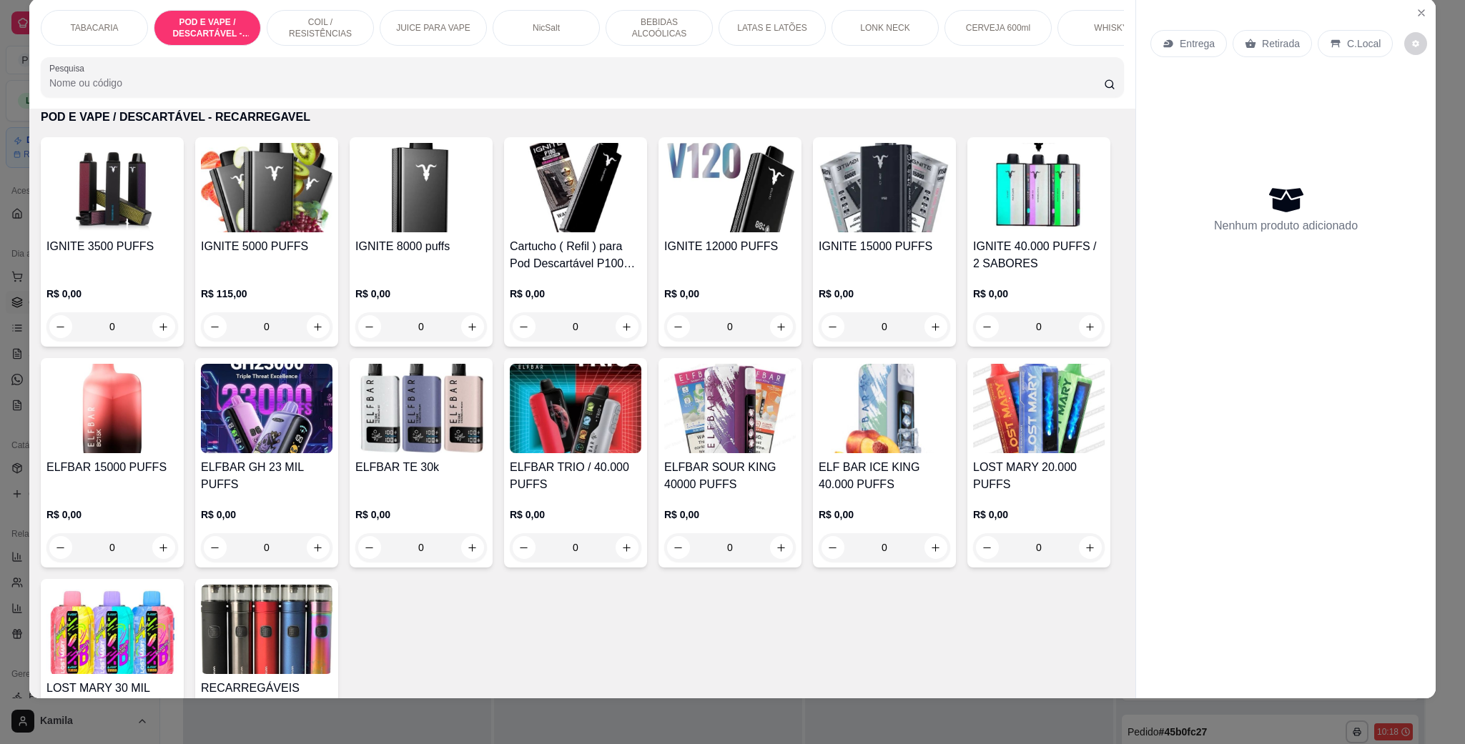
click at [722, 272] on div "IGNITE 12000 PUFFS" at bounding box center [730, 255] width 132 height 34
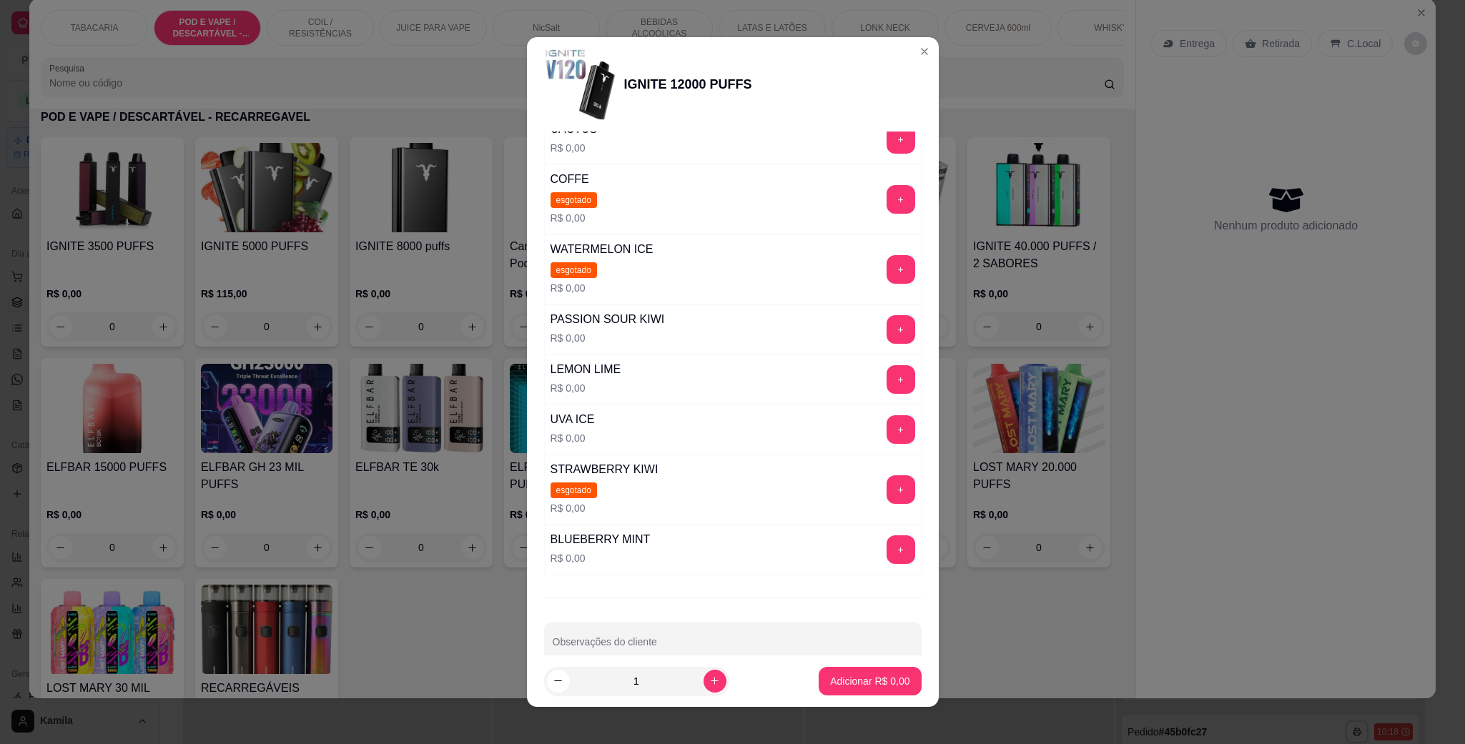
scroll to position [0, 0]
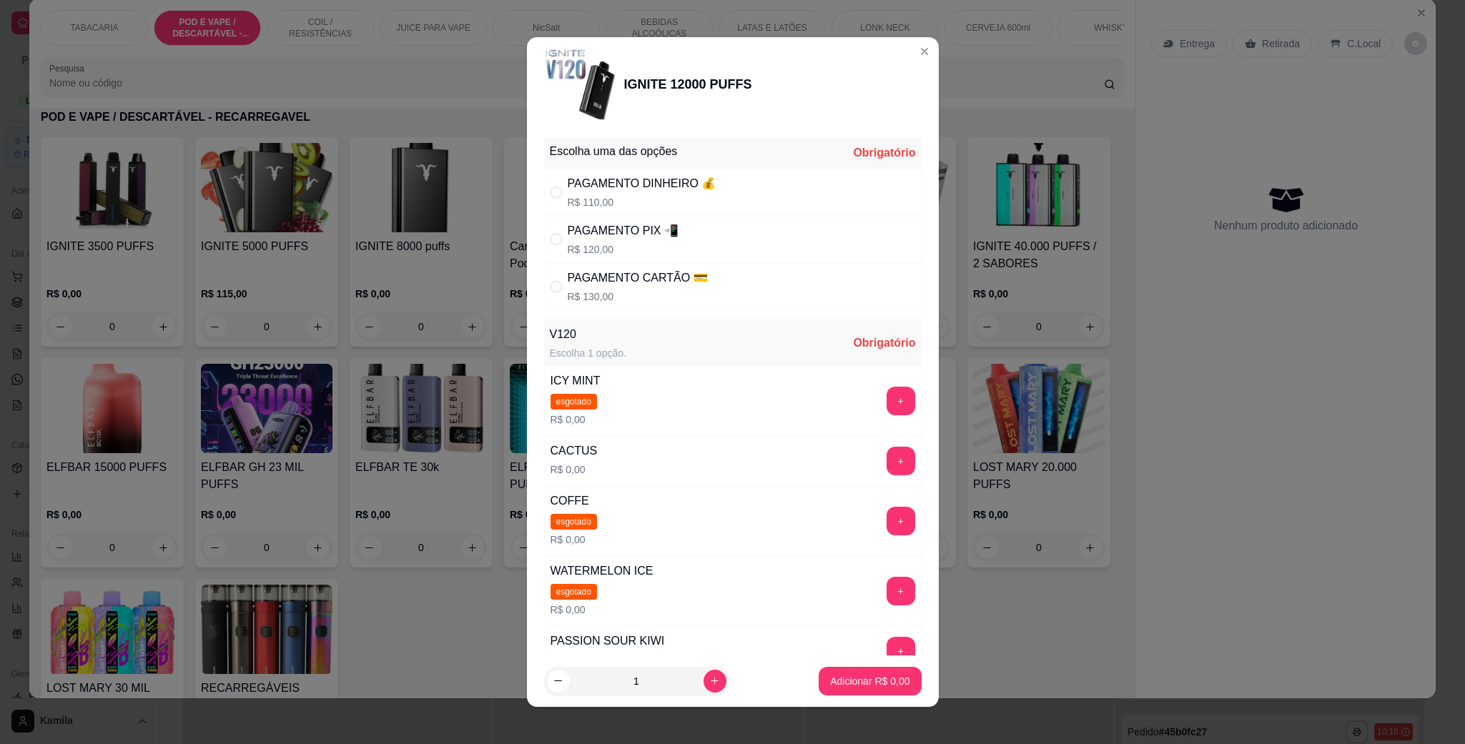
click at [577, 240] on div "PAGAMENTO PIX 📲" at bounding box center [623, 230] width 111 height 17
radio input "true"
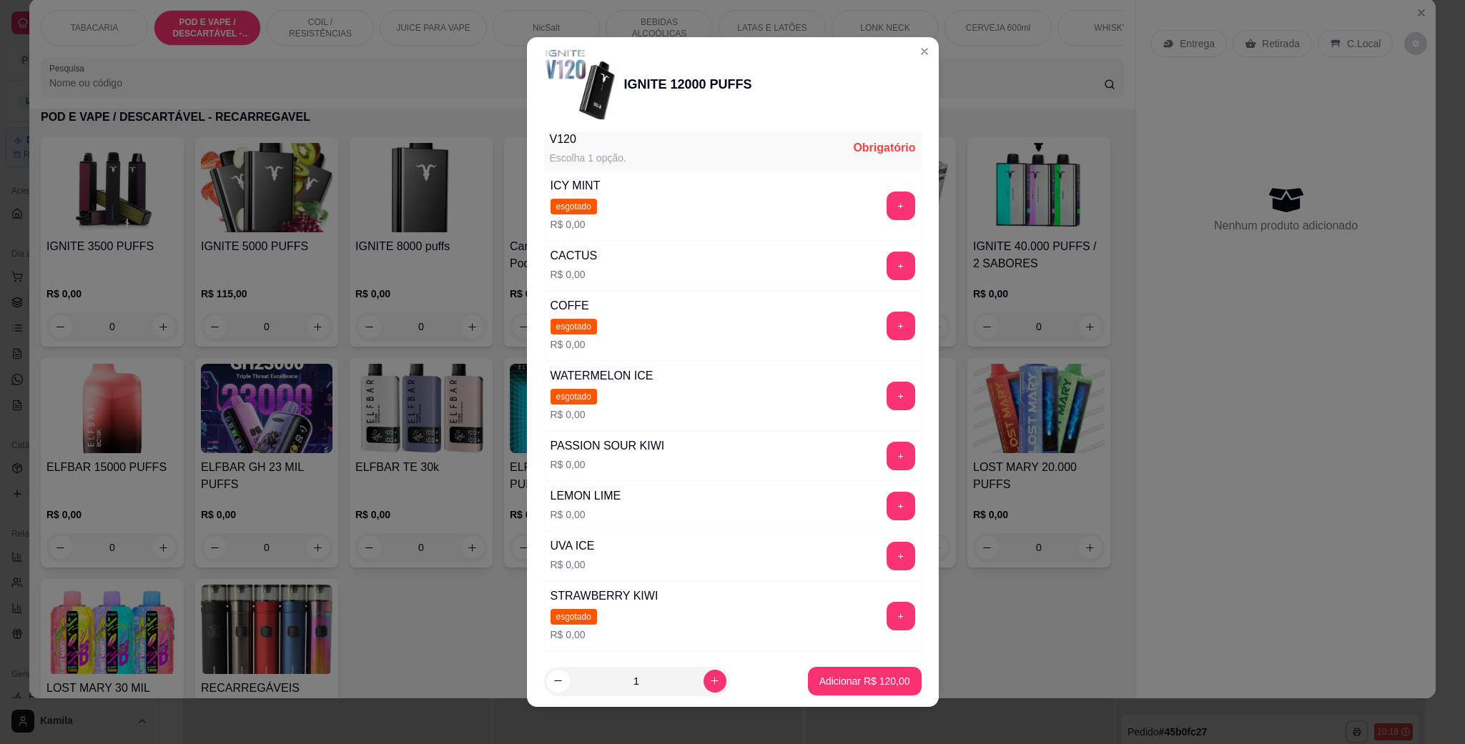
scroll to position [215, 0]
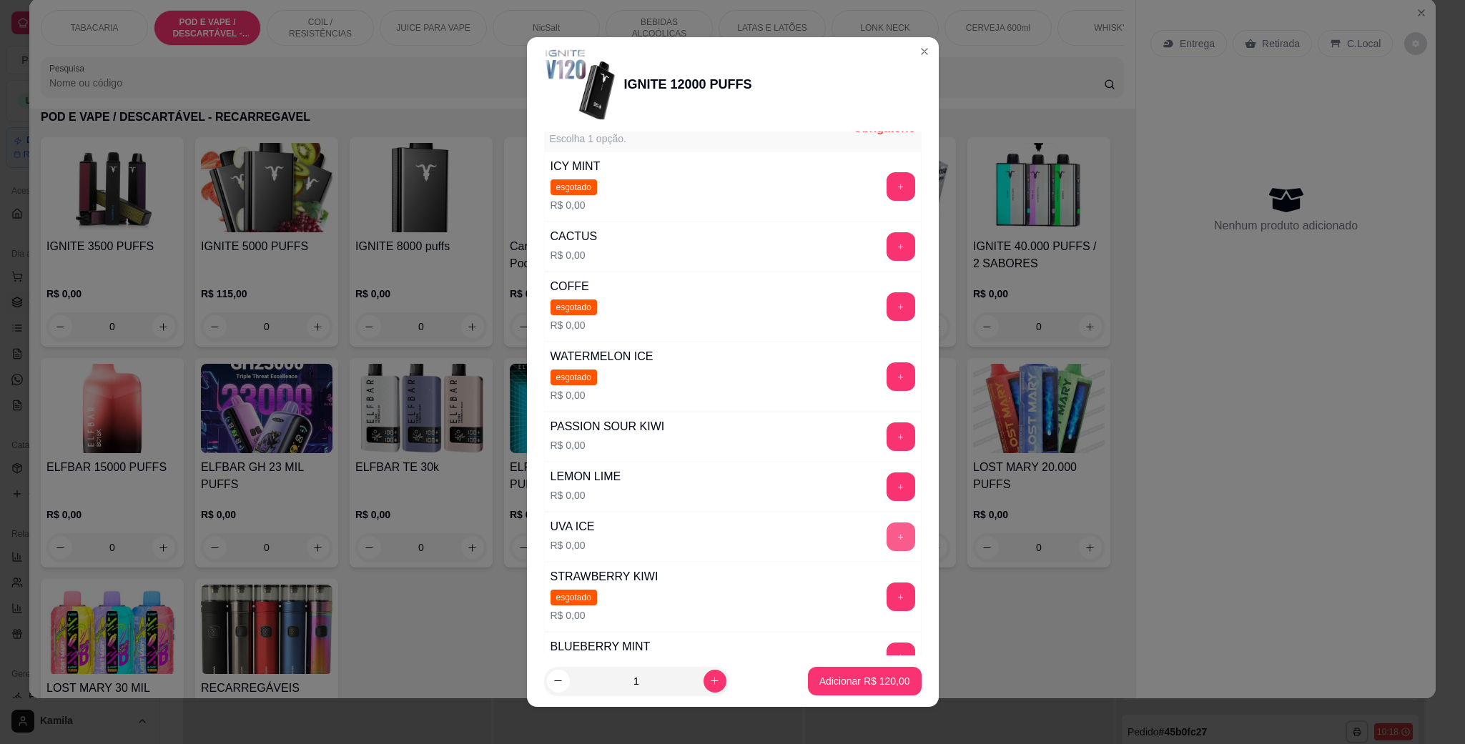
click at [887, 531] on button "+" at bounding box center [901, 537] width 29 height 29
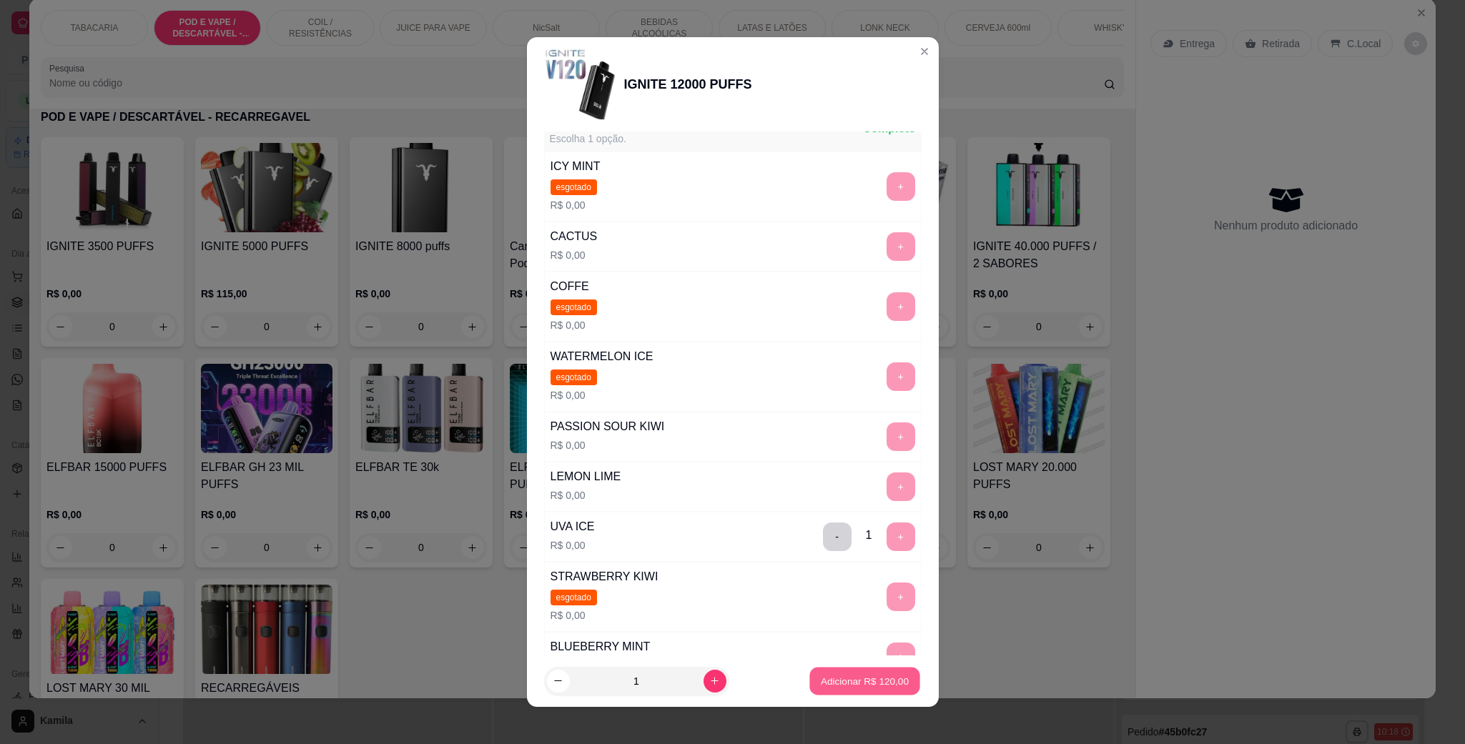
click at [821, 684] on p "Adicionar R$ 120,00" at bounding box center [865, 681] width 88 height 14
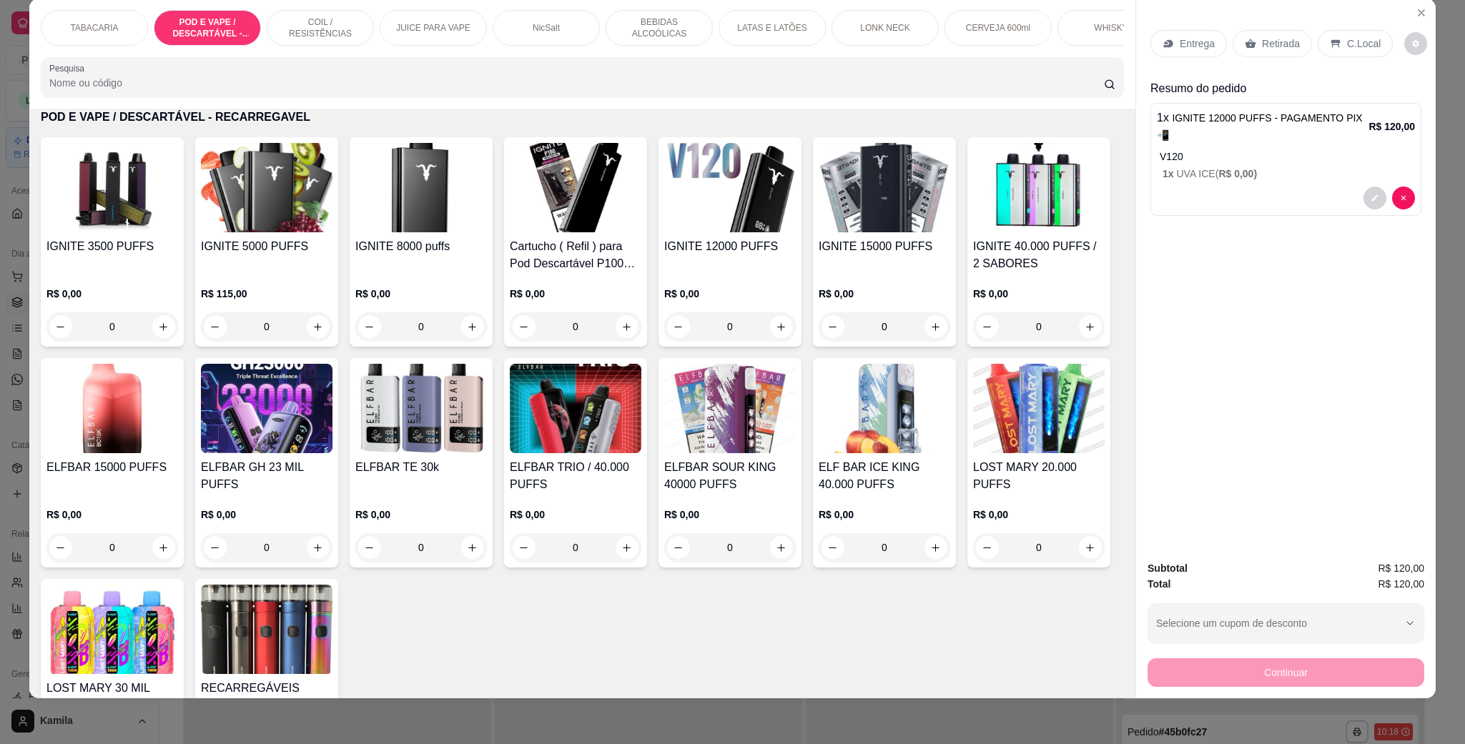
click at [1262, 32] on div "Retirada" at bounding box center [1272, 43] width 79 height 27
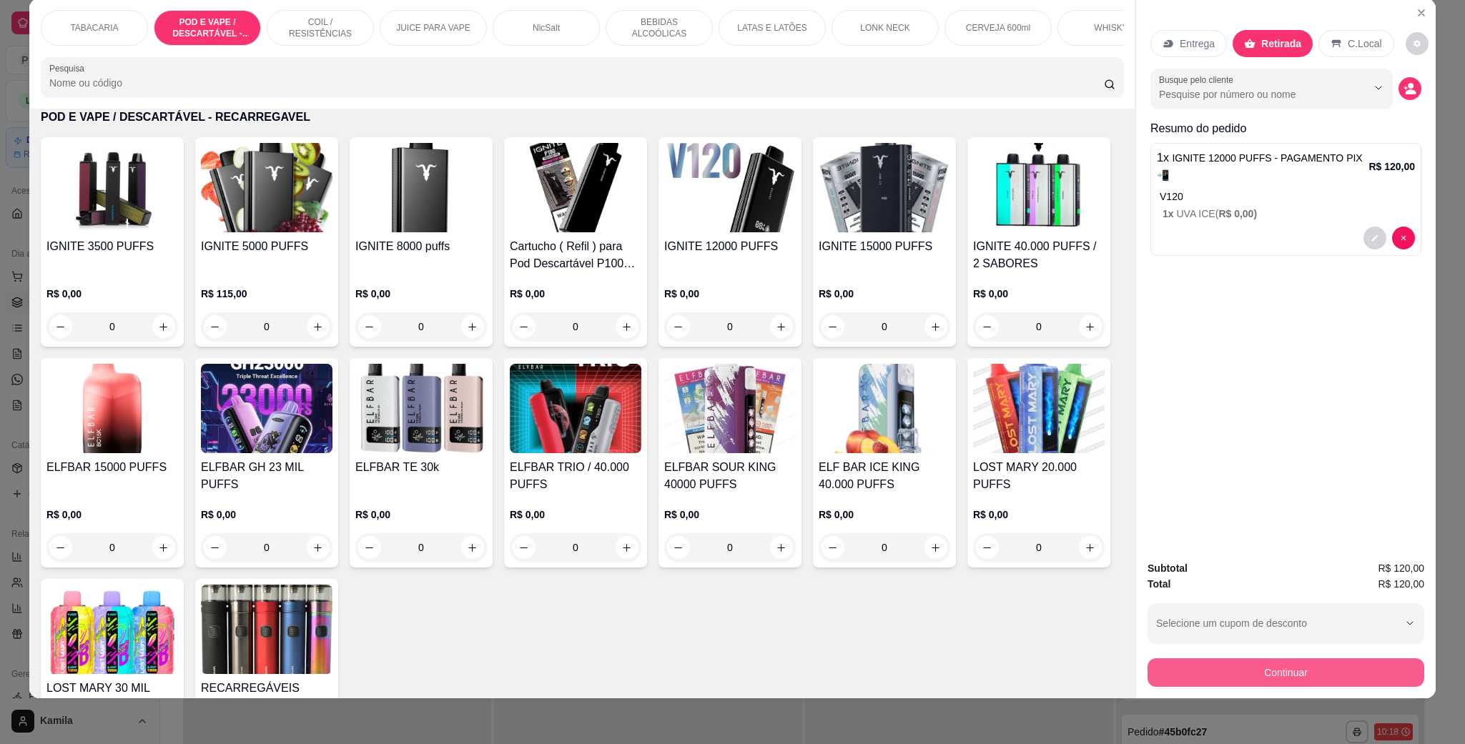
click at [1356, 672] on button "Continuar" at bounding box center [1286, 673] width 277 height 29
click at [1274, 678] on button "Continuar" at bounding box center [1286, 673] width 277 height 29
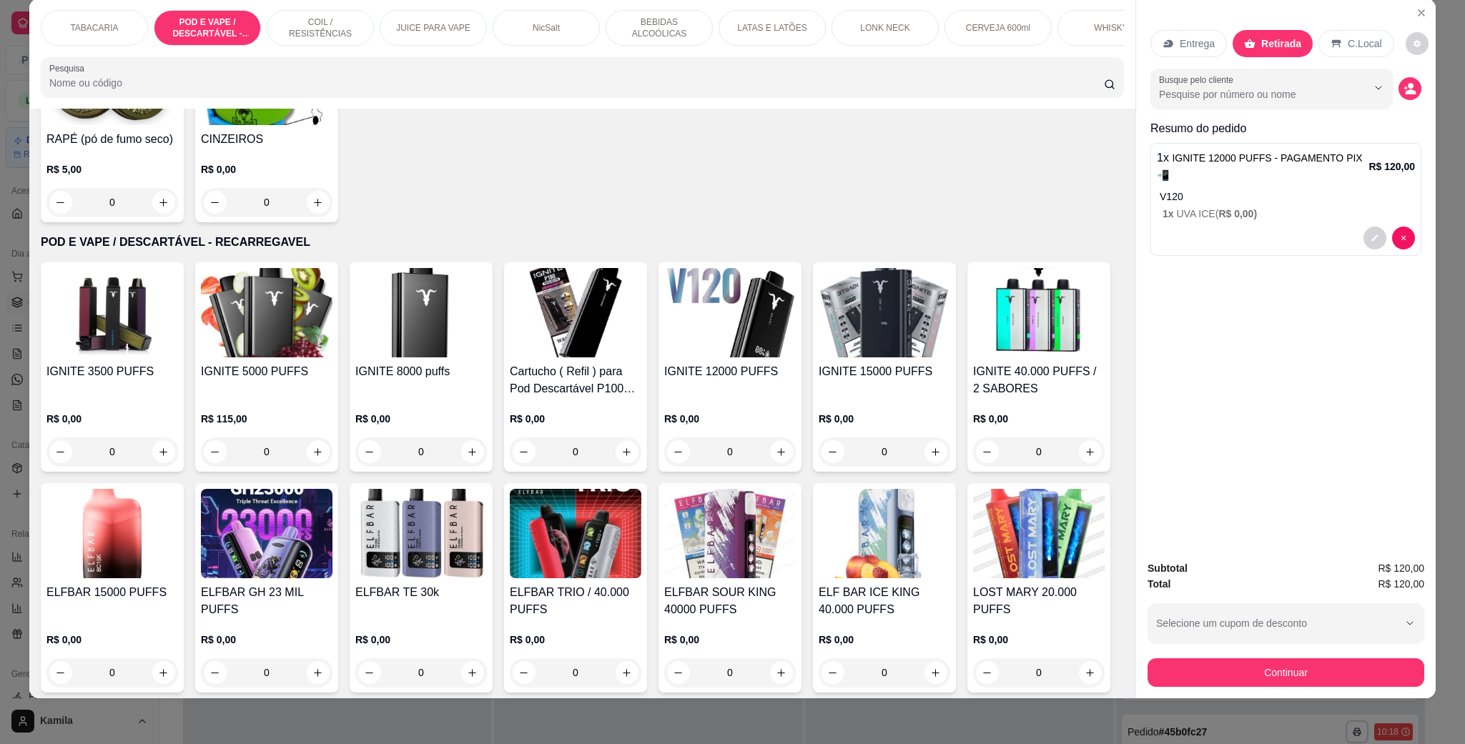
scroll to position [604, 0]
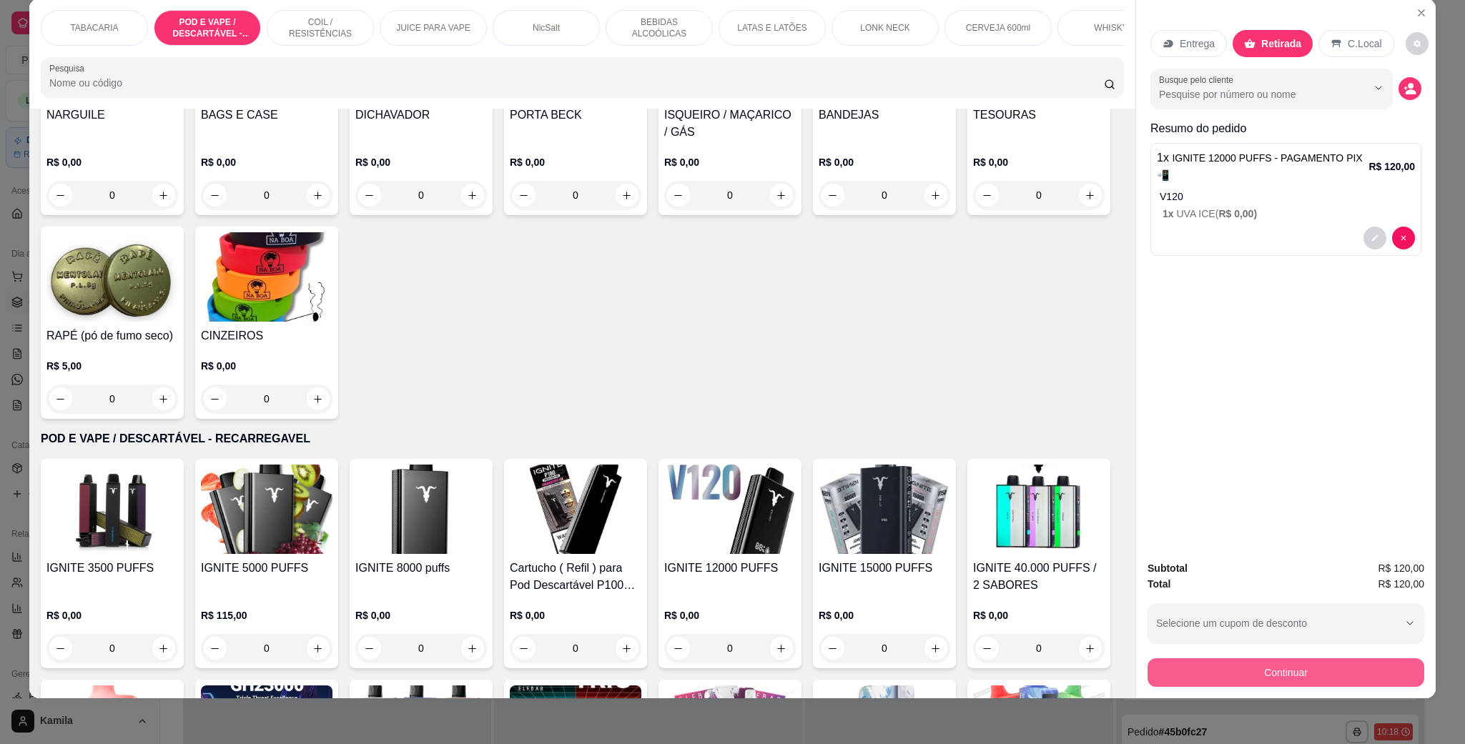
click at [1317, 669] on button "Continuar" at bounding box center [1286, 673] width 277 height 29
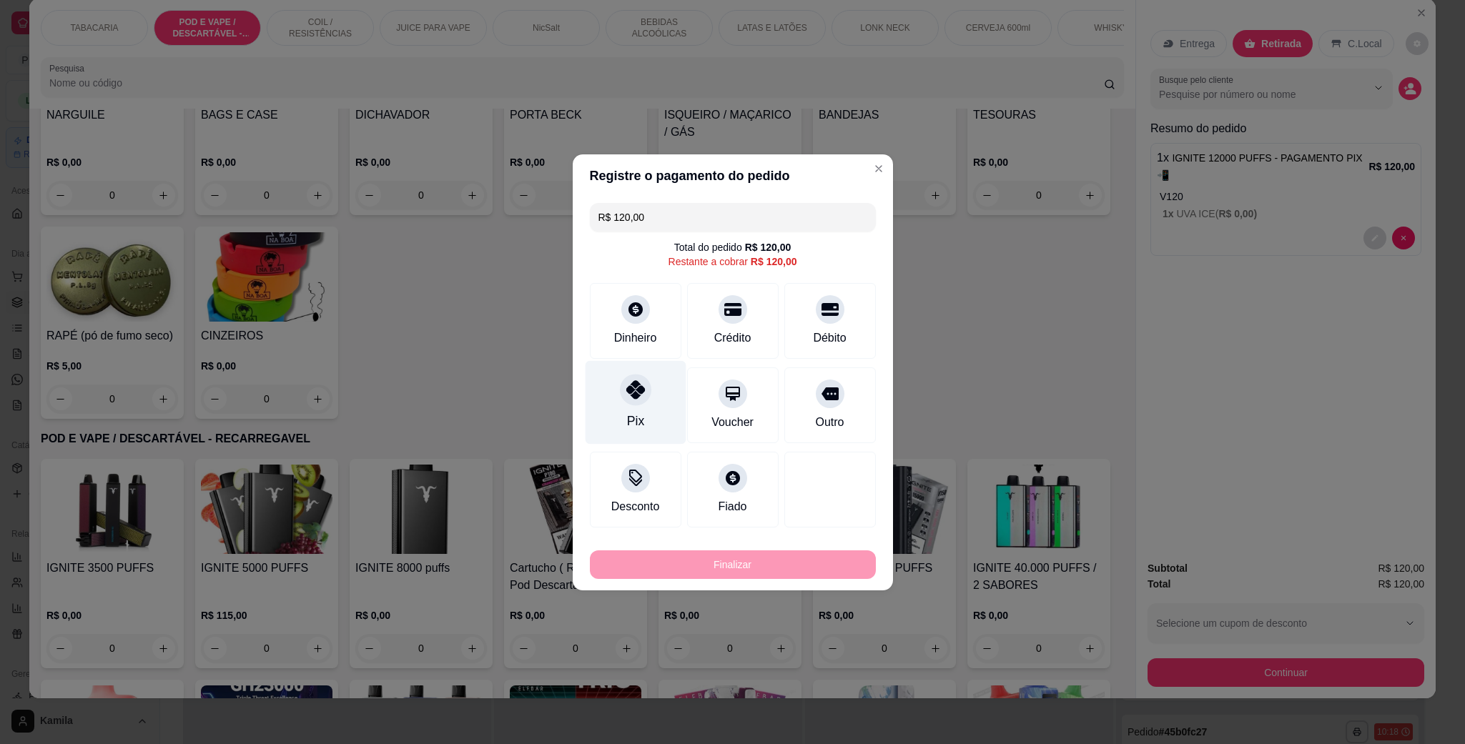
click at [639, 393] on icon at bounding box center [635, 389] width 19 height 19
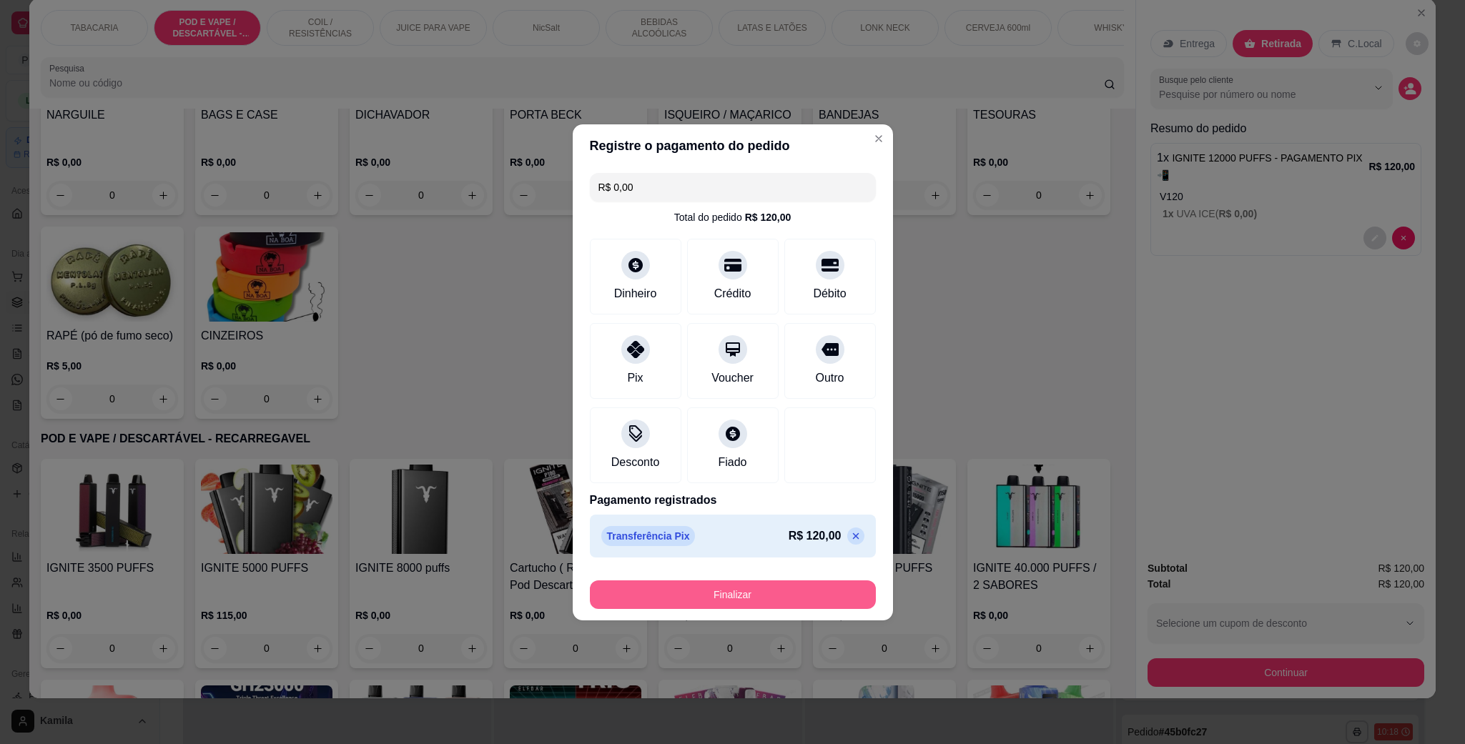
click at [726, 590] on button "Finalizar" at bounding box center [733, 595] width 286 height 29
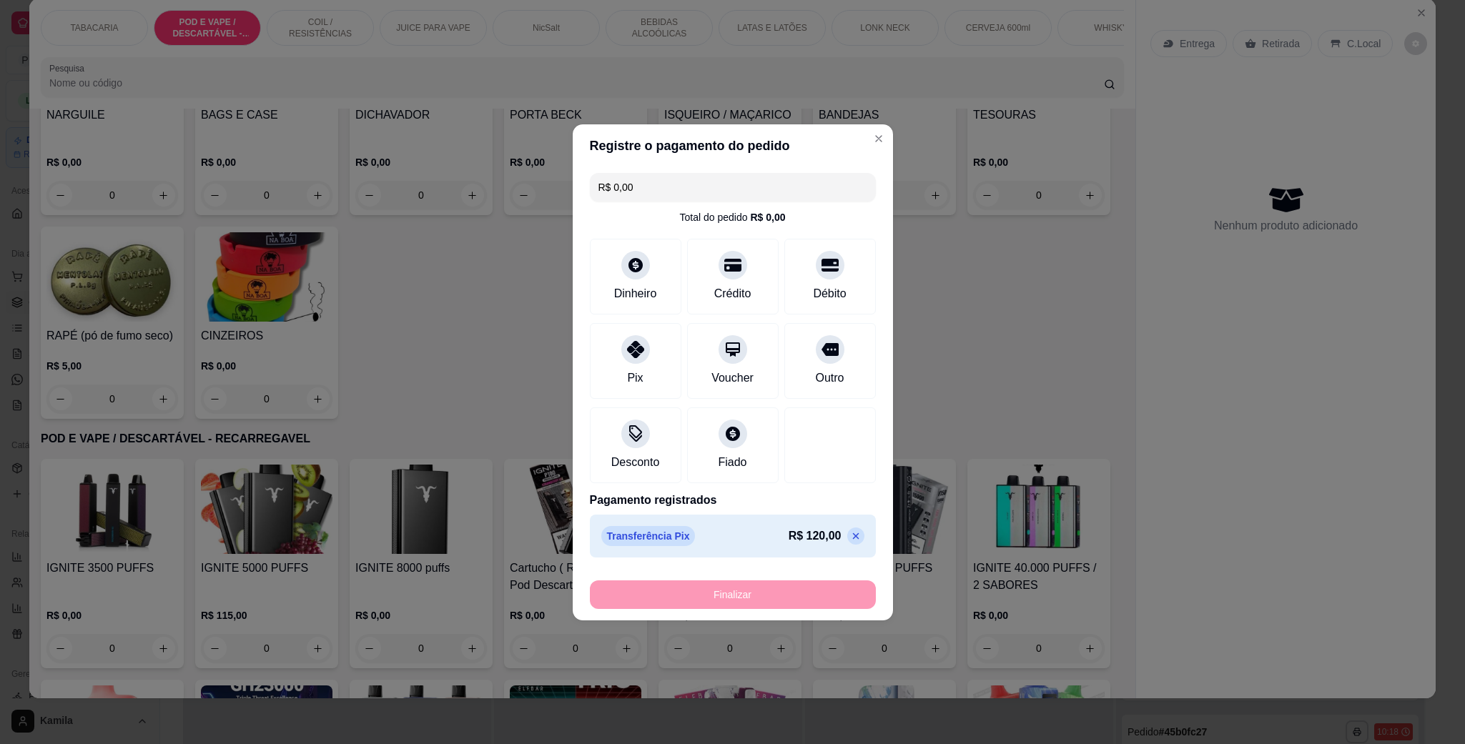
type input "-R$ 120,00"
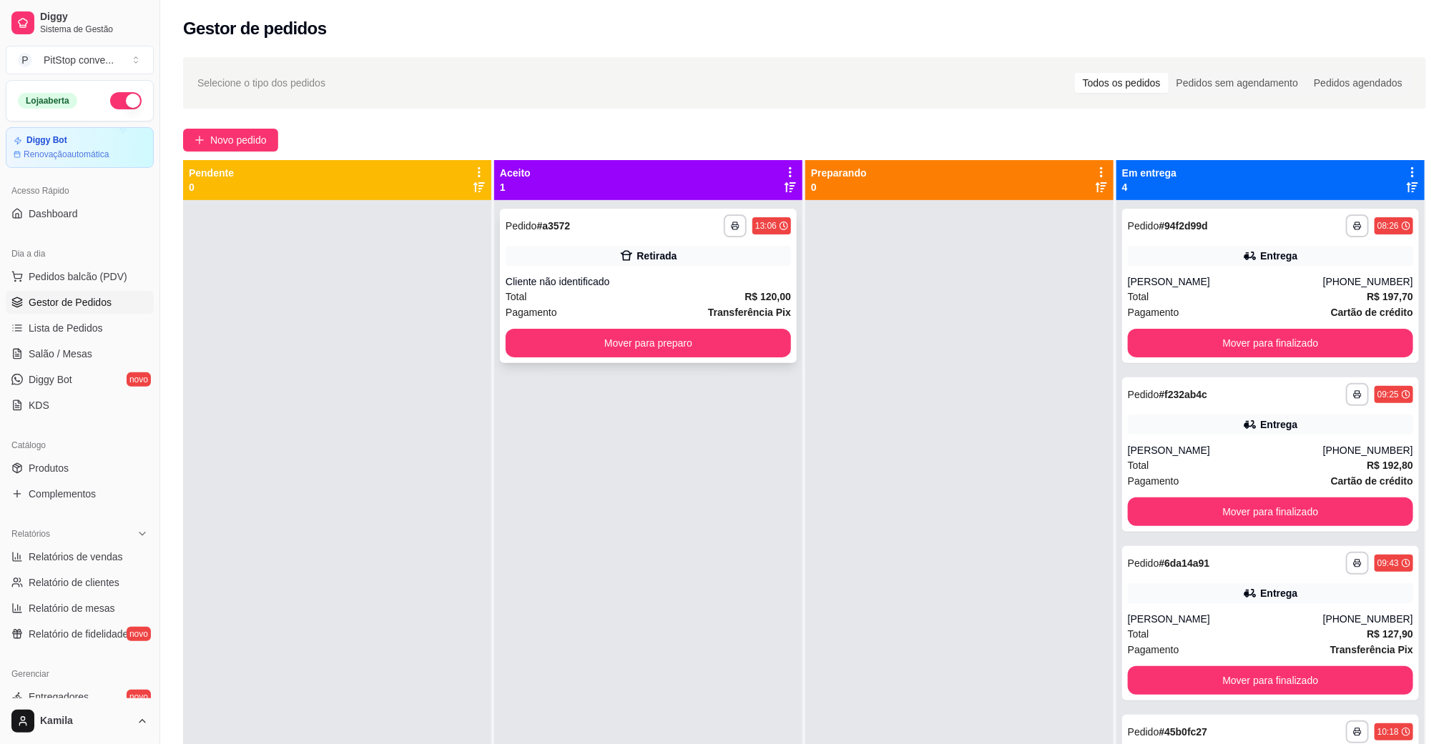
click at [619, 264] on div "Retirada" at bounding box center [648, 256] width 285 height 20
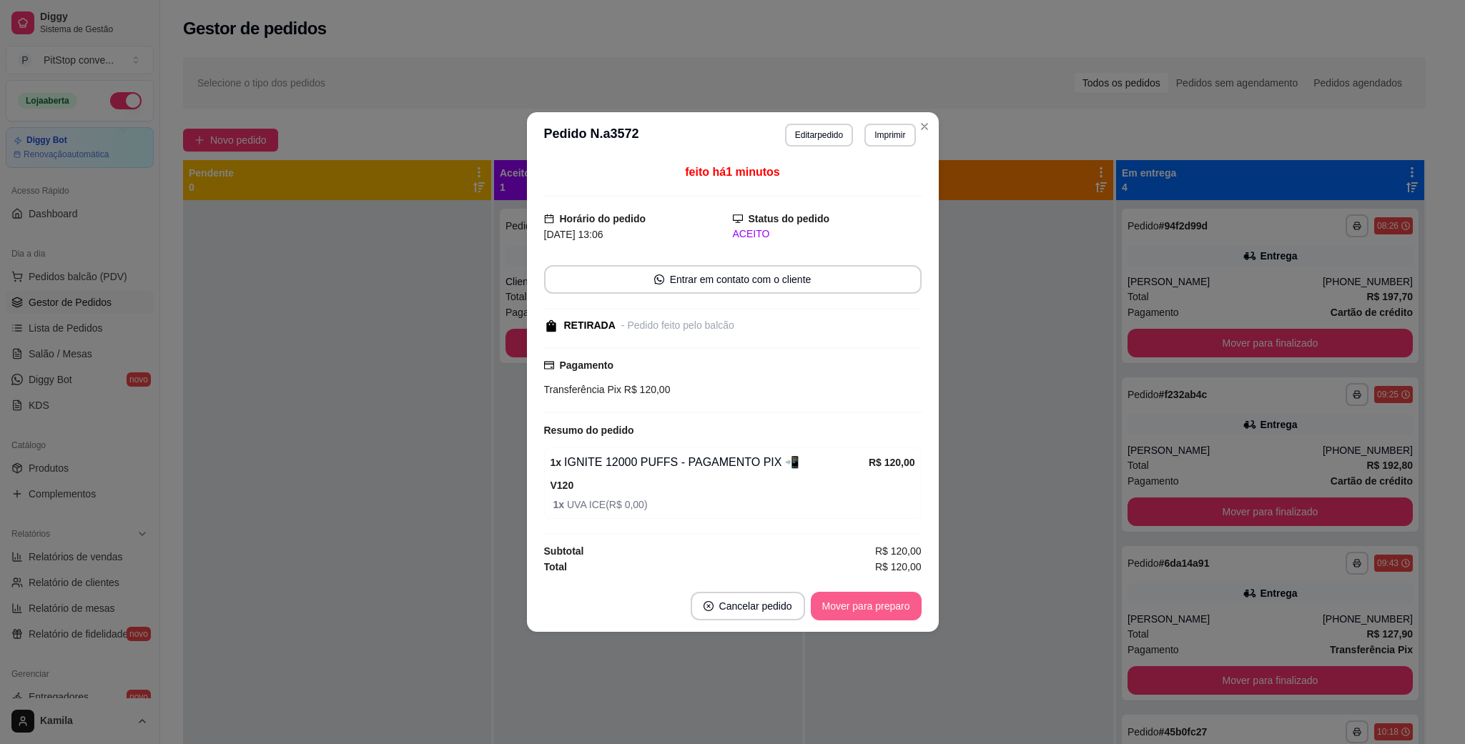
click at [892, 611] on button "Mover para preparo" at bounding box center [866, 606] width 111 height 29
click at [892, 611] on div "Mover para preparo" at bounding box center [856, 606] width 131 height 29
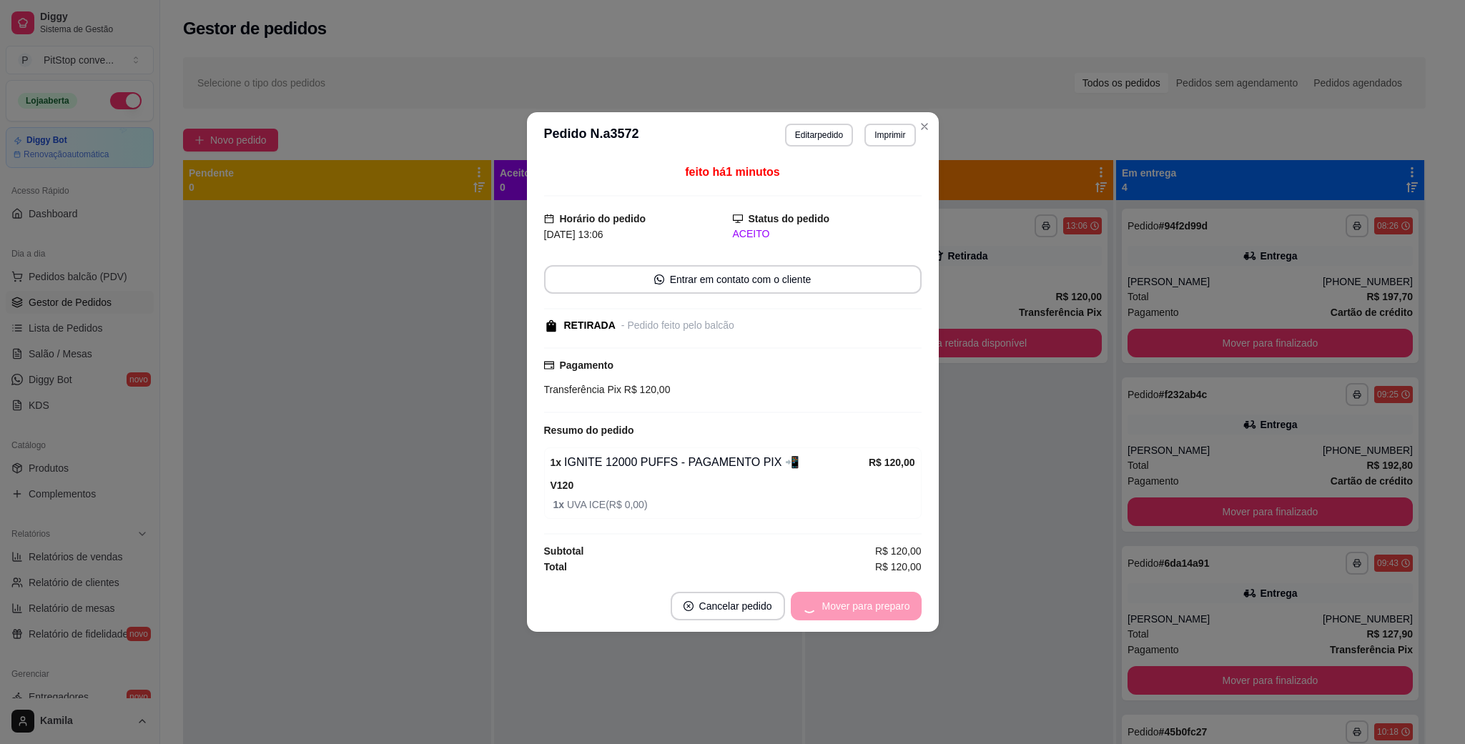
click at [892, 611] on div "Mover para preparo" at bounding box center [856, 606] width 131 height 29
click at [892, 611] on div "Mover para retirada disponível" at bounding box center [832, 606] width 178 height 29
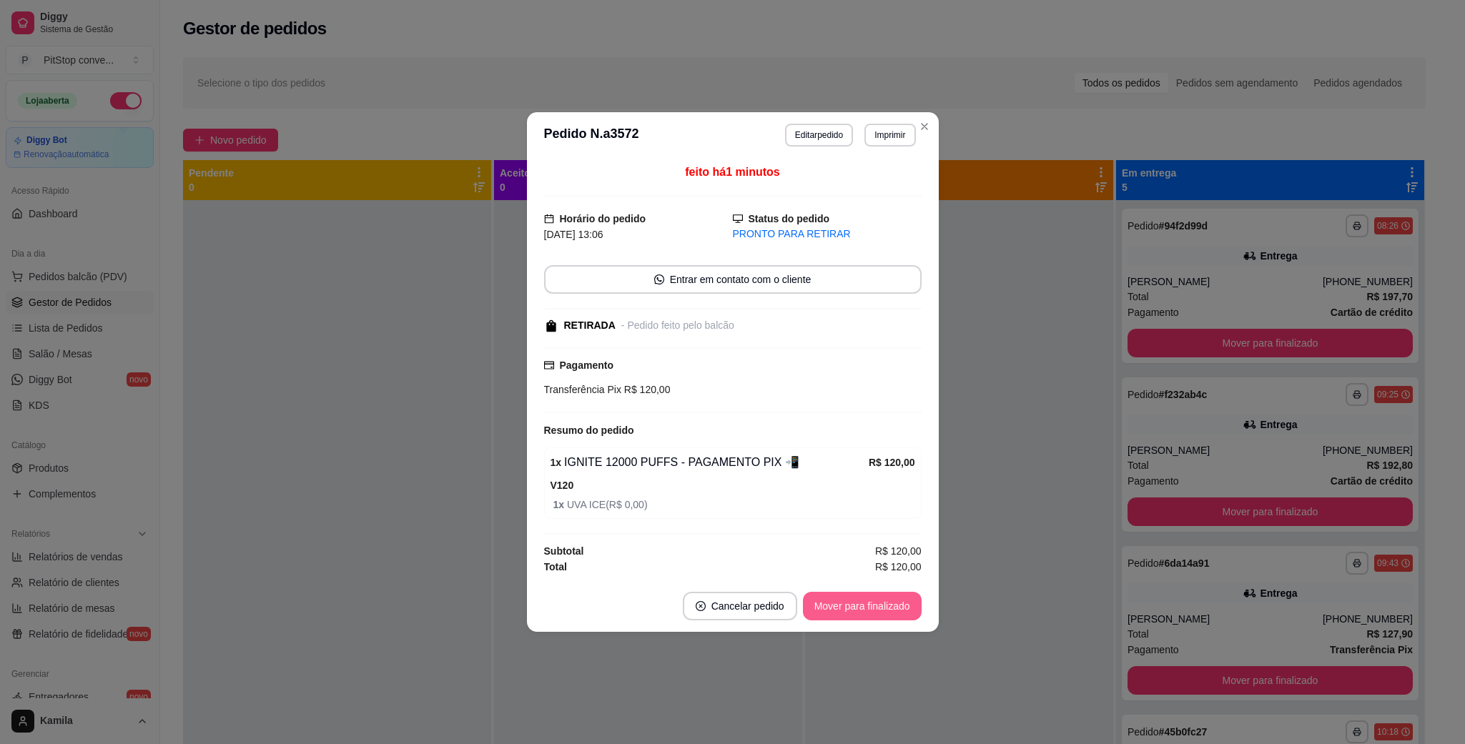
click at [891, 611] on button "Mover para finalizado" at bounding box center [862, 606] width 119 height 29
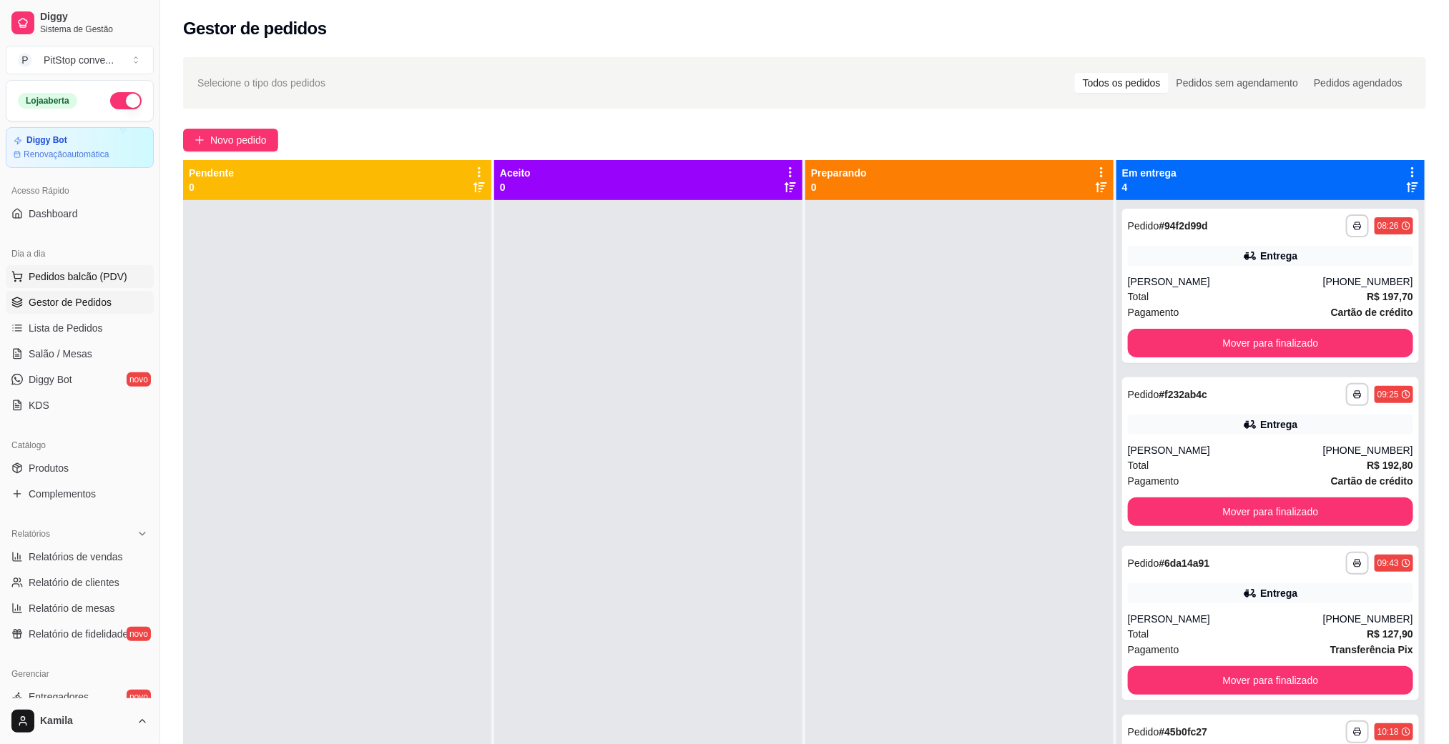
click at [56, 285] on button "Pedidos balcão (PDV)" at bounding box center [80, 276] width 148 height 23
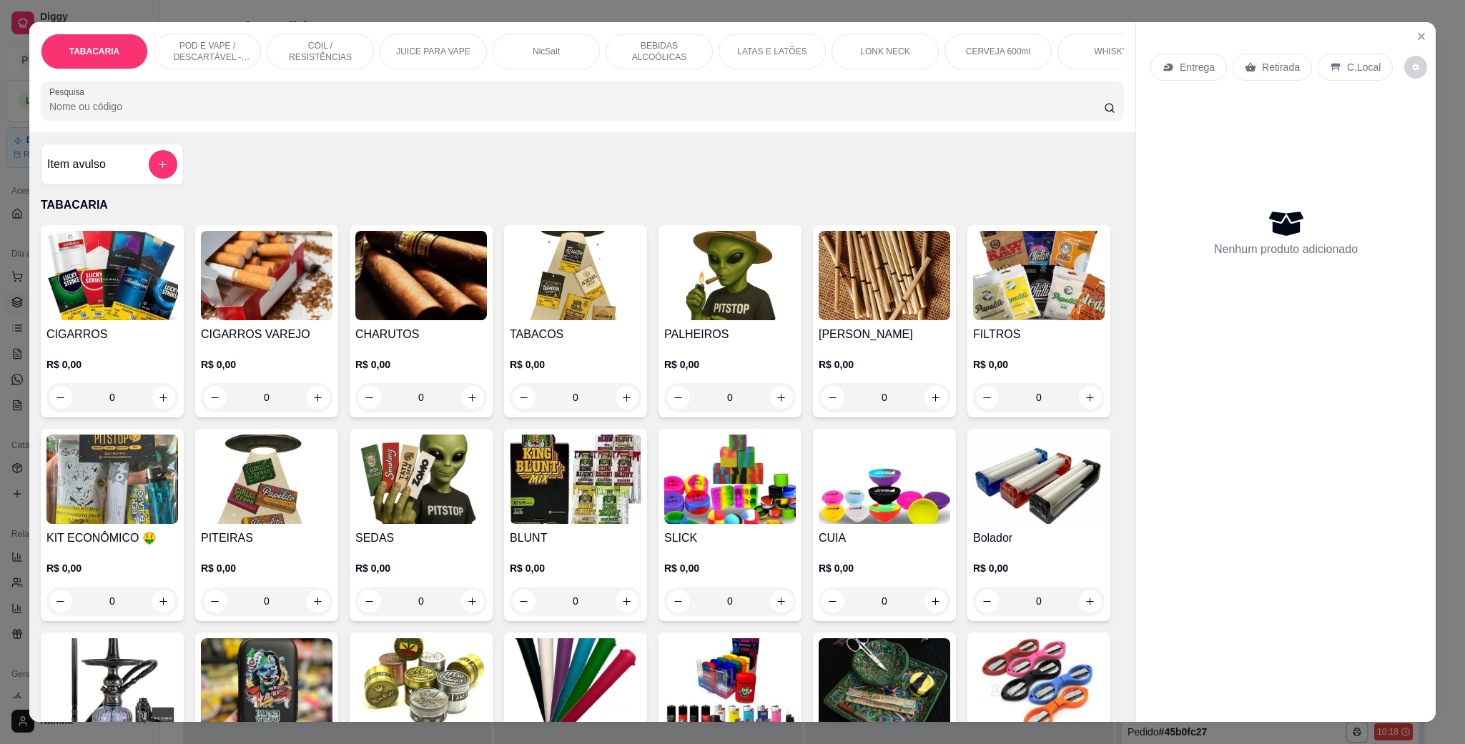
click at [200, 45] on p "POD E VAPE / DESCARTÁVEL - RECARREGAVEL" at bounding box center [207, 51] width 83 height 23
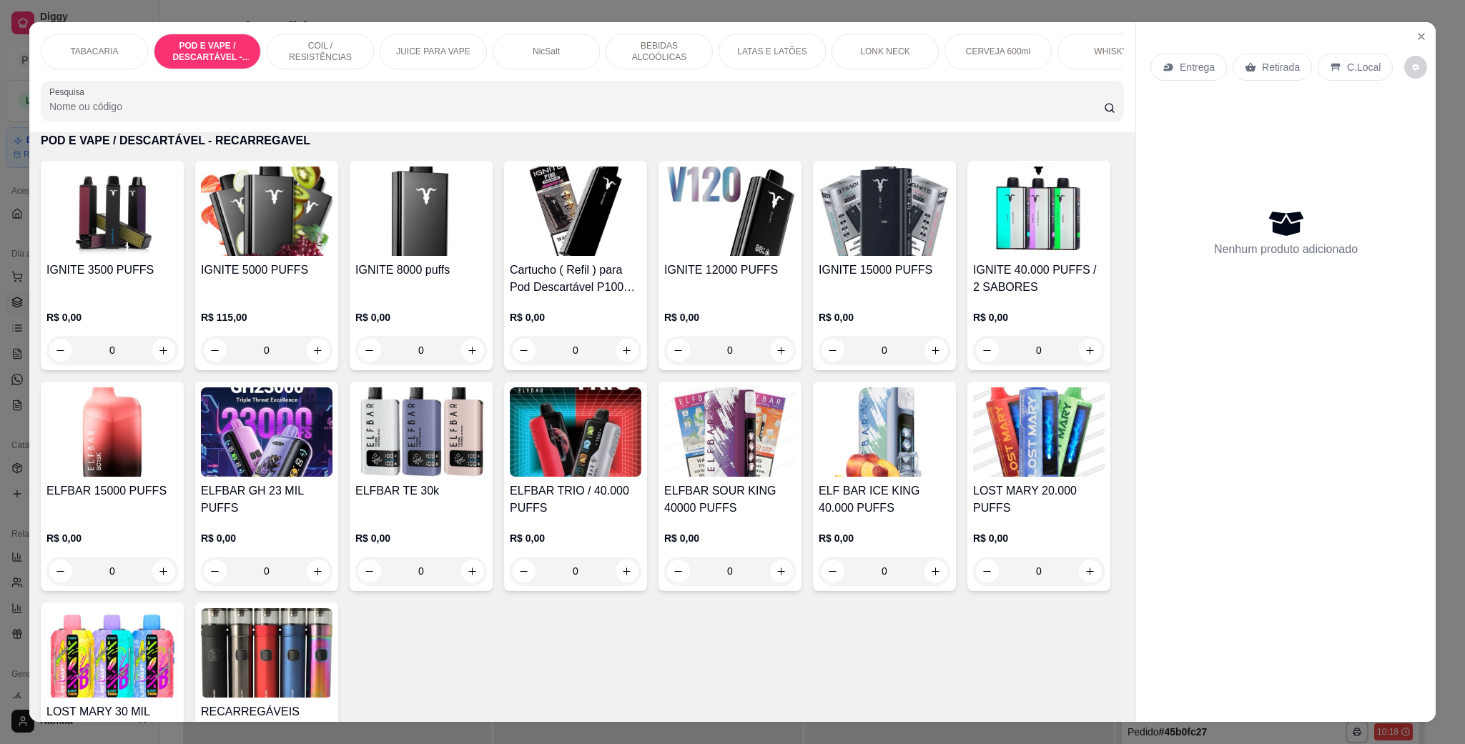
scroll to position [24, 0]
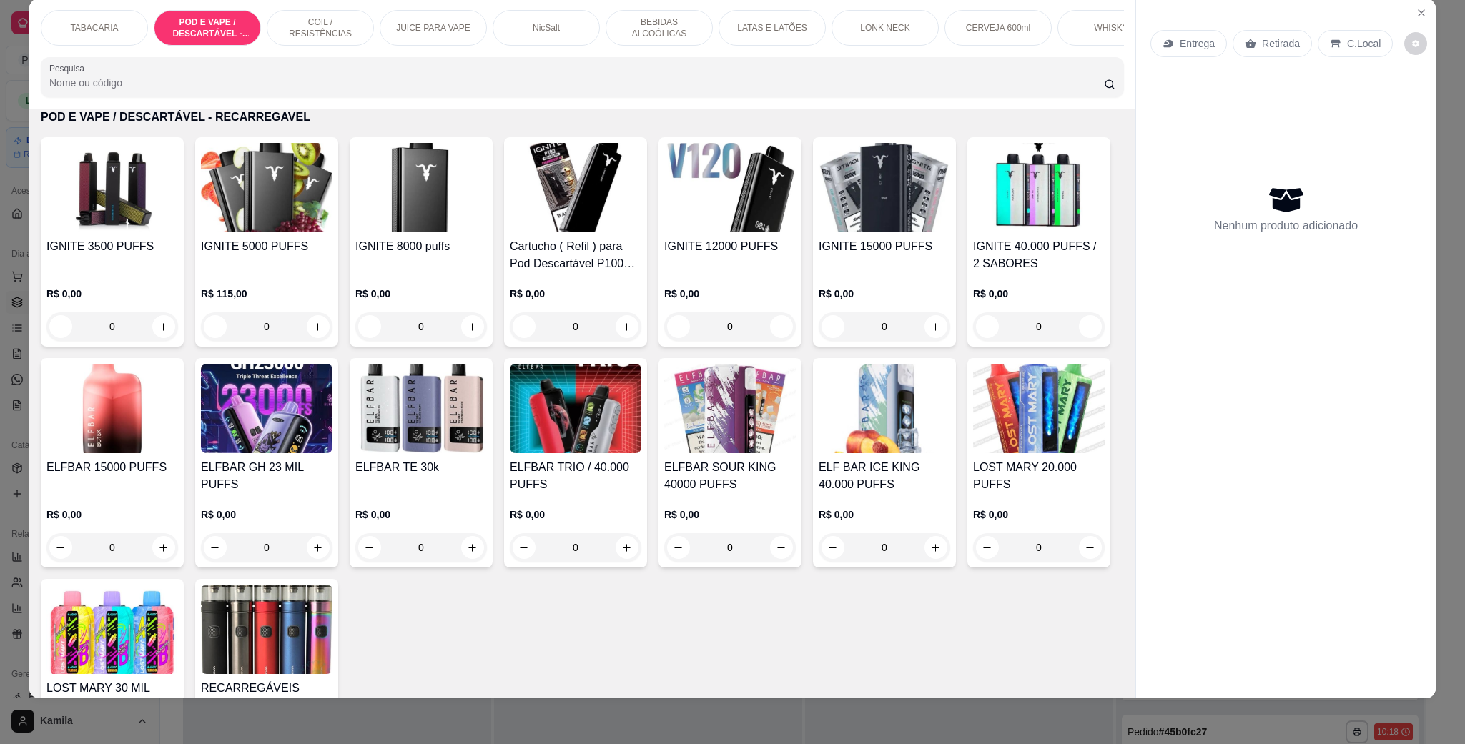
click at [711, 255] on h4 "IGNITE 12000 PUFFS" at bounding box center [730, 246] width 132 height 17
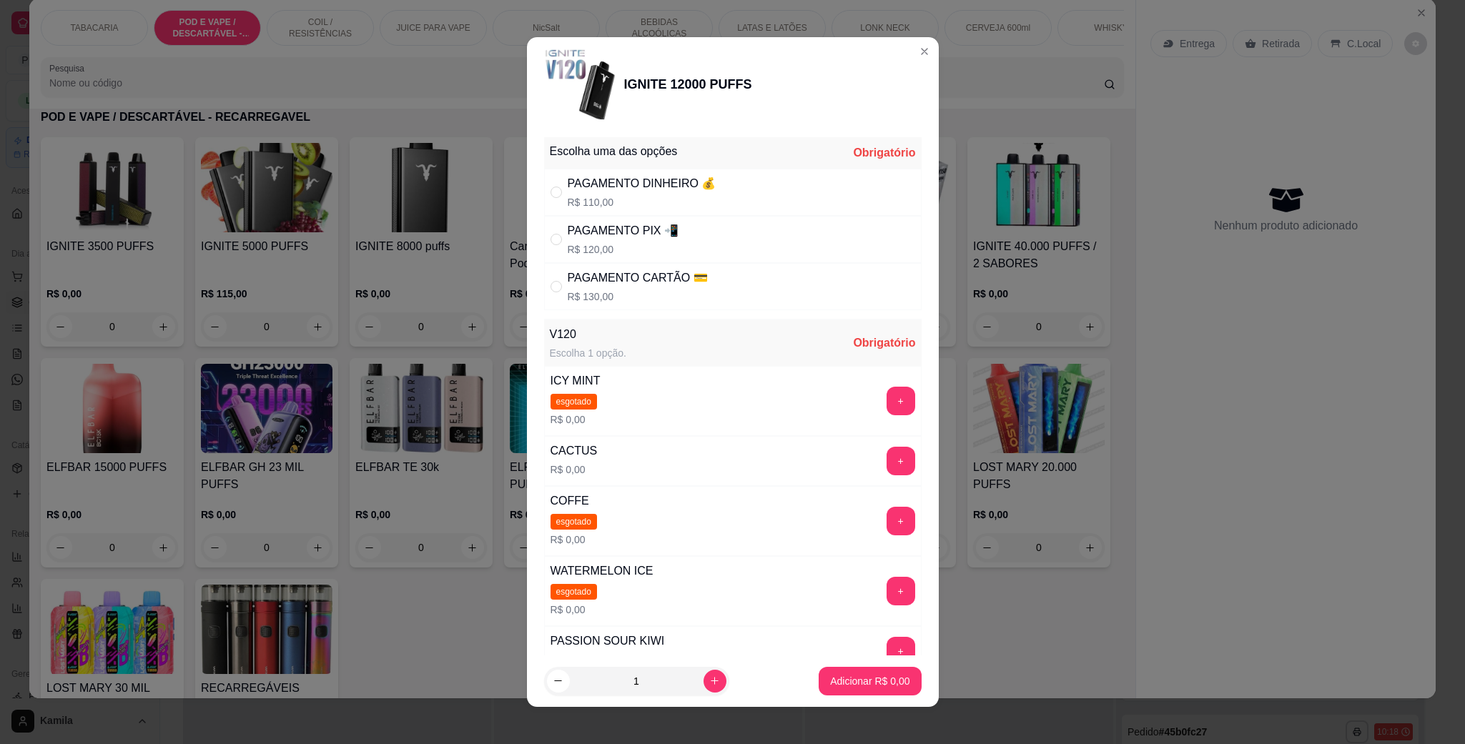
click at [668, 286] on div "PAGAMENTO CARTÃO 💳" at bounding box center [638, 278] width 140 height 17
radio input "true"
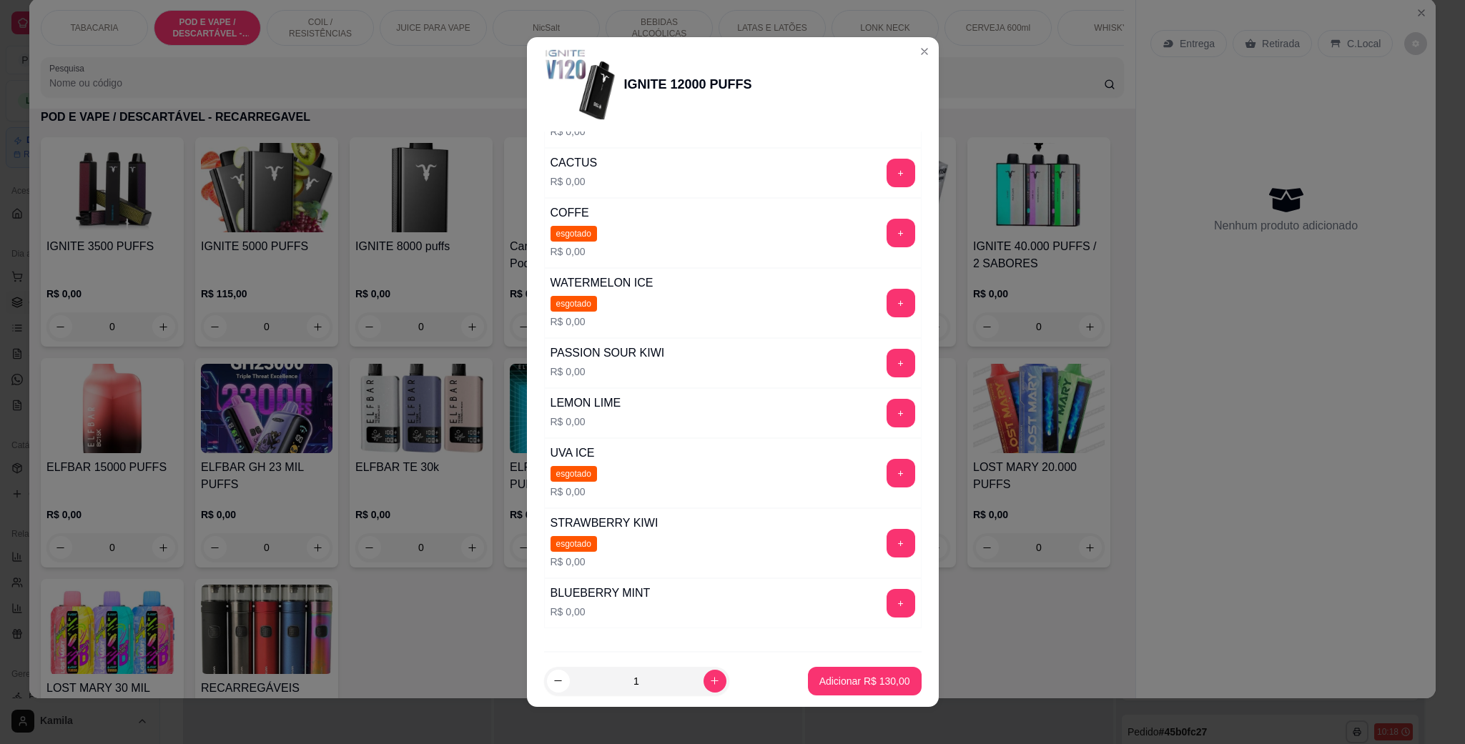
scroll to position [322, 0]
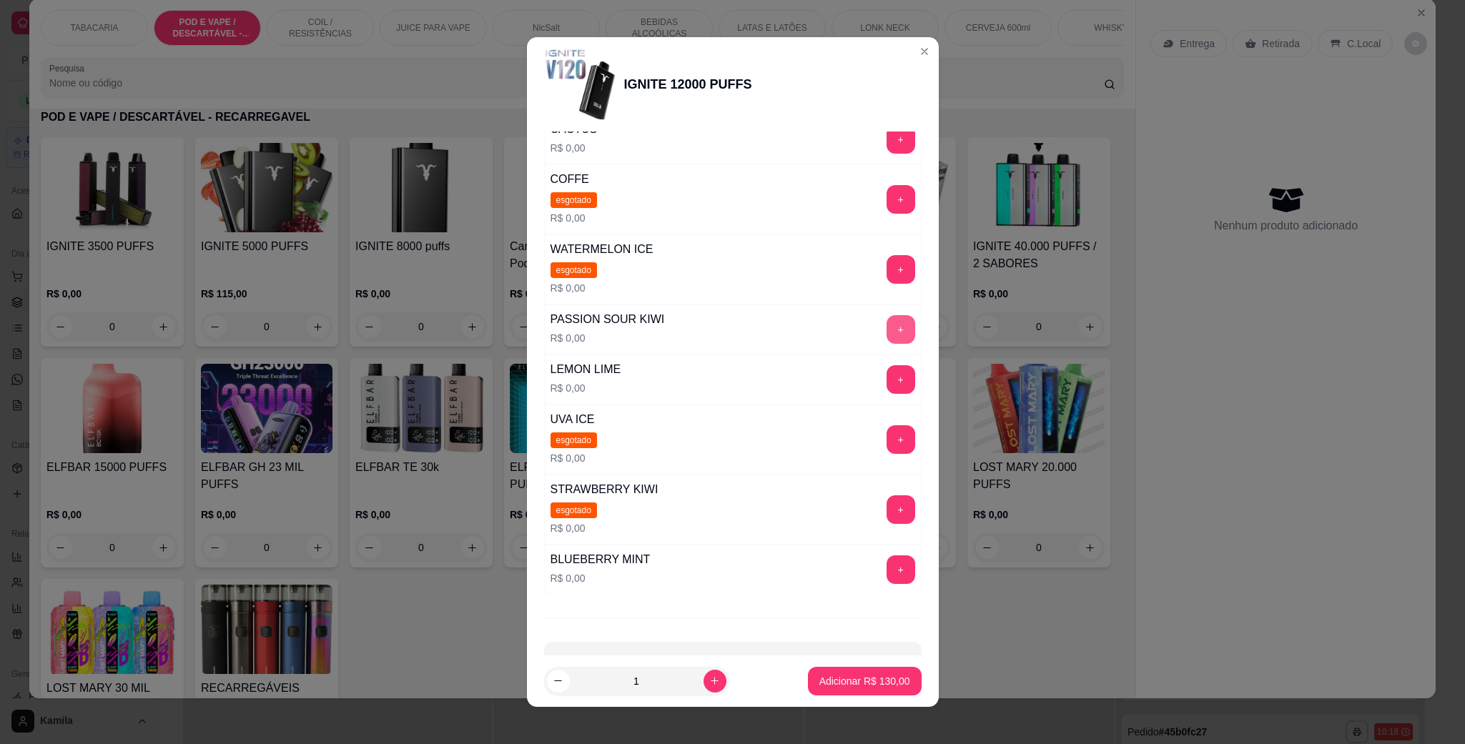
click at [887, 331] on button "+" at bounding box center [901, 329] width 29 height 29
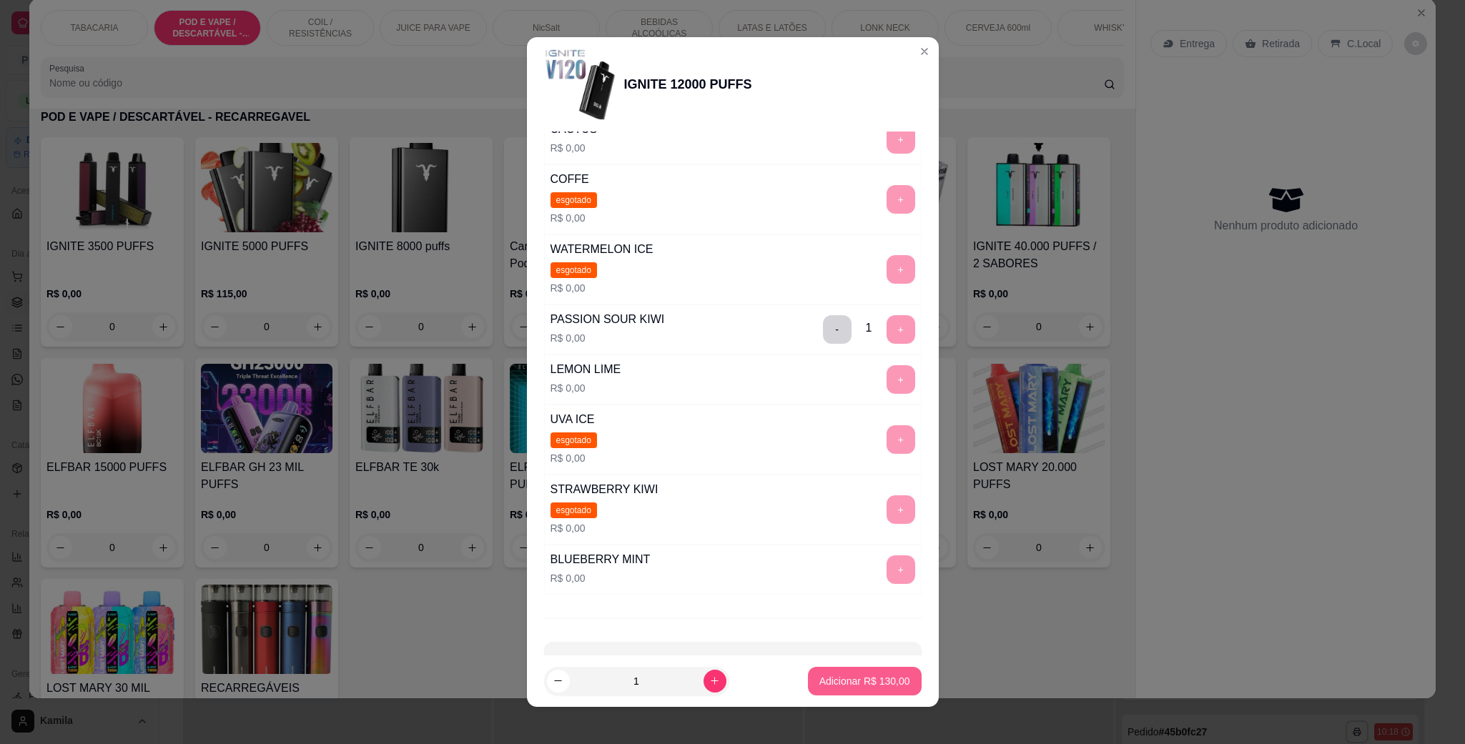
click at [859, 687] on p "Adicionar R$ 130,00" at bounding box center [865, 681] width 91 height 14
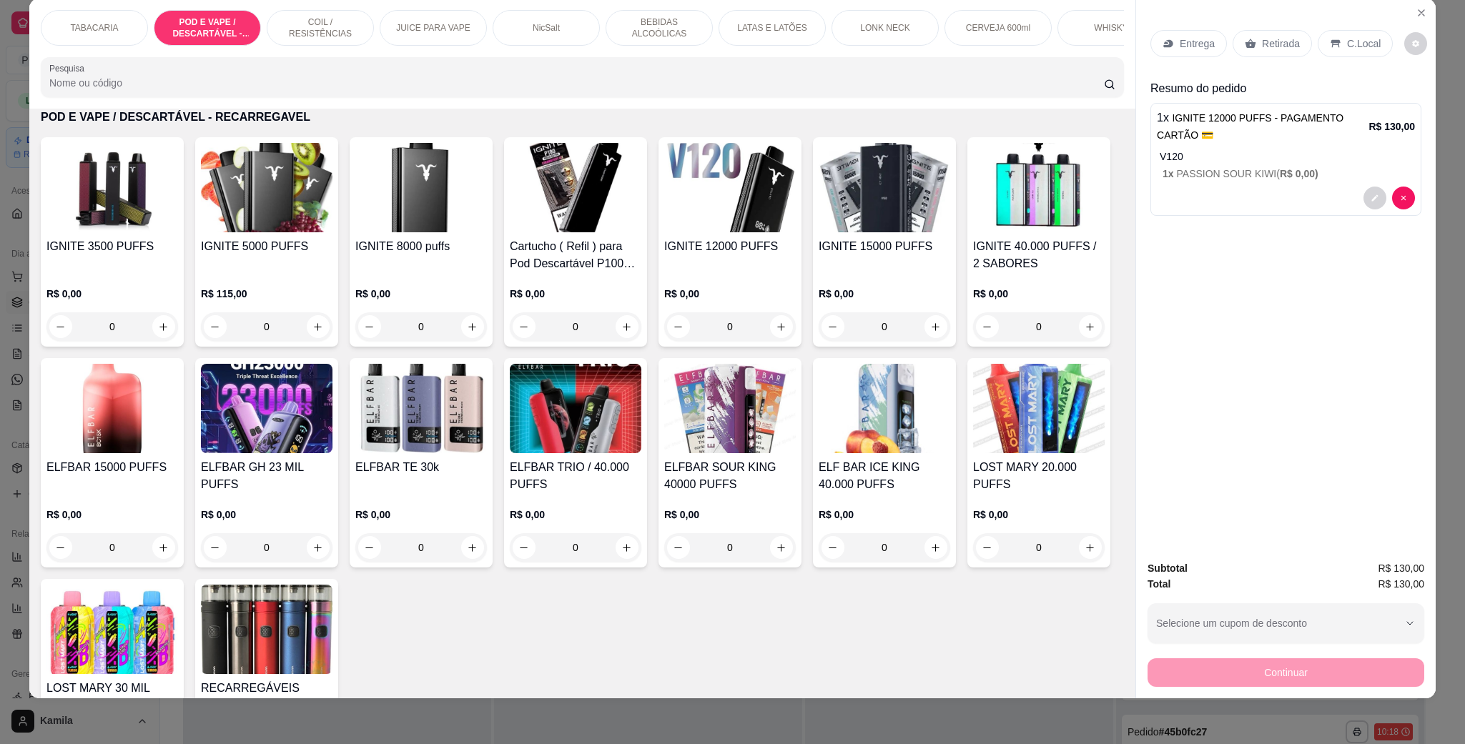
click at [1318, 179] on p "1 x PASSION SOUR KIWI ( R$ 0,00 )" at bounding box center [1289, 174] width 252 height 14
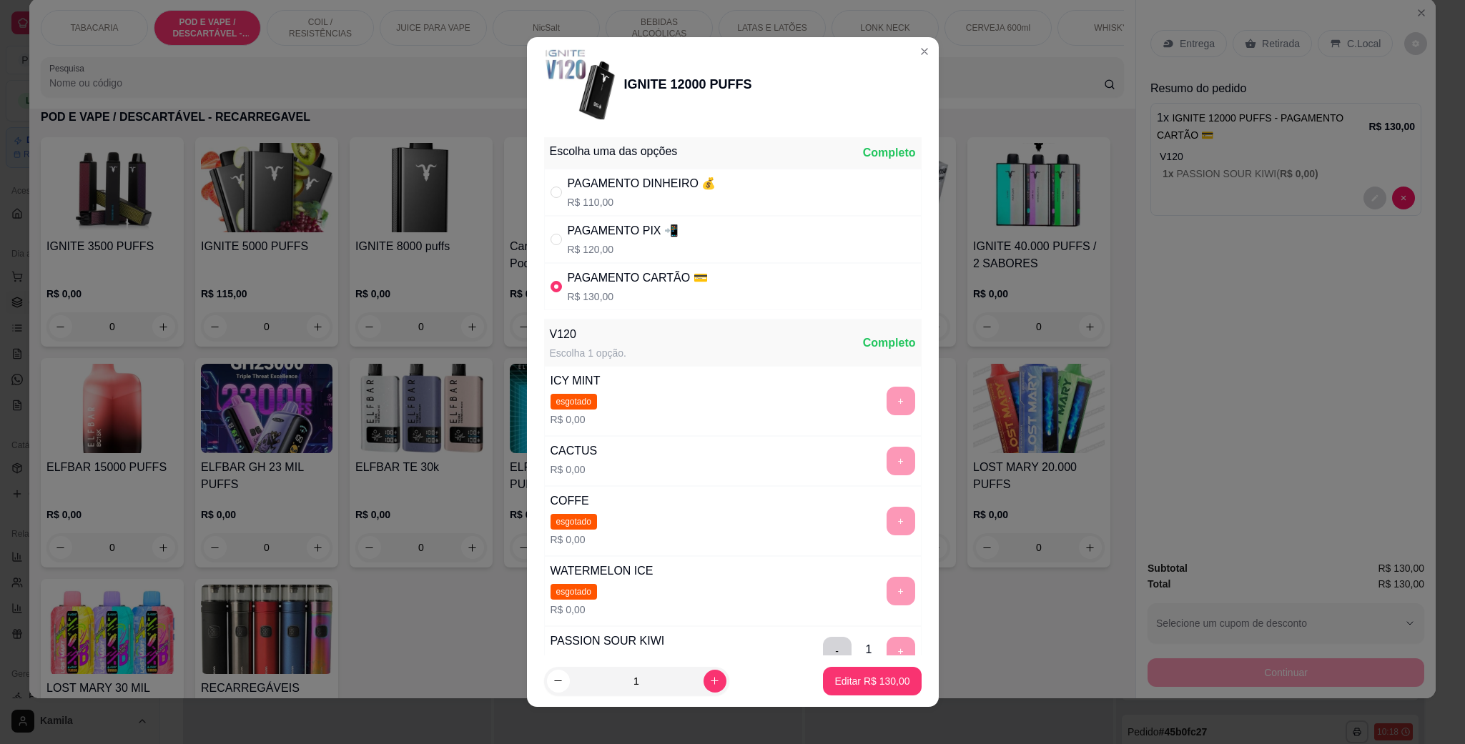
click at [568, 242] on p "R$ 120,00" at bounding box center [623, 249] width 111 height 14
radio input "true"
radio input "false"
click at [876, 689] on button "Editar R$ 120,00" at bounding box center [872, 681] width 98 height 29
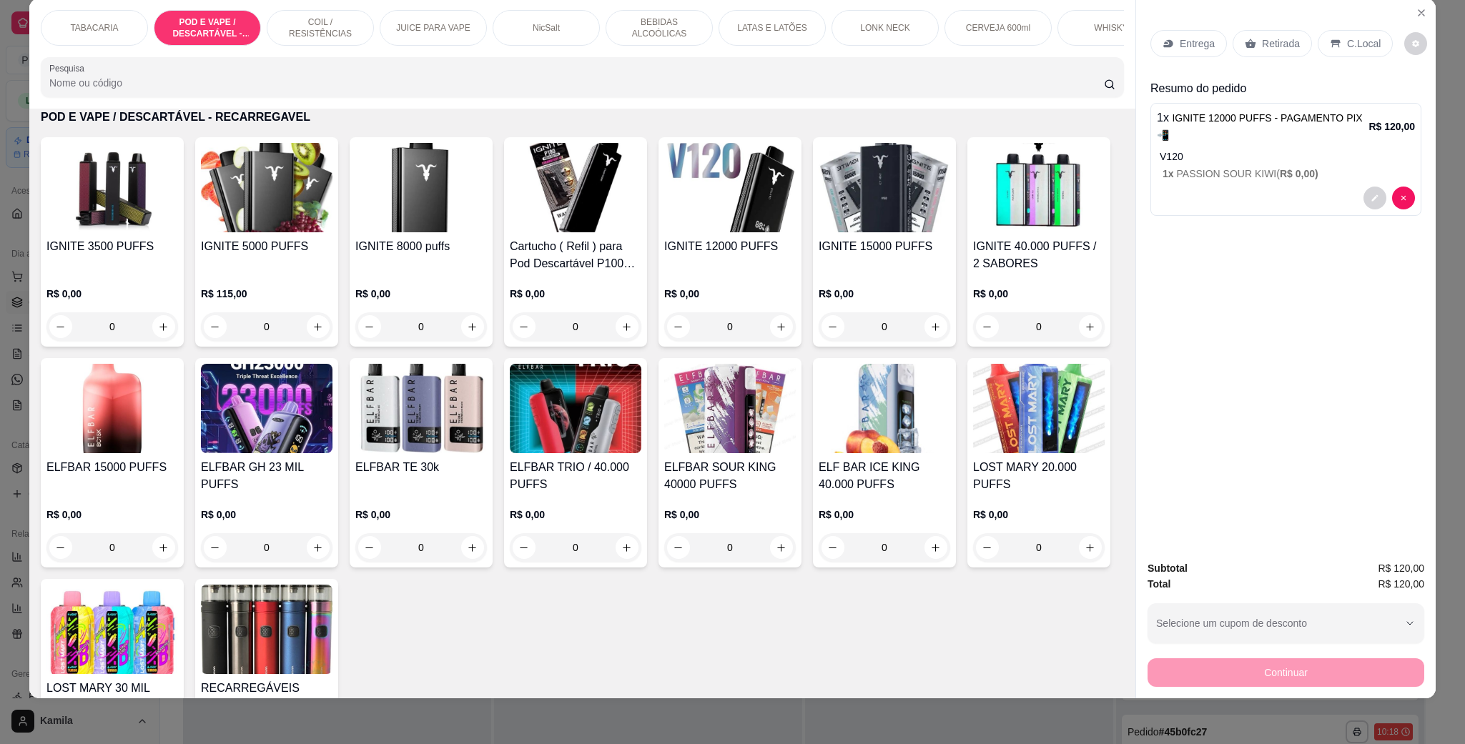
click at [1269, 35] on div "Retirada" at bounding box center [1272, 43] width 79 height 27
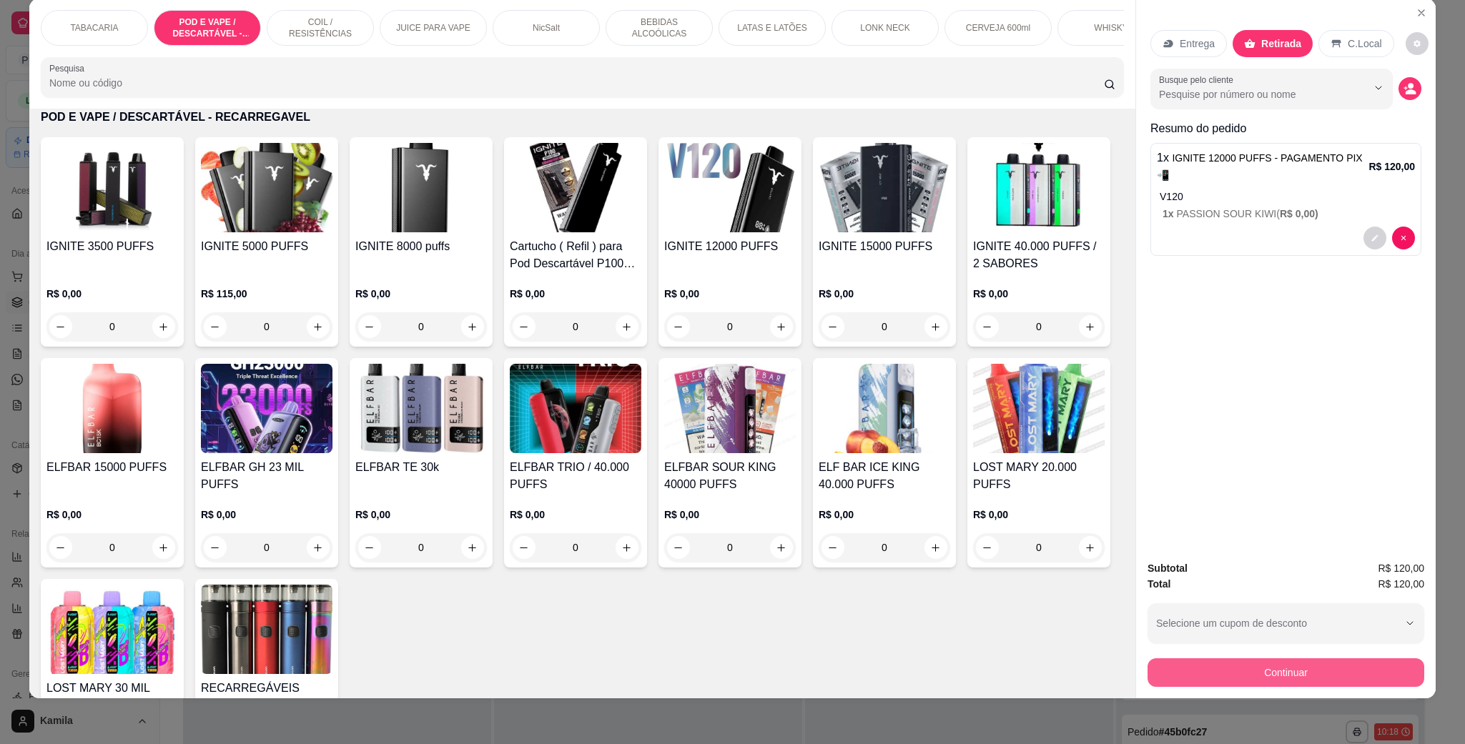
click at [1367, 664] on button "Continuar" at bounding box center [1286, 673] width 277 height 29
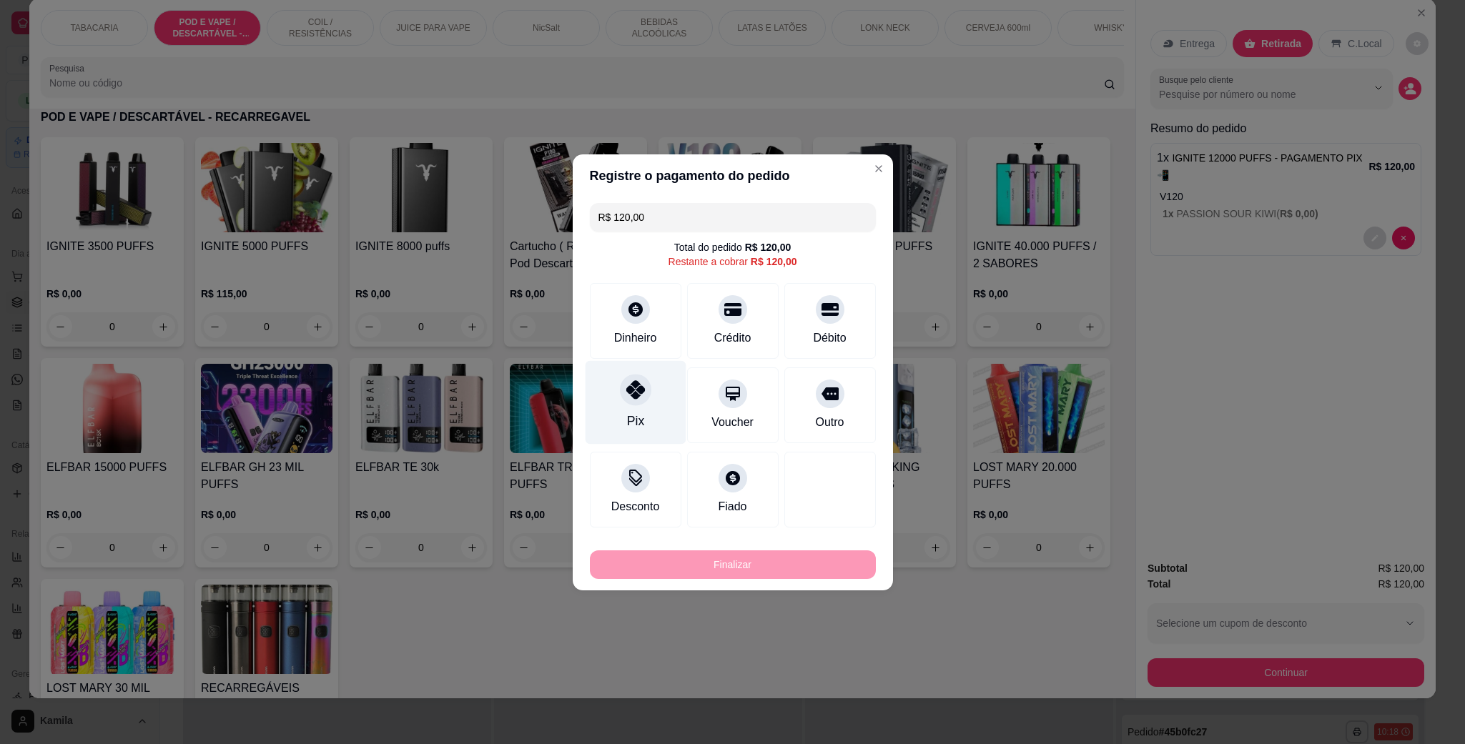
click at [635, 428] on div "Pix" at bounding box center [634, 421] width 17 height 19
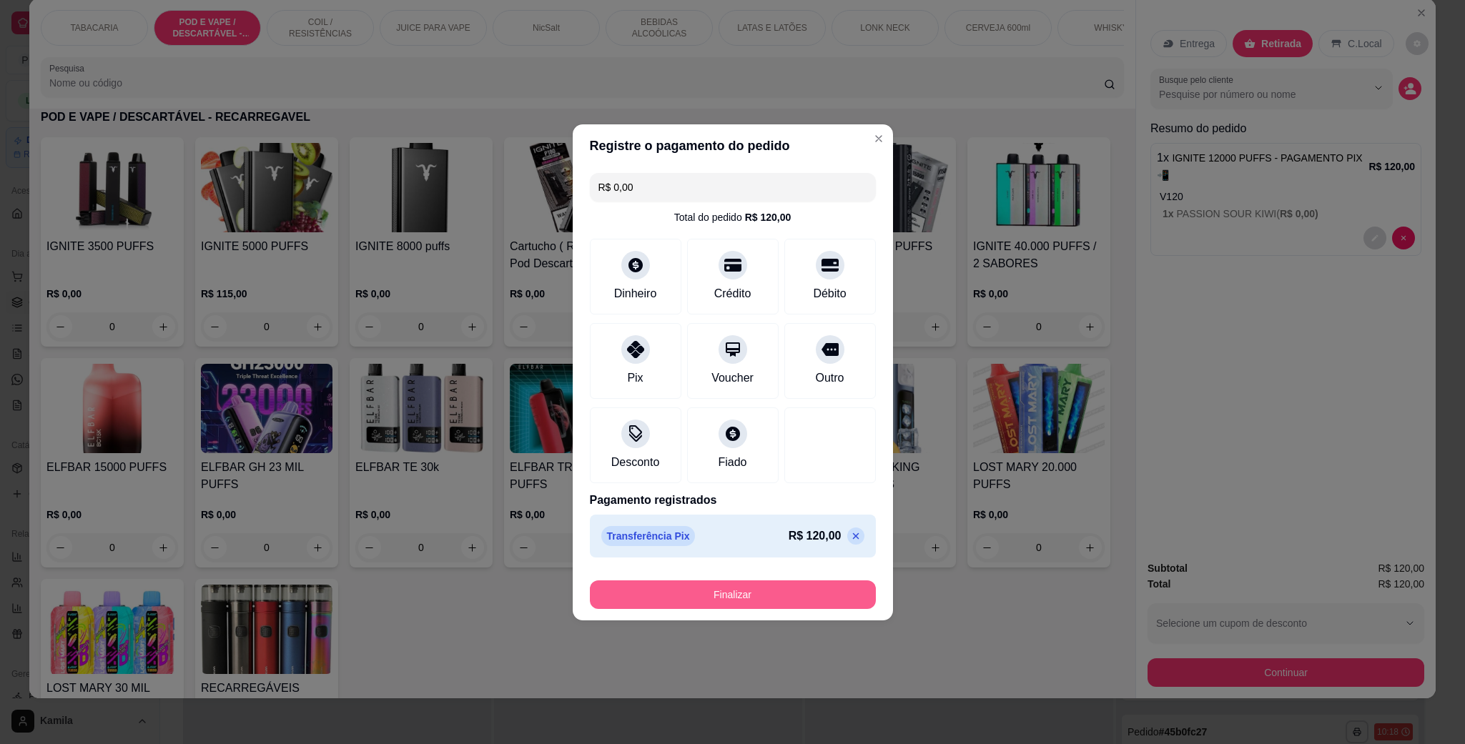
click at [714, 588] on button "Finalizar" at bounding box center [733, 595] width 286 height 29
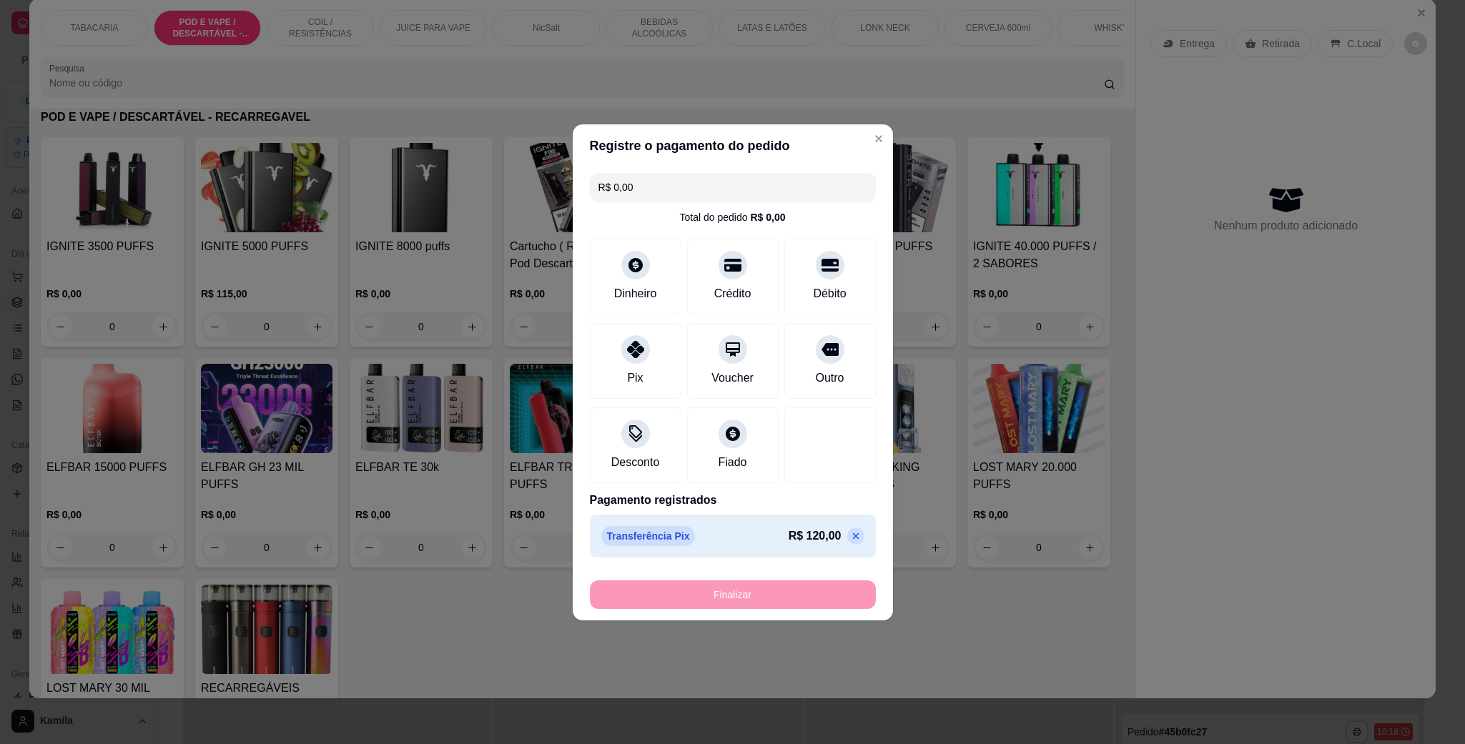
type input "-R$ 120,00"
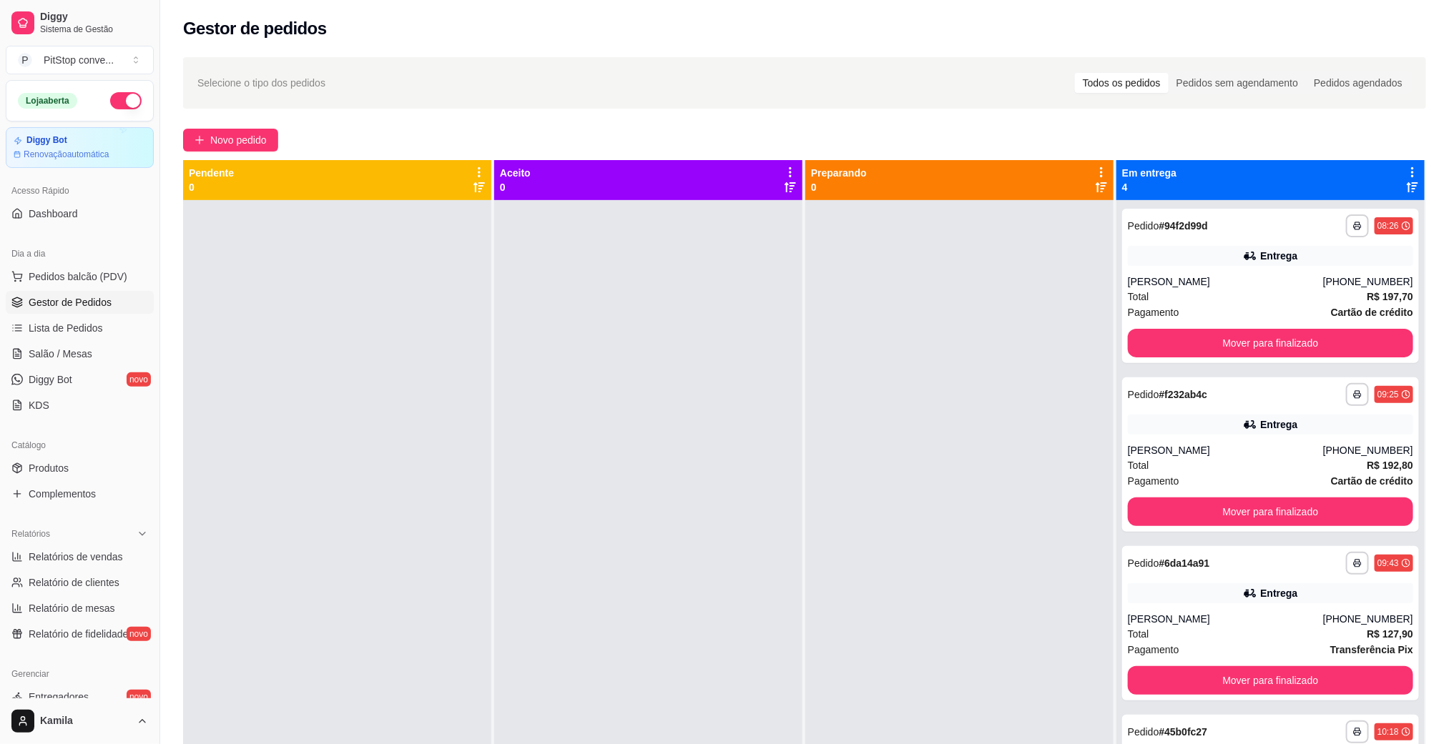
click at [80, 290] on ul "Pedidos balcão (PDV) Gestor de Pedidos Lista de Pedidos Salão / Mesas Diggy Bot…" at bounding box center [80, 341] width 148 height 152
click at [103, 273] on span "Pedidos balcão (PDV)" at bounding box center [78, 277] width 99 height 14
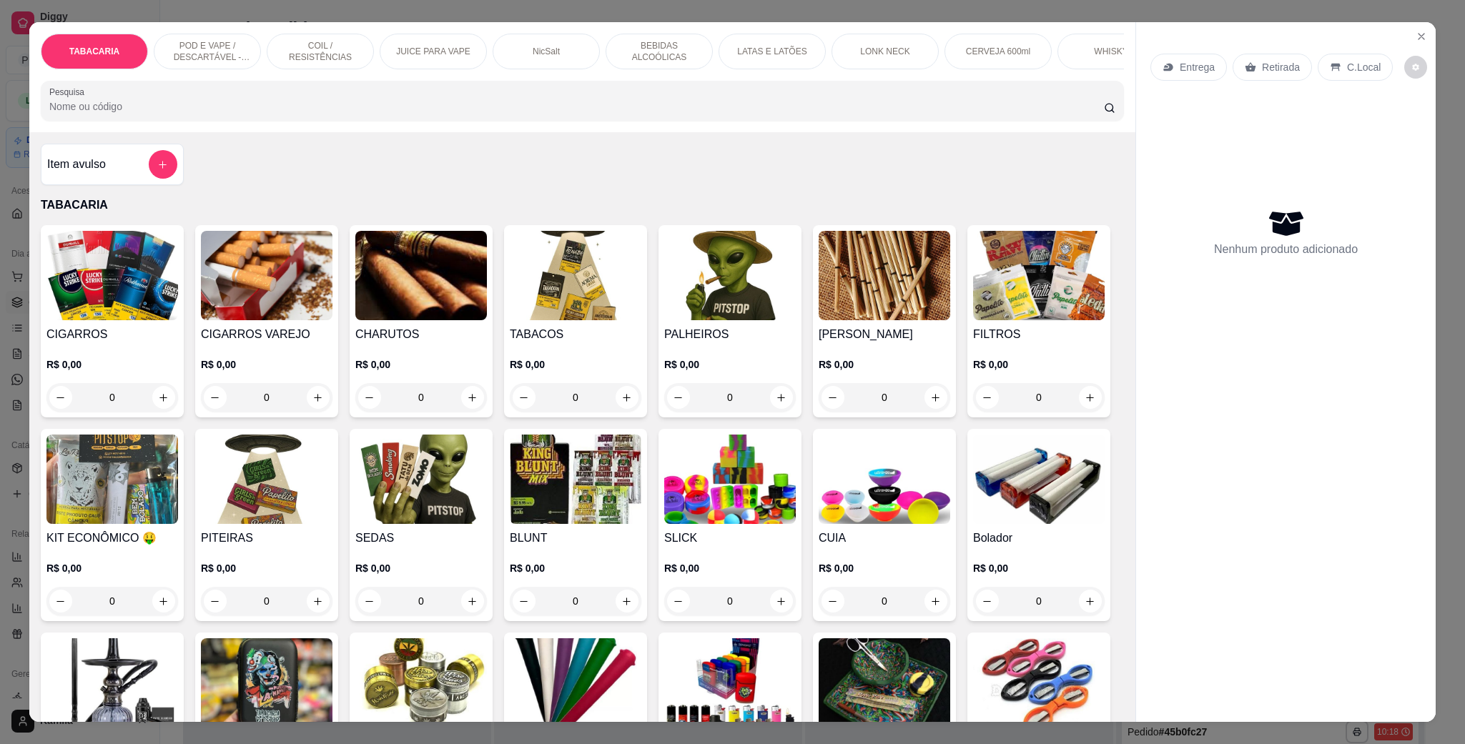
click at [225, 56] on p "POD E VAPE / DESCARTÁVEL - RECARREGAVEL" at bounding box center [207, 51] width 83 height 23
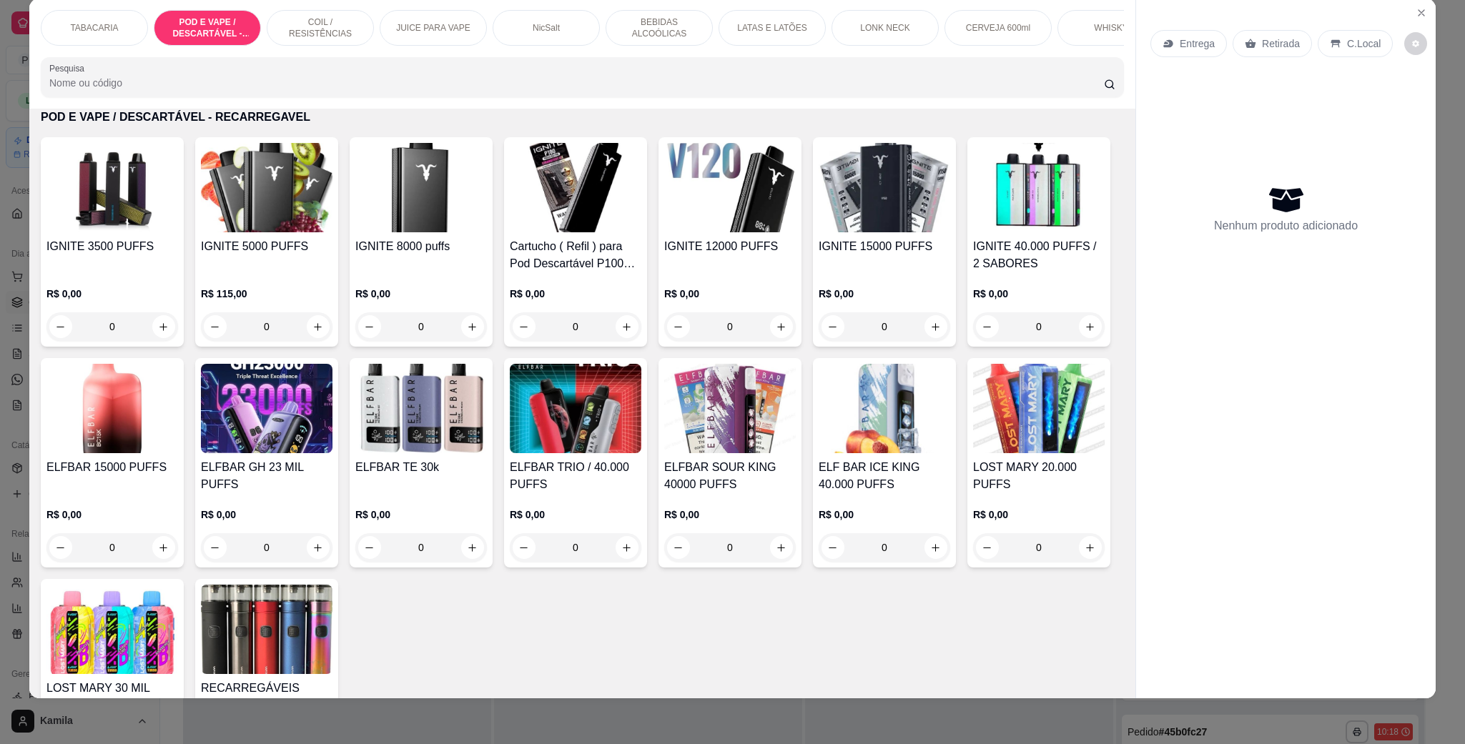
click at [880, 232] on img at bounding box center [885, 187] width 132 height 89
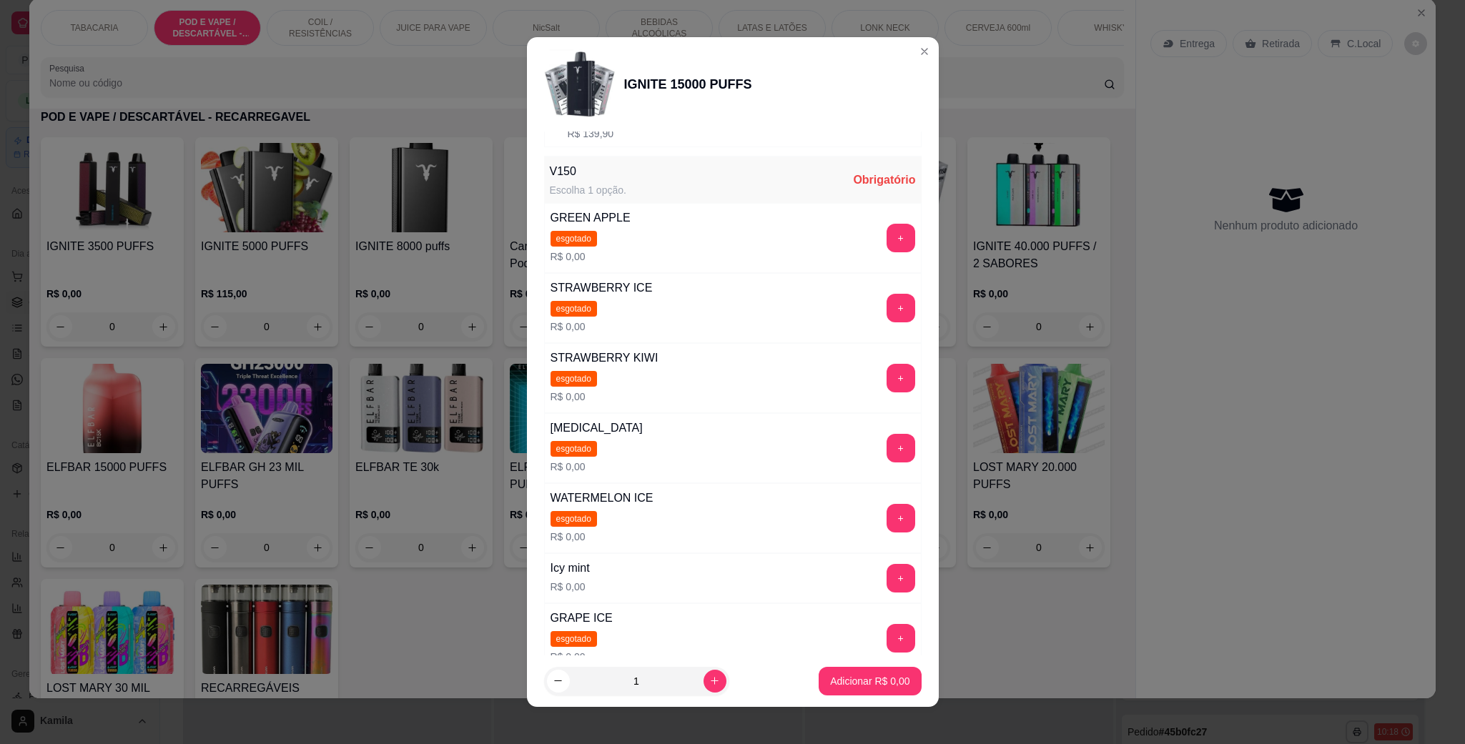
scroll to position [0, 0]
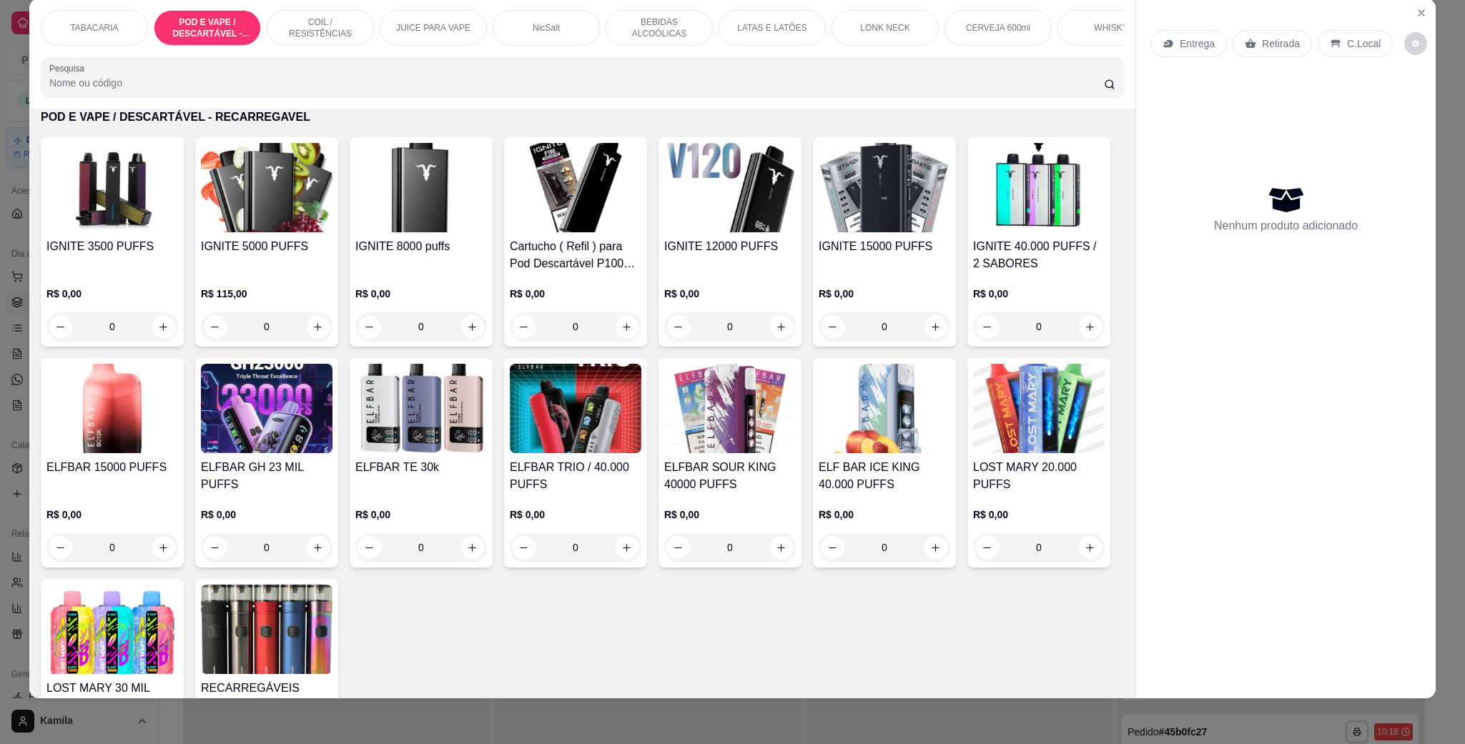
click at [702, 251] on div "IGNITE 12000 PUFFS R$ 0,00 0" at bounding box center [730, 242] width 143 height 210
click at [891, 255] on h4 "IGNITE 15000 PUFFS" at bounding box center [885, 246] width 132 height 17
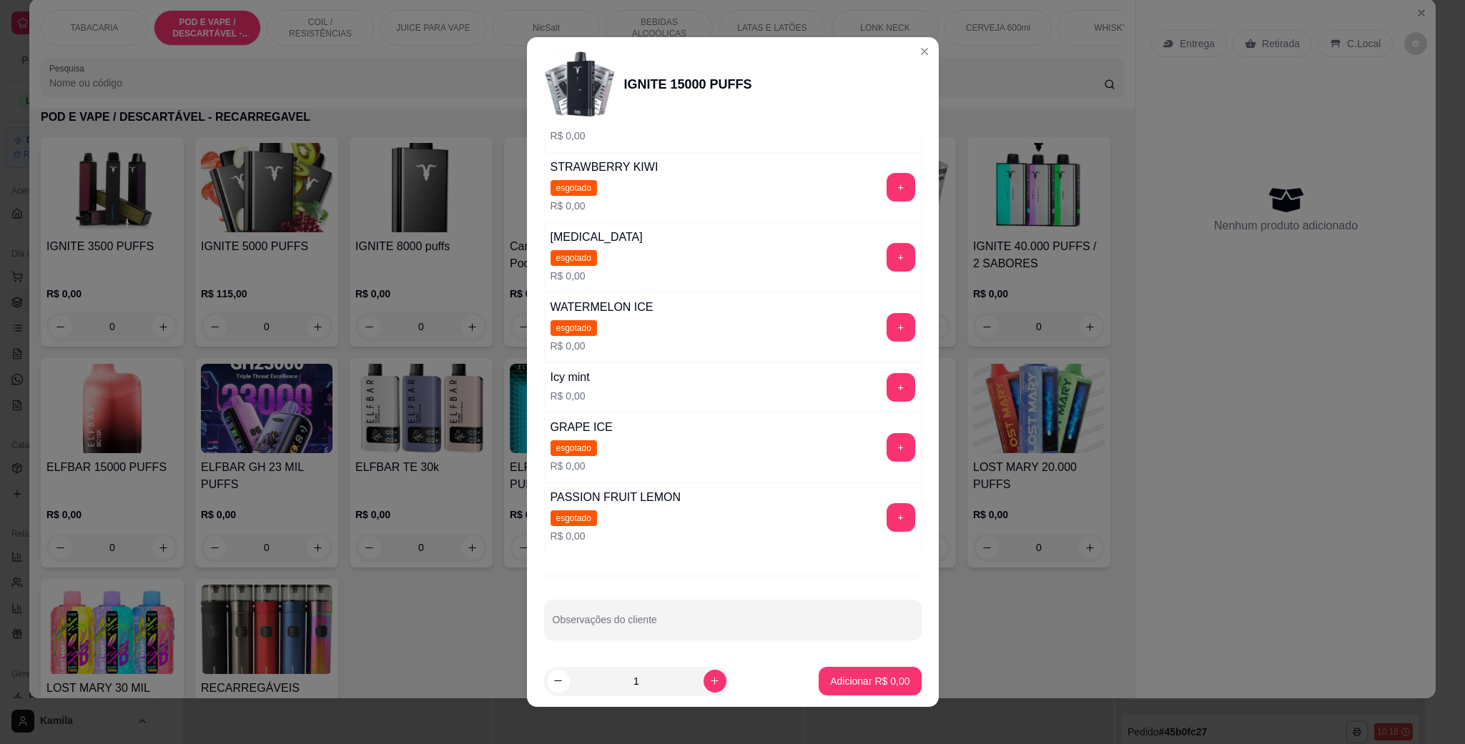
scroll to position [369, 0]
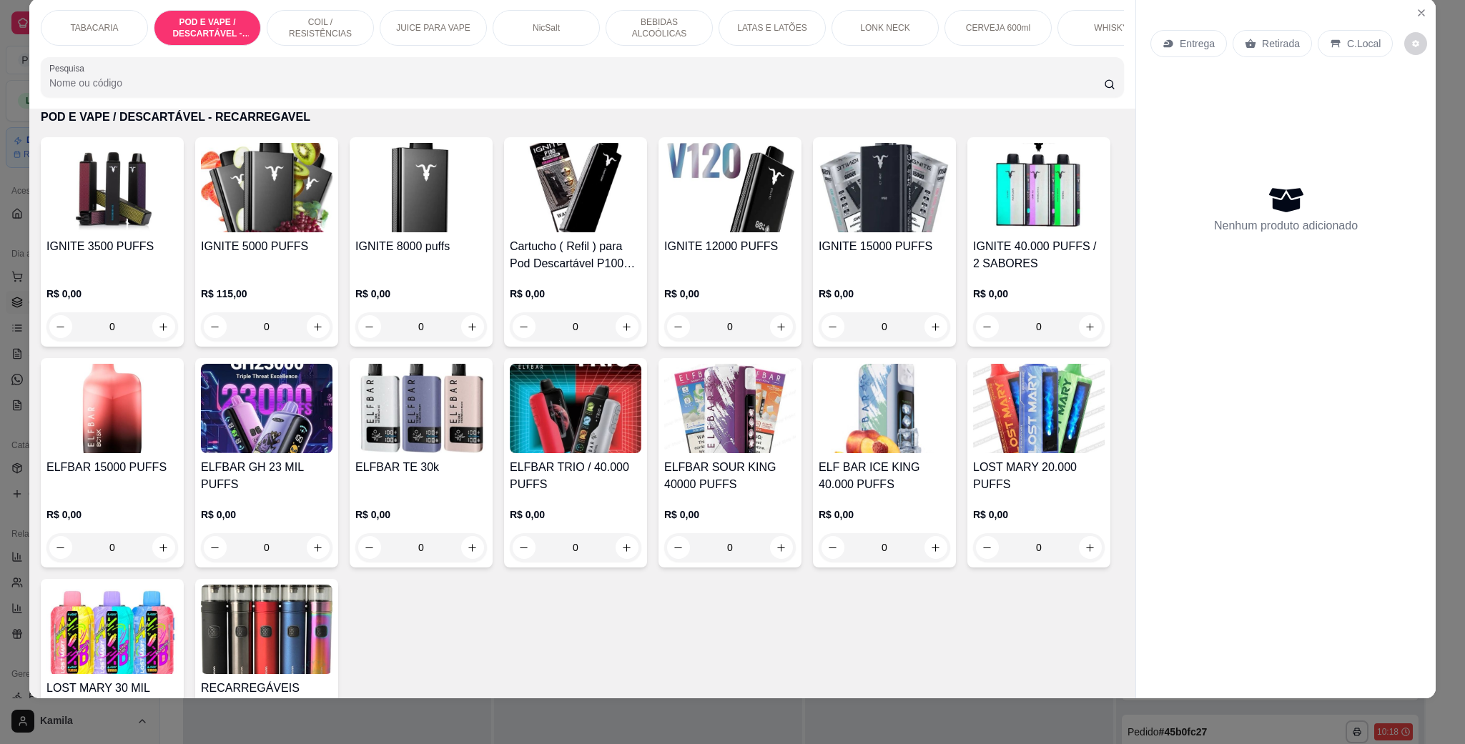
click at [178, 448] on img at bounding box center [112, 408] width 132 height 89
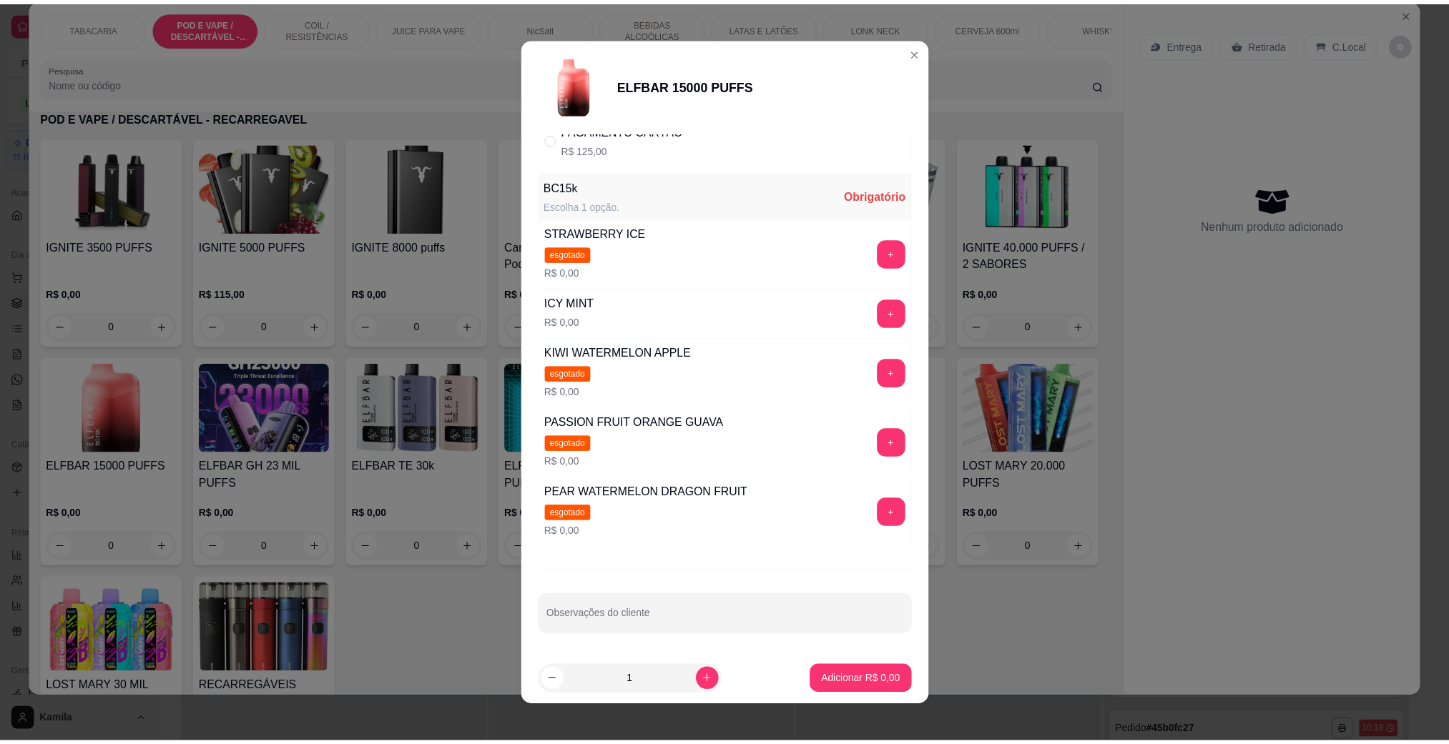
scroll to position [0, 0]
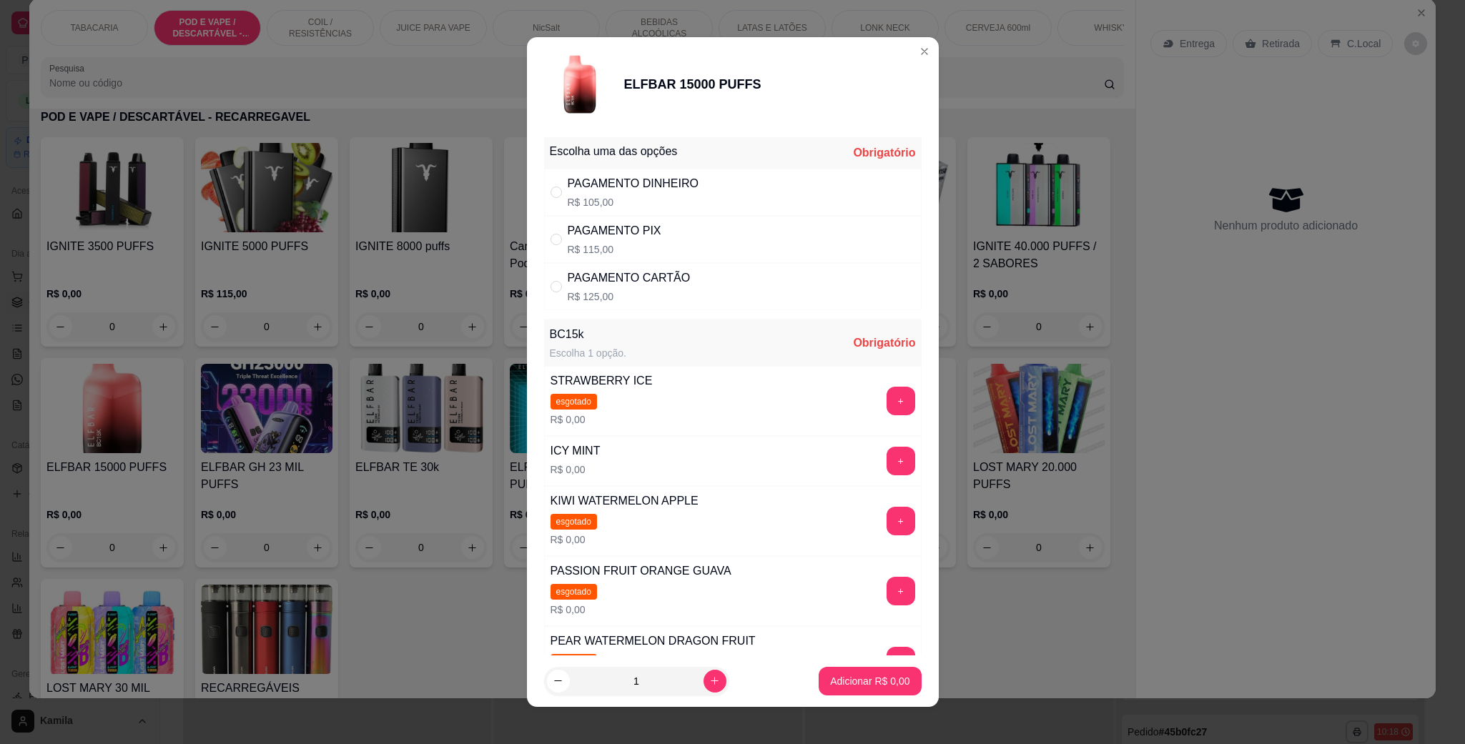
click at [631, 208] on p "R$ 105,00" at bounding box center [633, 202] width 131 height 14
radio input "true"
click at [887, 468] on button "+" at bounding box center [901, 461] width 29 height 29
click at [884, 678] on p "Adicionar R$ 105,00" at bounding box center [865, 681] width 91 height 14
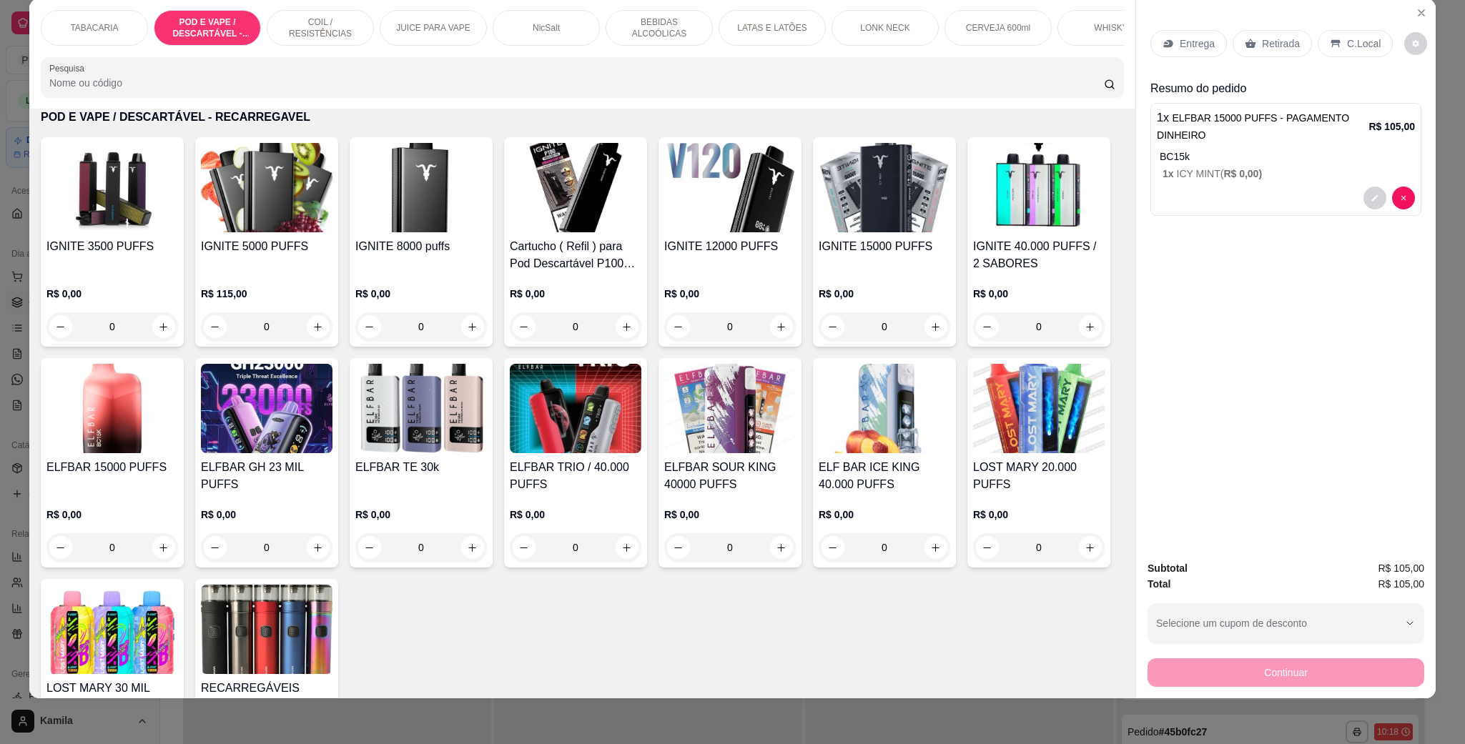
click at [1281, 47] on p "Retirada" at bounding box center [1281, 43] width 38 height 14
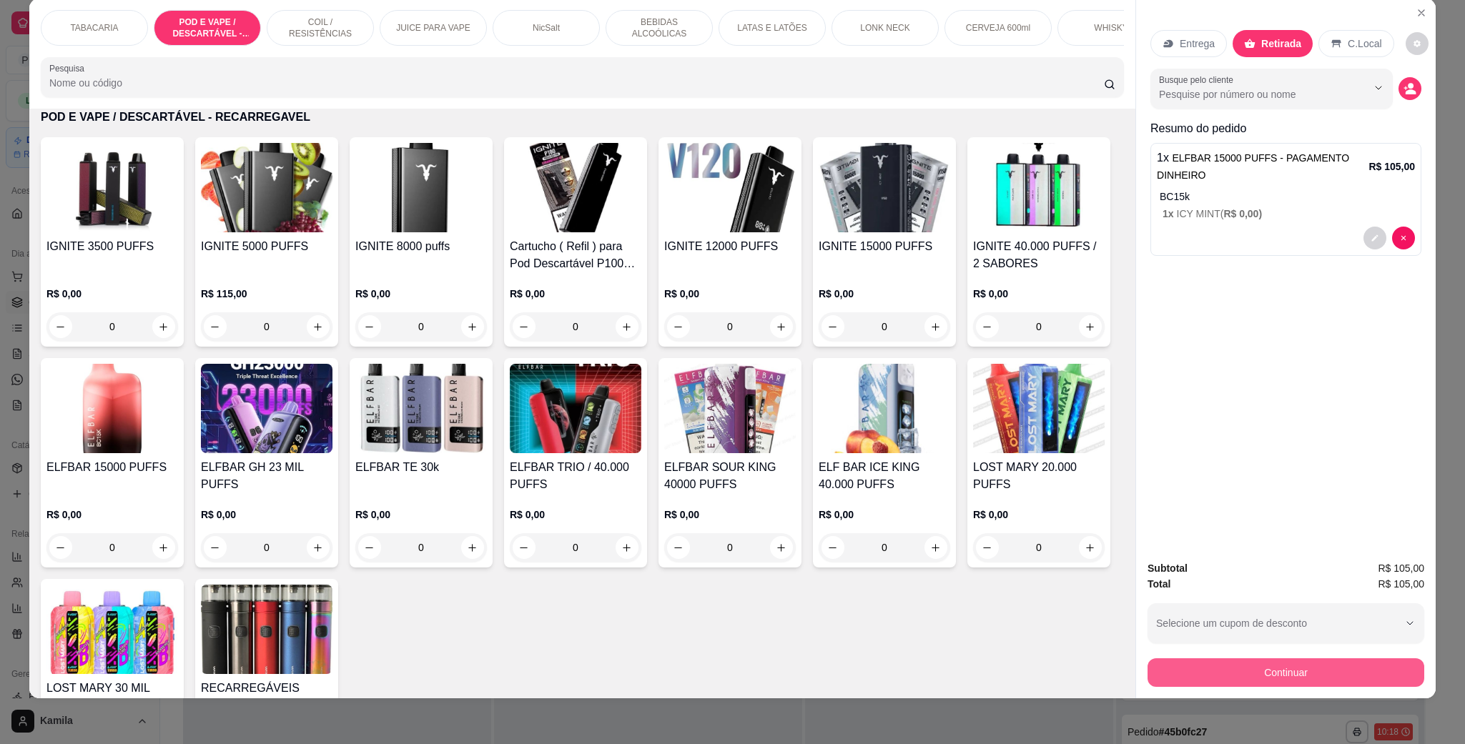
click at [1284, 676] on button "Continuar" at bounding box center [1286, 673] width 277 height 29
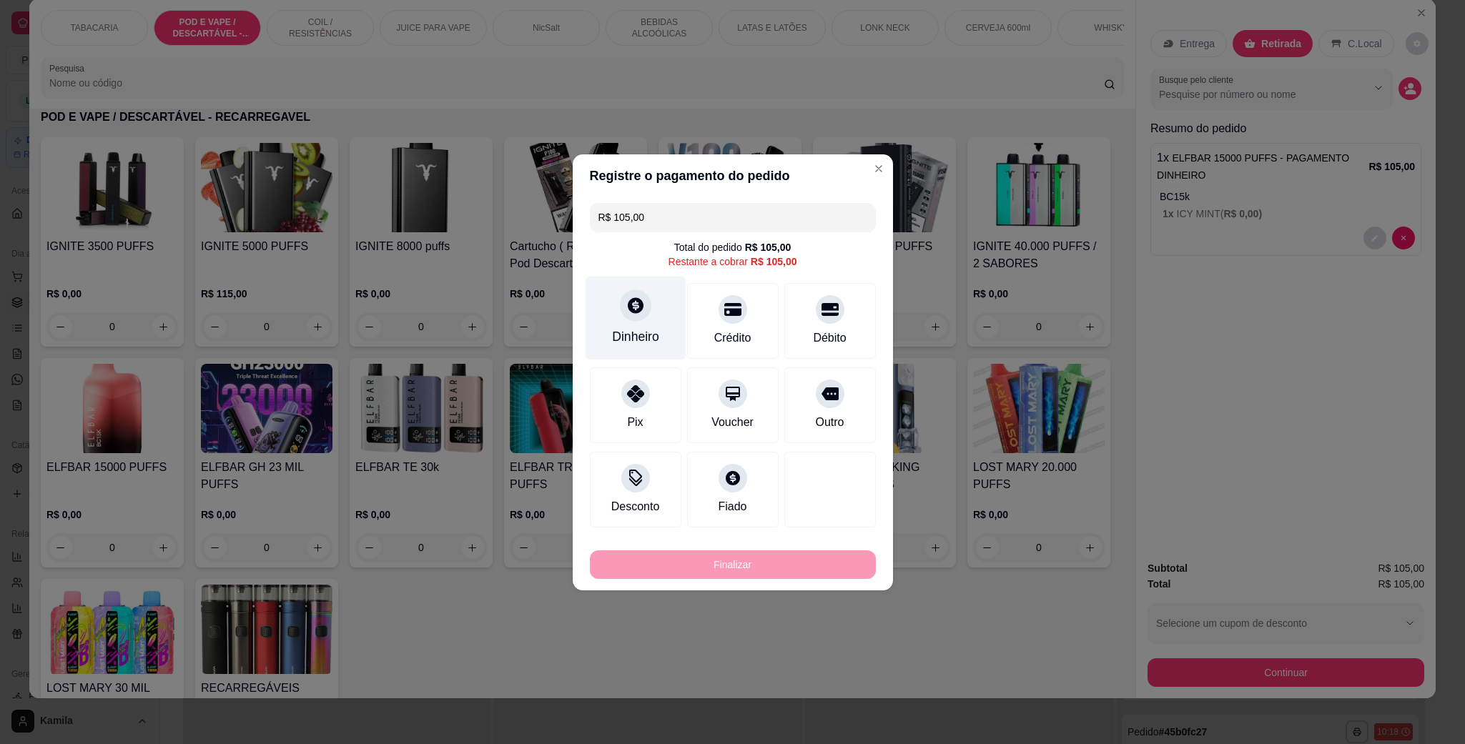
click at [629, 314] on icon at bounding box center [635, 305] width 19 height 19
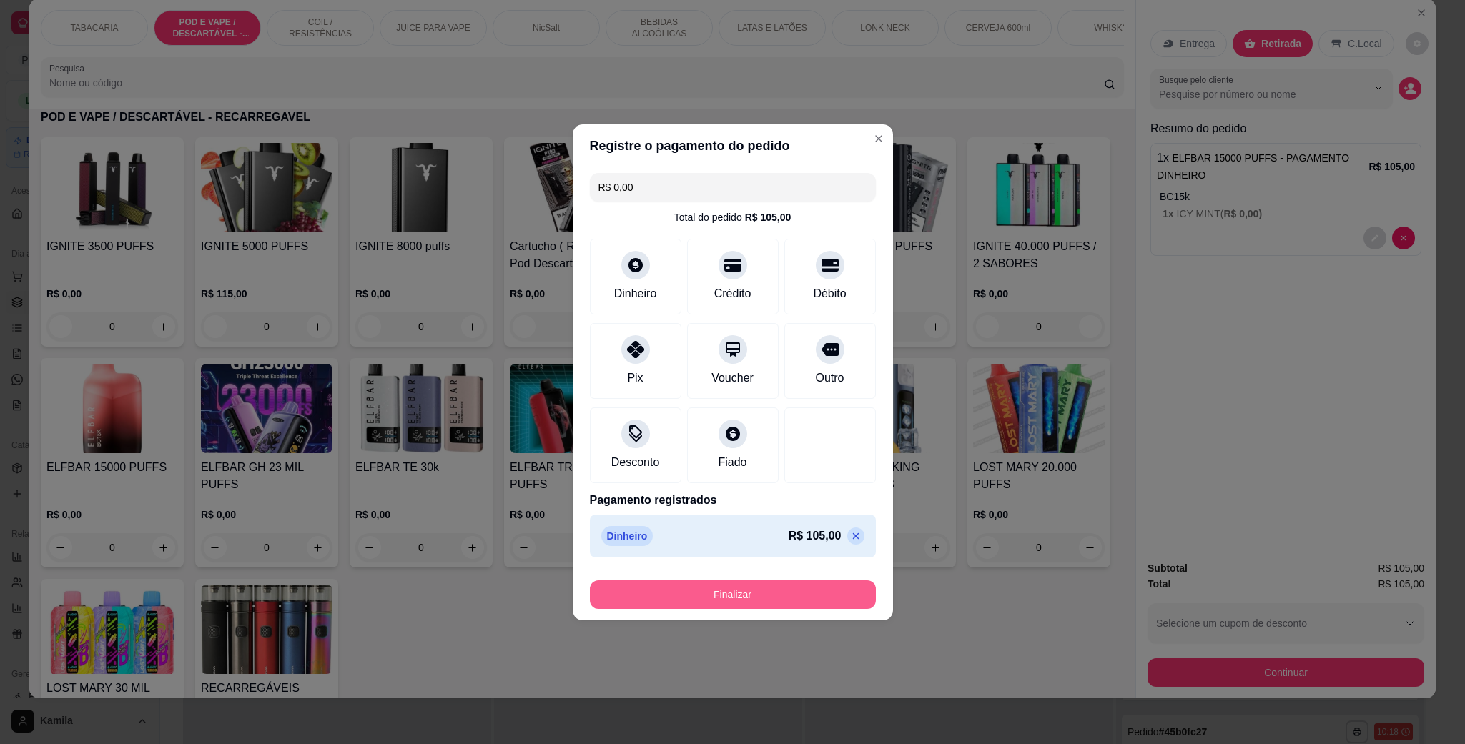
click at [764, 594] on button "Finalizar" at bounding box center [733, 595] width 286 height 29
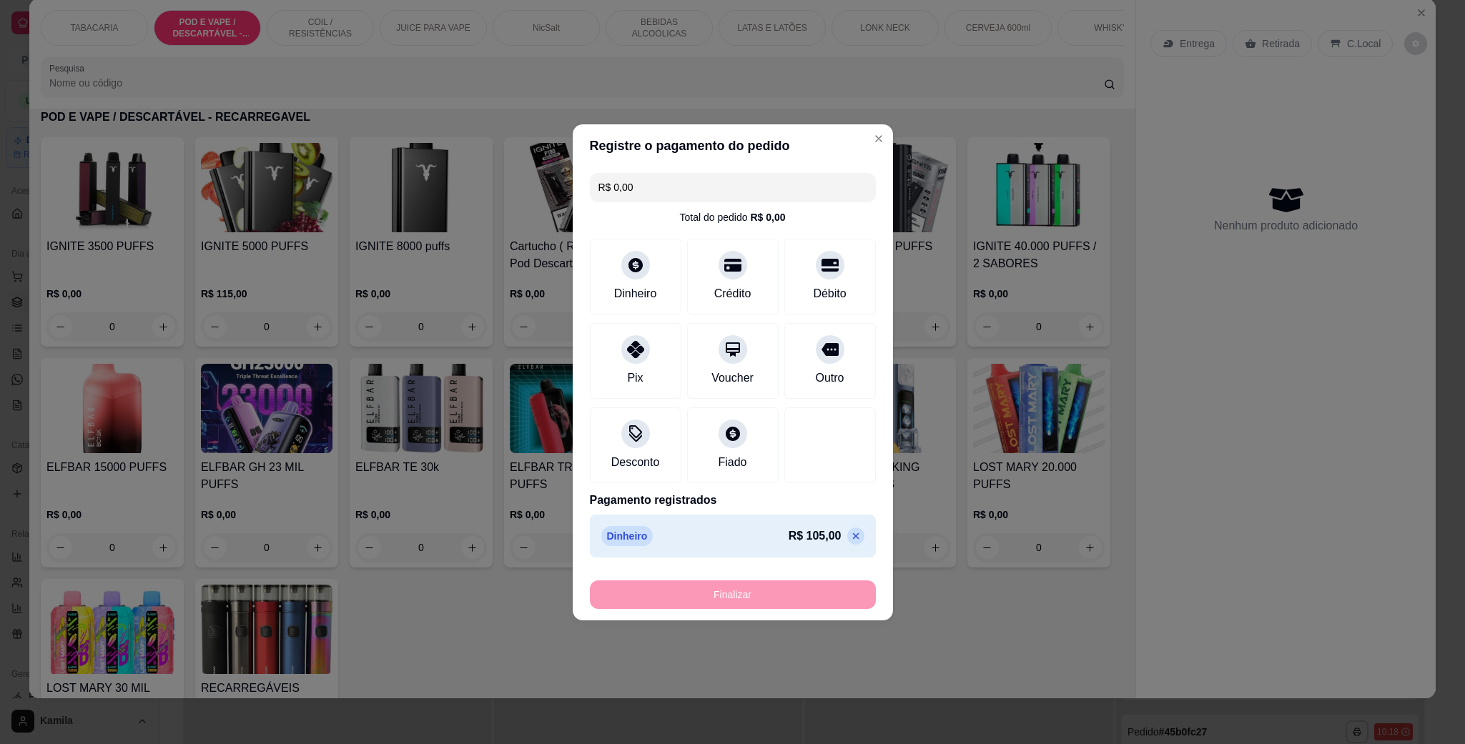
type input "-R$ 105,00"
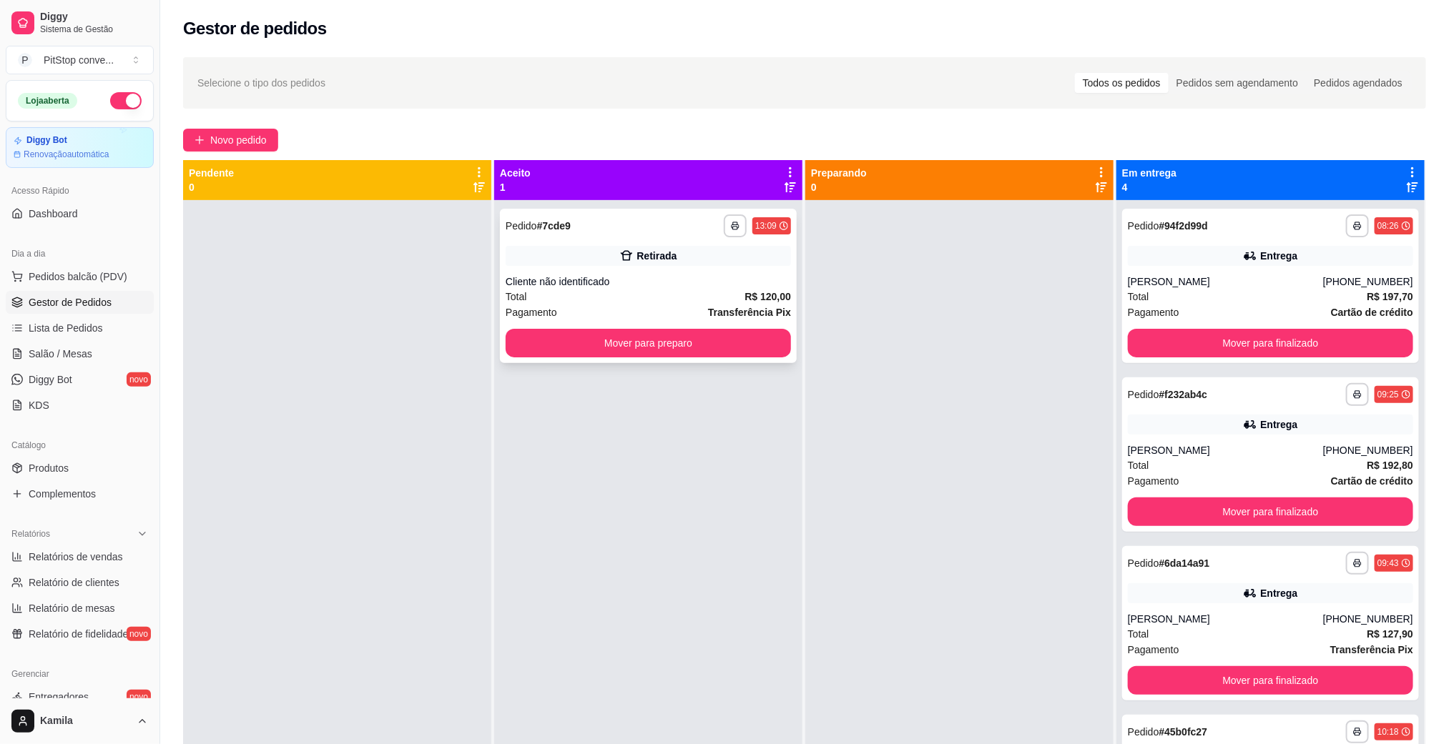
click at [633, 264] on div "Retirada" at bounding box center [648, 256] width 285 height 20
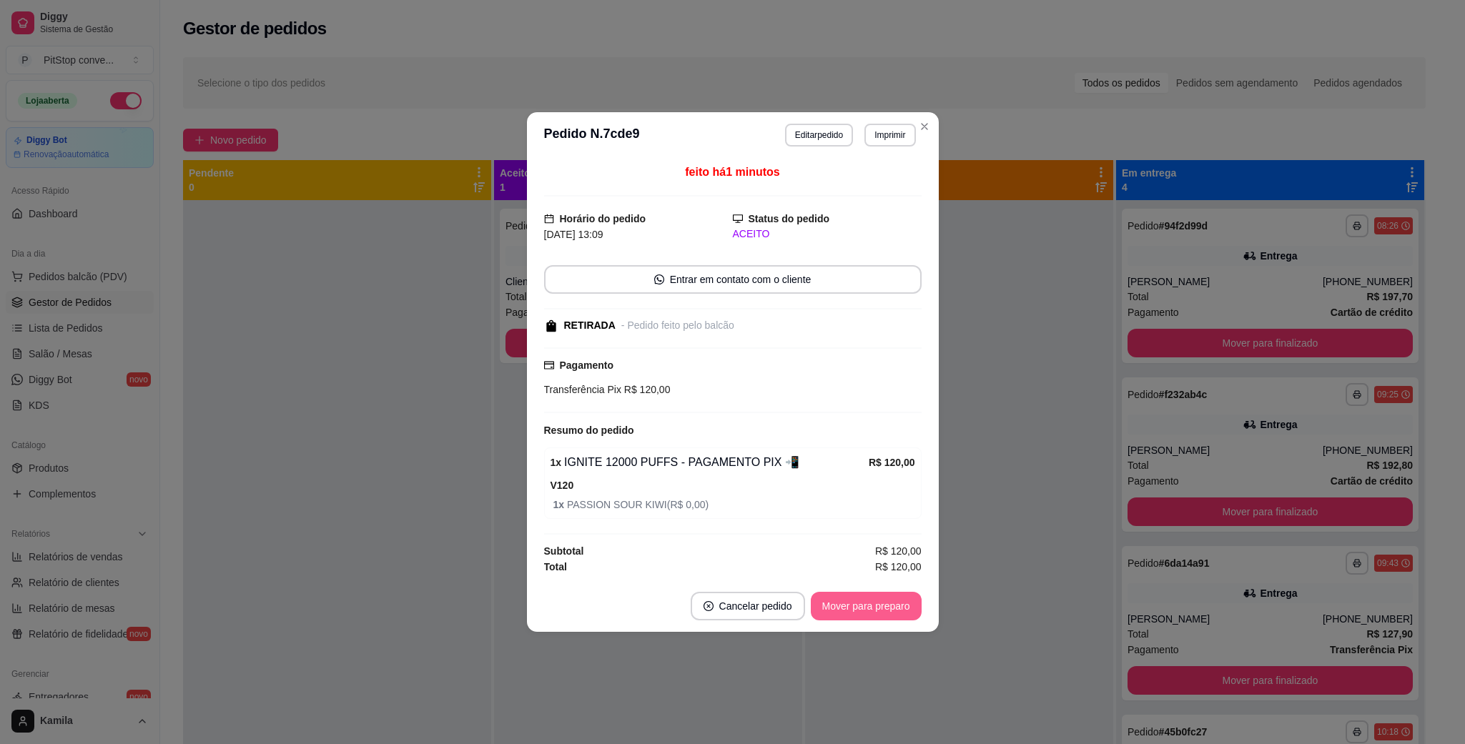
click at [877, 603] on button "Mover para preparo" at bounding box center [866, 606] width 111 height 29
click at [877, 603] on div "Mover para preparo" at bounding box center [866, 606] width 111 height 29
click at [877, 603] on div "Mover para preparo" at bounding box center [856, 606] width 131 height 29
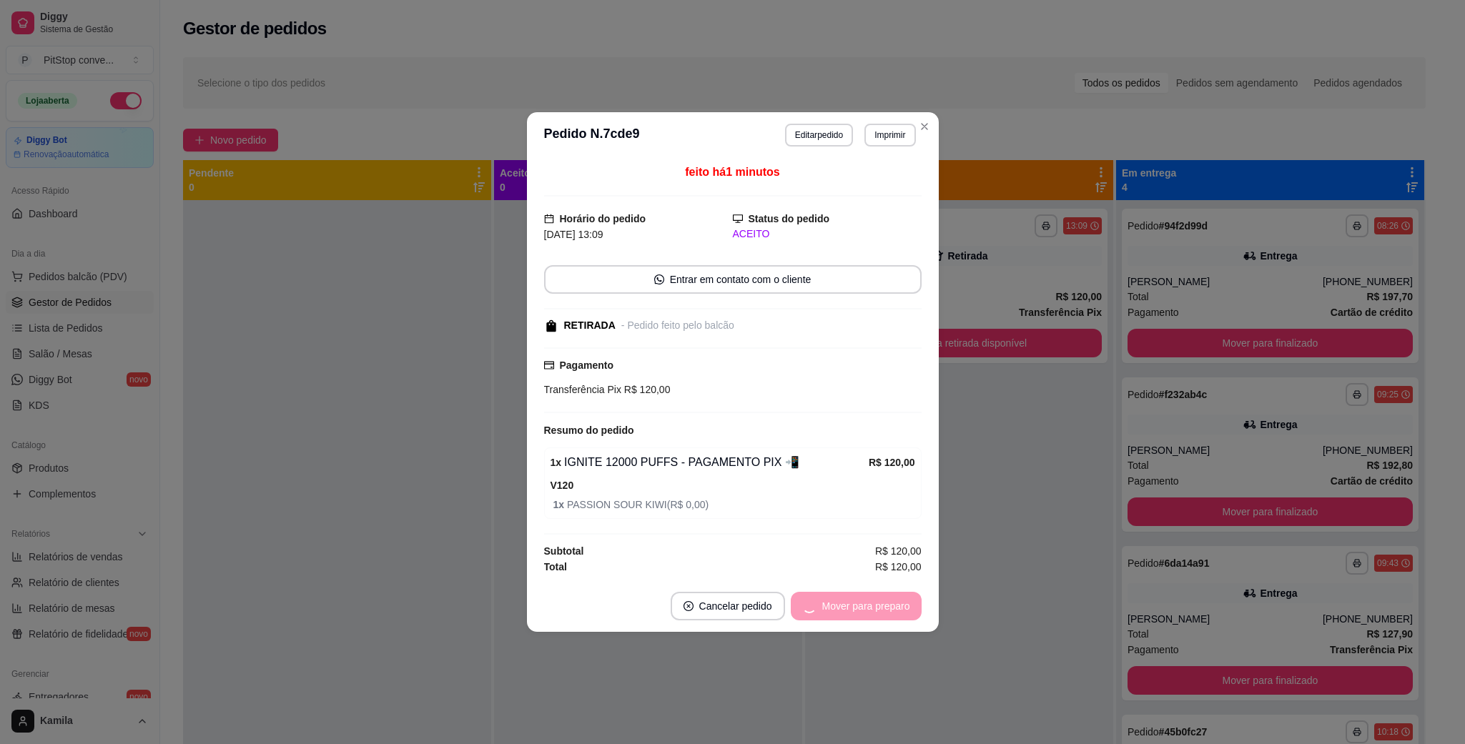
click at [877, 603] on div "Mover para preparo" at bounding box center [856, 606] width 131 height 29
click at [880, 619] on button "Mover para retirada disponível" at bounding box center [842, 606] width 158 height 29
click at [880, 619] on div "Mover para retirada disponível" at bounding box center [832, 606] width 178 height 29
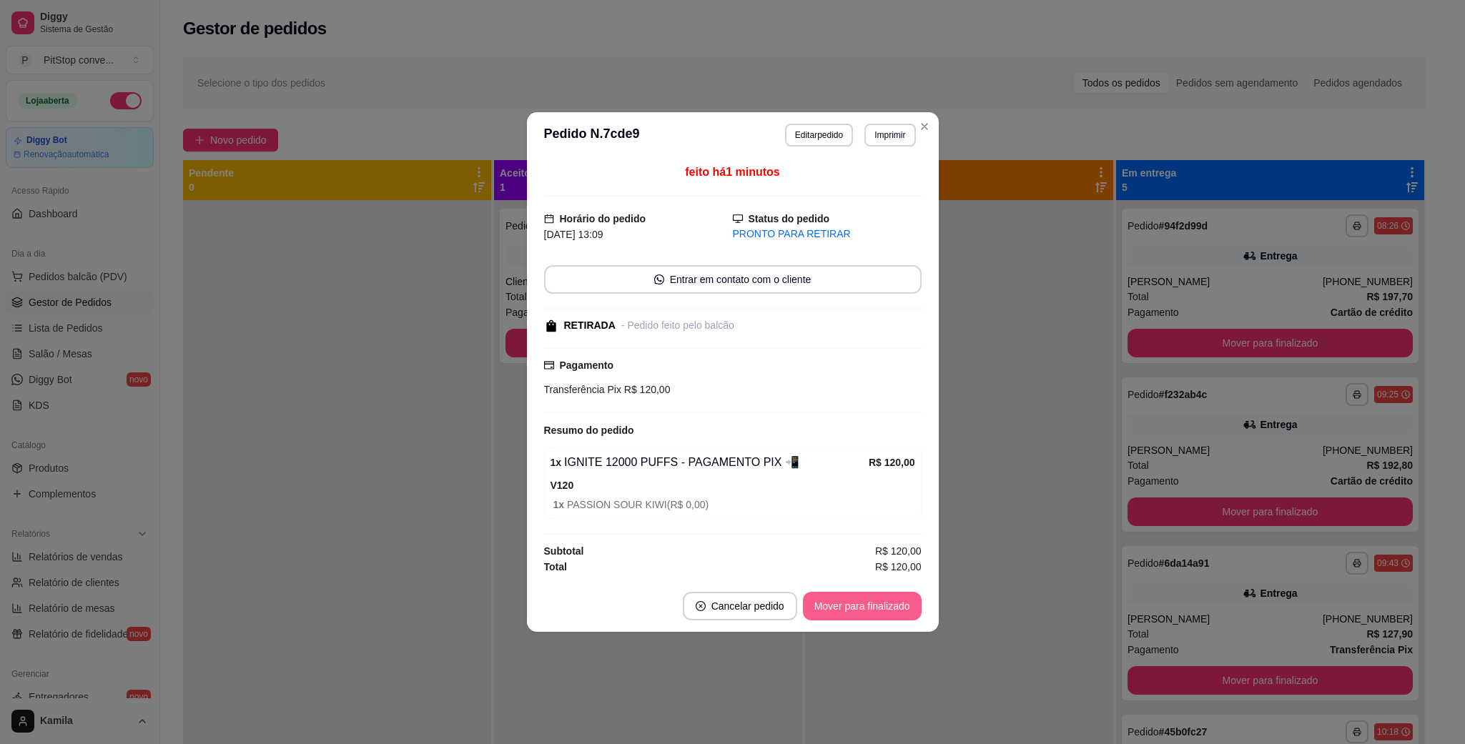
click at [880, 619] on button "Mover para finalizado" at bounding box center [862, 606] width 119 height 29
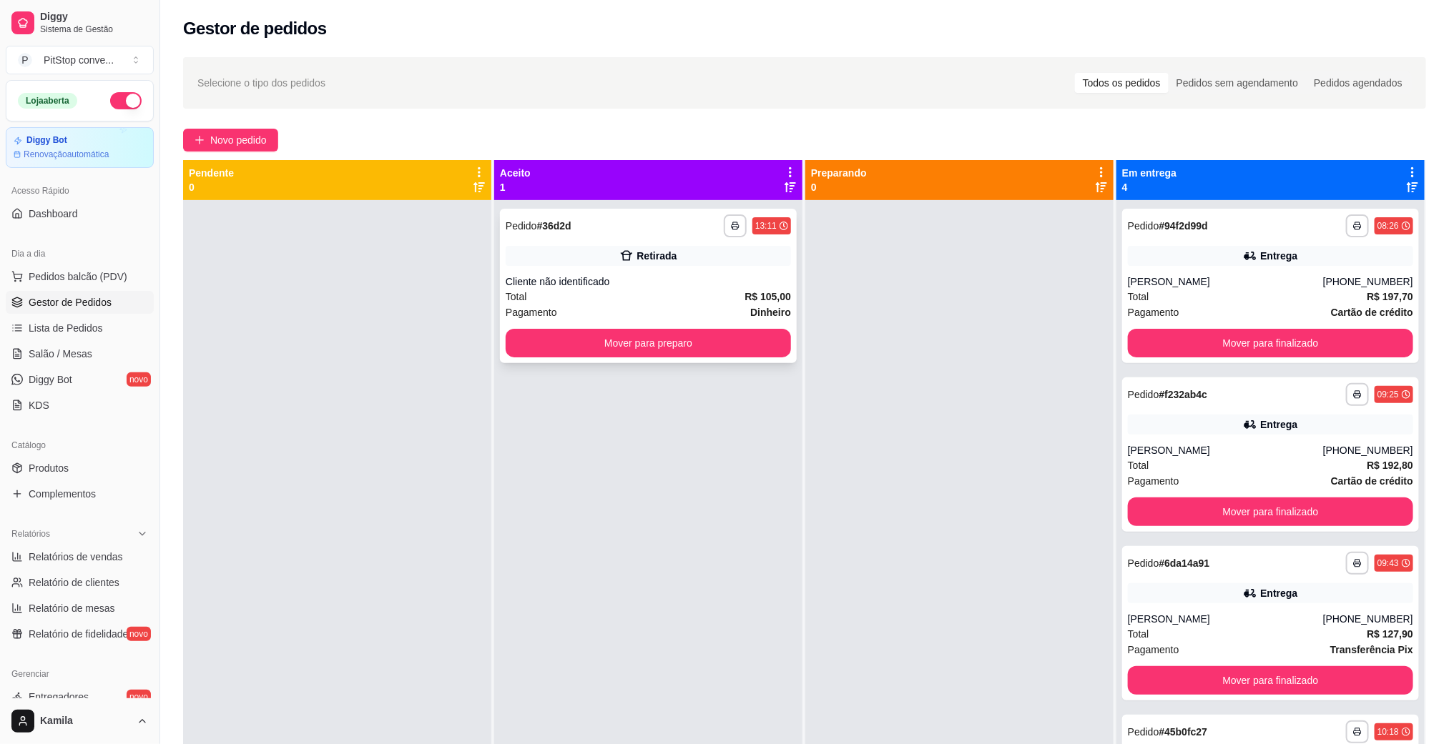
click at [659, 281] on div "Cliente não identificado" at bounding box center [648, 282] width 285 height 14
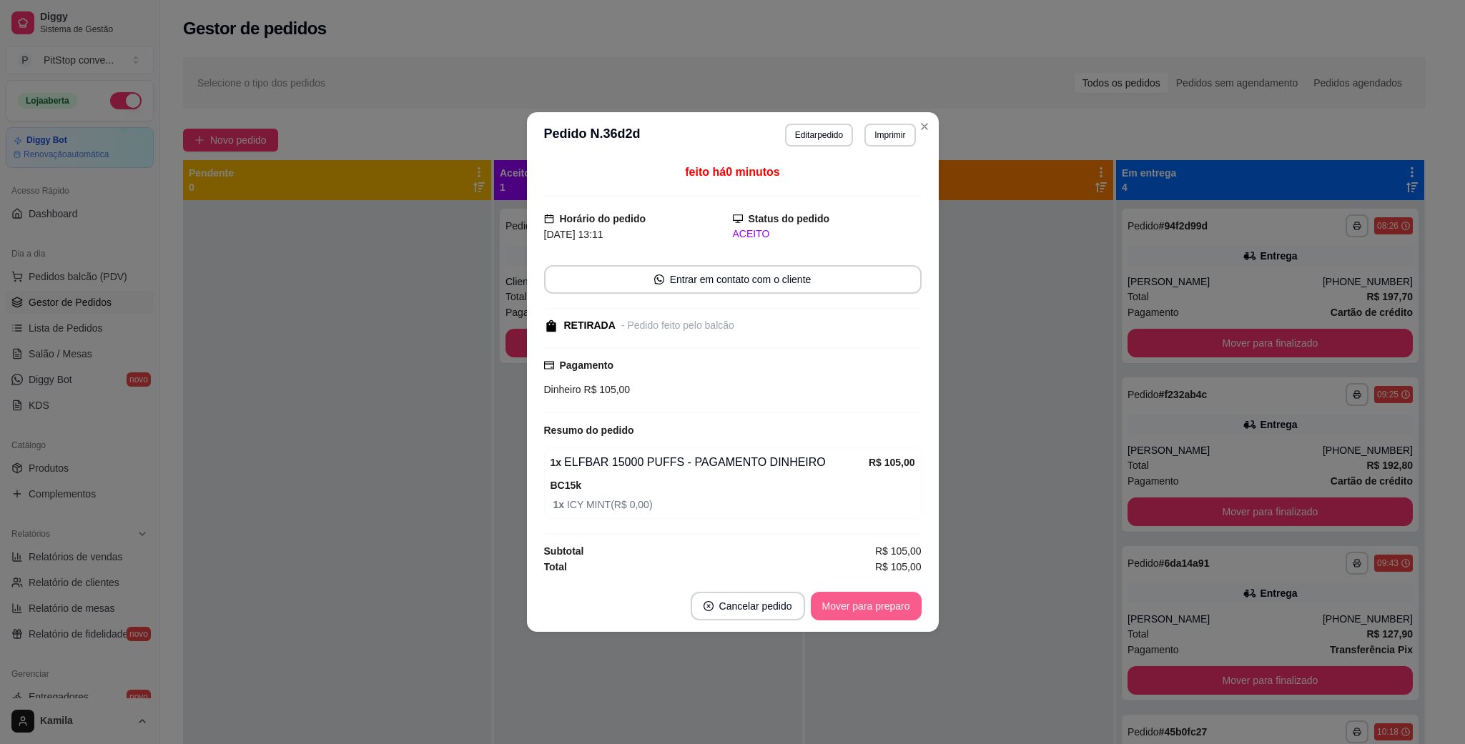
click at [877, 610] on button "Mover para preparo" at bounding box center [866, 606] width 111 height 29
click at [877, 610] on div "Mover para preparo" at bounding box center [856, 606] width 131 height 29
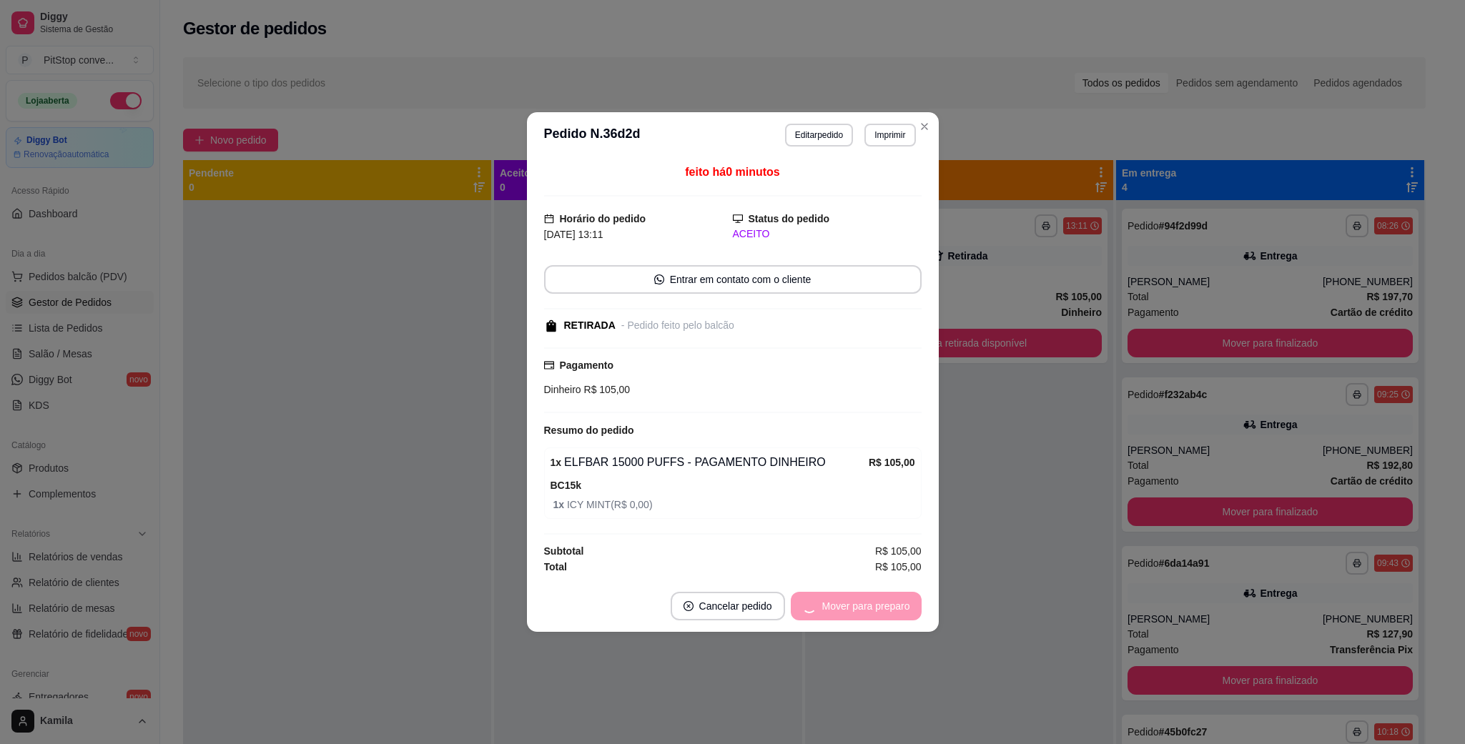
click at [877, 610] on div "Mover para preparo" at bounding box center [856, 606] width 131 height 29
click at [877, 610] on button "Mover para retirada disponível" at bounding box center [842, 606] width 158 height 29
click at [877, 610] on div "Mover para retirada disponível" at bounding box center [832, 606] width 178 height 29
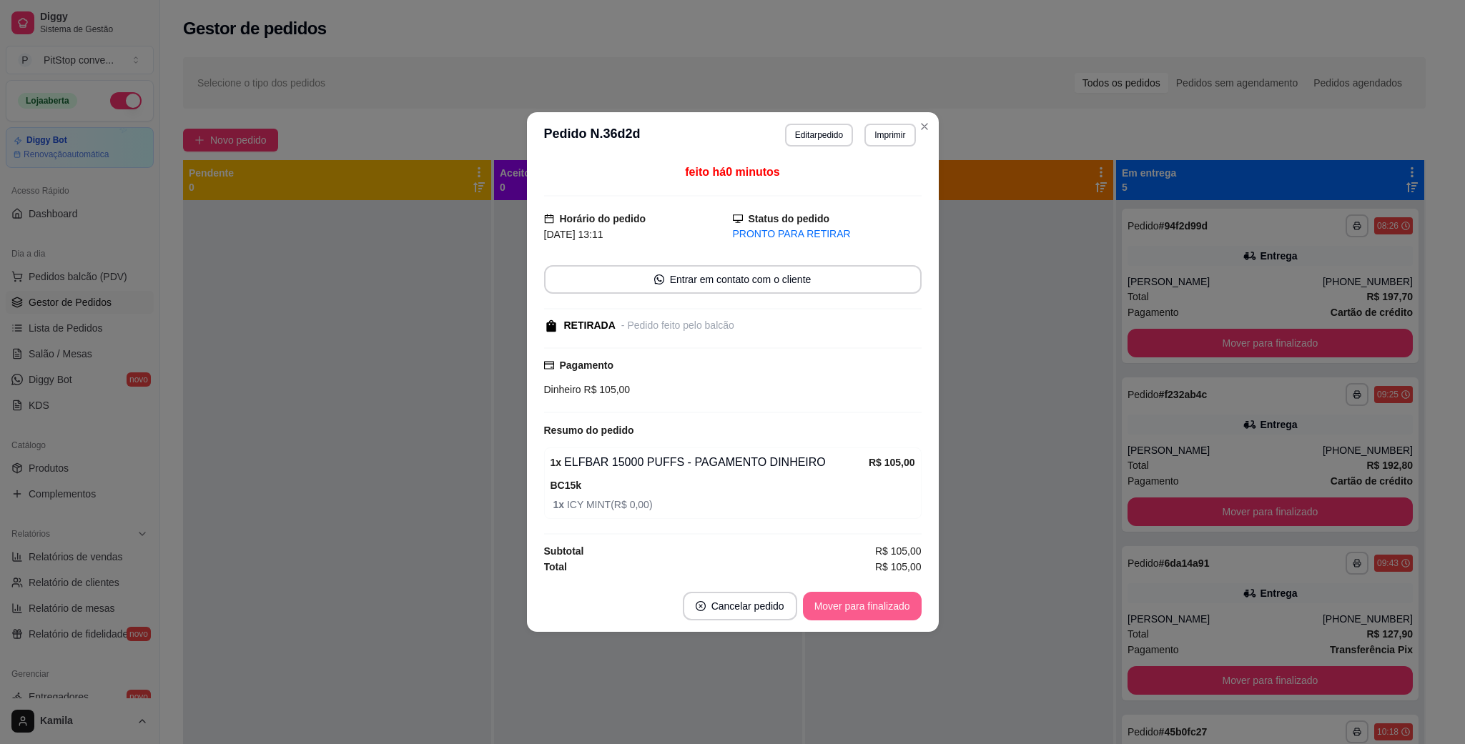
click at [877, 610] on button "Mover para finalizado" at bounding box center [862, 606] width 119 height 29
